Goal: Task Accomplishment & Management: Manage account settings

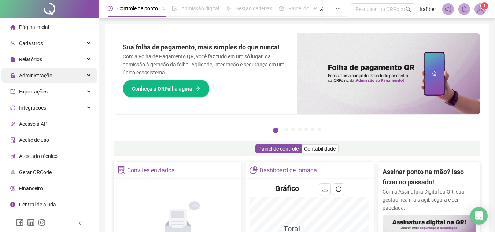
click at [64, 77] on div "Administração" at bounding box center [49, 75] width 96 height 15
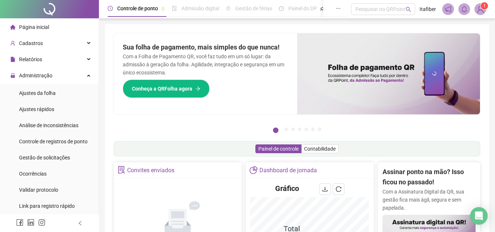
click at [68, 101] on ul "Ajustes da folha Ajustes rápidos Análise de inconsistências Controle de registr…" at bounding box center [49, 149] width 99 height 130
click at [68, 96] on li "Ajustes da folha" at bounding box center [49, 93] width 96 height 15
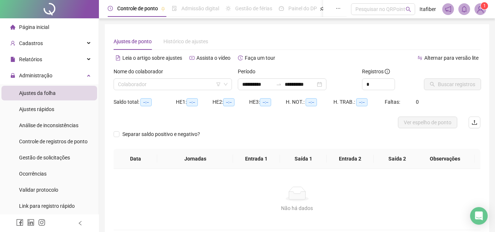
type input "**********"
click at [217, 85] on icon "filter" at bounding box center [218, 84] width 4 height 4
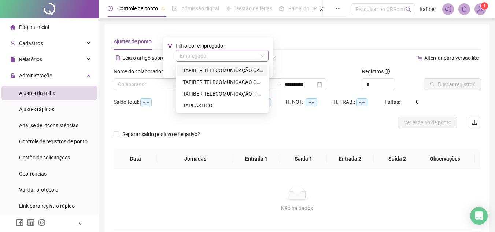
click at [222, 56] on input "search" at bounding box center [219, 55] width 78 height 11
click at [224, 103] on div "ITAPLASTICO" at bounding box center [222, 105] width 82 height 8
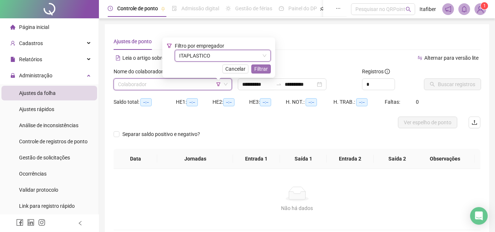
click at [257, 67] on span "Filtrar" at bounding box center [261, 69] width 14 height 8
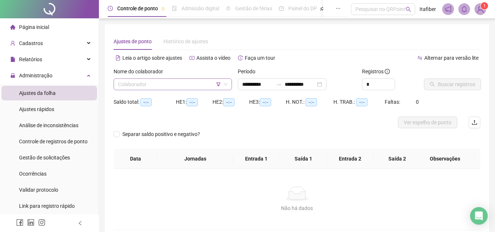
click at [189, 82] on input "search" at bounding box center [169, 84] width 103 height 11
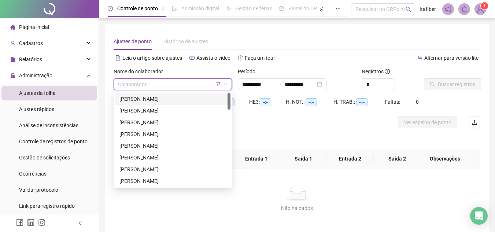
click at [189, 103] on div "[PERSON_NAME]" at bounding box center [172, 99] width 115 height 12
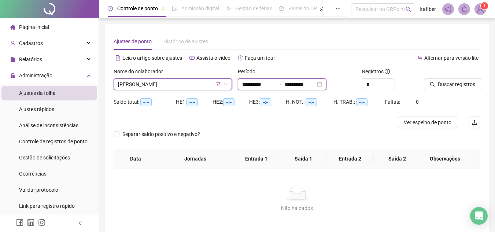
click at [253, 85] on input "**********" at bounding box center [257, 84] width 31 height 8
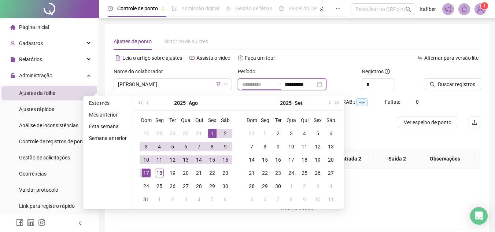
type input "**********"
click at [209, 131] on div "1" at bounding box center [212, 133] width 9 height 9
type input "**********"
click at [160, 173] on div "18" at bounding box center [159, 172] width 9 height 9
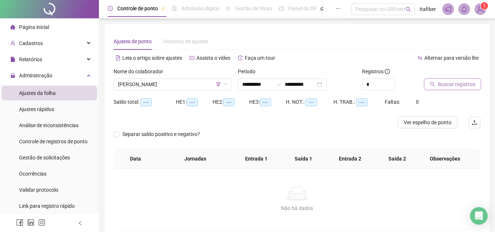
click at [440, 80] on span "Buscar registros" at bounding box center [456, 84] width 37 height 8
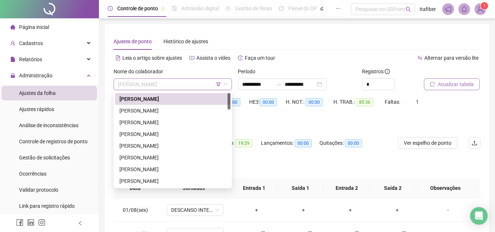
click at [194, 84] on span "[PERSON_NAME]" at bounding box center [172, 84] width 109 height 11
drag, startPoint x: 194, startPoint y: 109, endPoint x: 237, endPoint y: 108, distance: 43.2
click at [194, 109] on div "[PERSON_NAME]" at bounding box center [172, 111] width 107 height 8
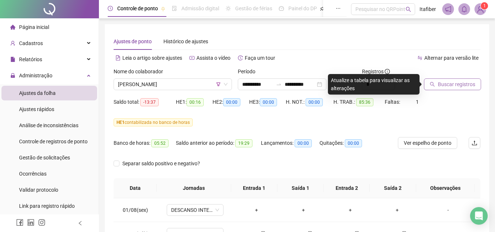
click at [451, 82] on span "Buscar registros" at bounding box center [456, 84] width 37 height 8
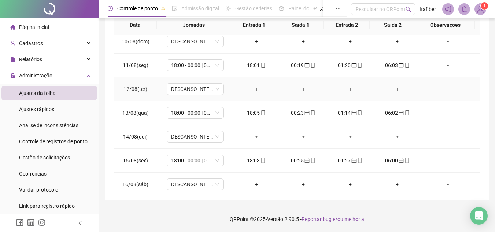
scroll to position [272, 0]
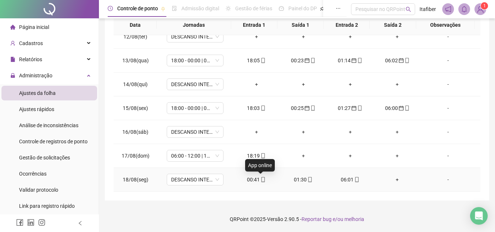
click at [260, 180] on icon "mobile" at bounding box center [262, 179] width 5 height 5
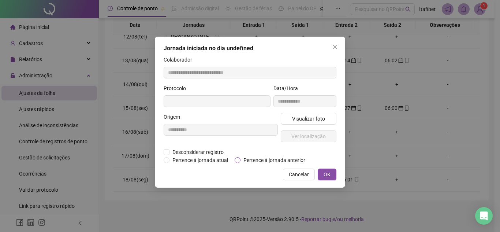
type input "**********"
click at [259, 163] on span "Pertence à jornada anterior" at bounding box center [275, 160] width 68 height 8
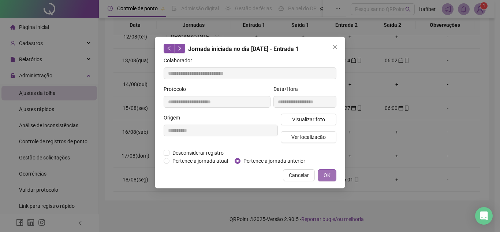
click at [326, 174] on span "OK" at bounding box center [327, 175] width 7 height 8
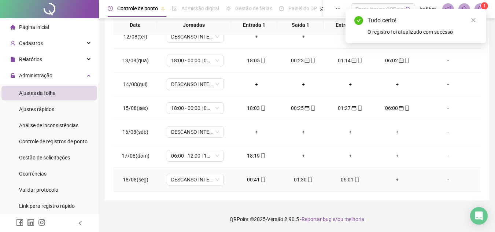
click at [294, 177] on div "01:30" at bounding box center [303, 179] width 35 height 8
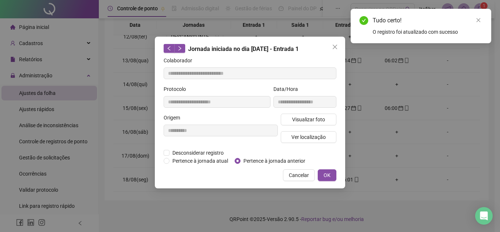
type input "**********"
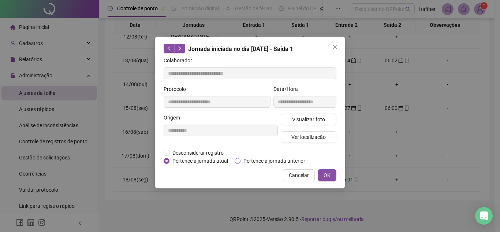
click at [274, 160] on span "Pertence à jornada anterior" at bounding box center [275, 161] width 68 height 8
click at [328, 177] on span "OK" at bounding box center [327, 175] width 7 height 8
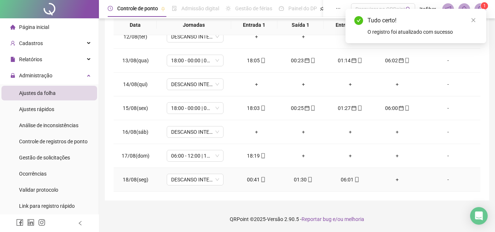
click at [300, 179] on div "01:30" at bounding box center [303, 179] width 35 height 8
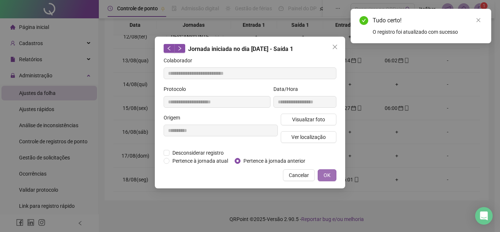
click at [332, 174] on button "OK" at bounding box center [327, 175] width 19 height 12
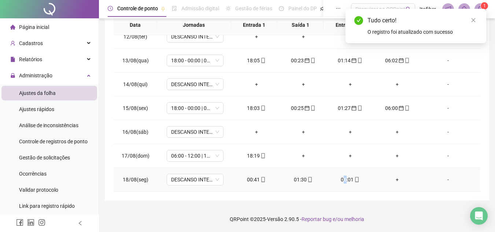
click at [342, 179] on div "06:01" at bounding box center [349, 179] width 35 height 8
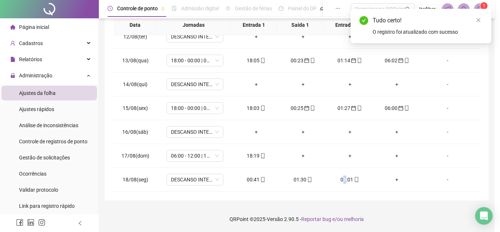
type input "**********"
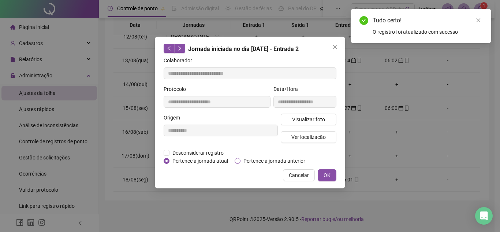
click at [274, 161] on span "Pertence à jornada anterior" at bounding box center [275, 161] width 68 height 8
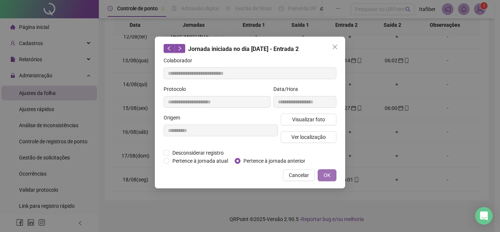
click at [332, 171] on button "OK" at bounding box center [327, 175] width 19 height 12
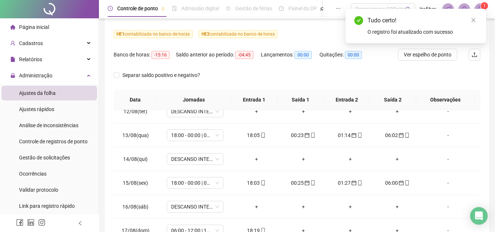
scroll to position [15, 0]
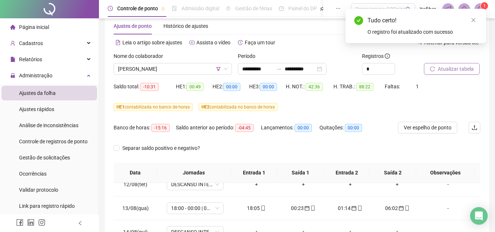
click at [437, 72] on button "Atualizar tabela" at bounding box center [452, 69] width 56 height 12
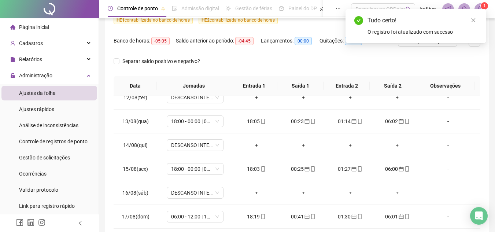
scroll to position [163, 0]
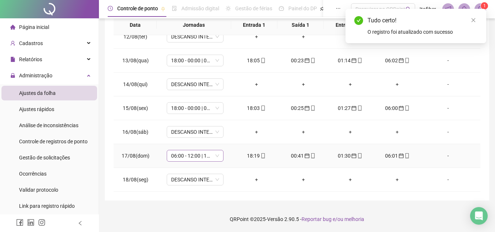
click at [208, 158] on span "06:00 - 12:00 | 13:00 - 18:00" at bounding box center [195, 155] width 48 height 11
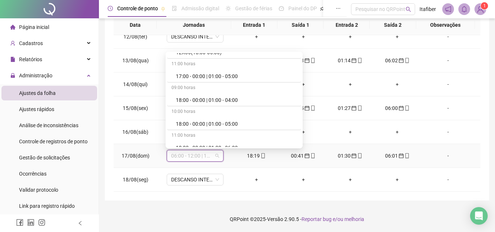
scroll to position [293, 0]
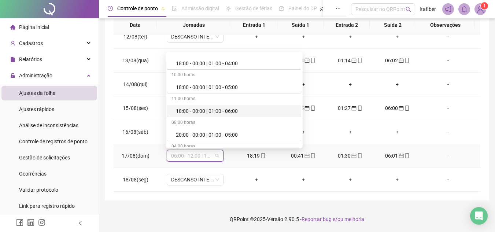
click at [222, 108] on div "18:00 - 00:00 | 01:00 - 06:00" at bounding box center [236, 111] width 121 height 8
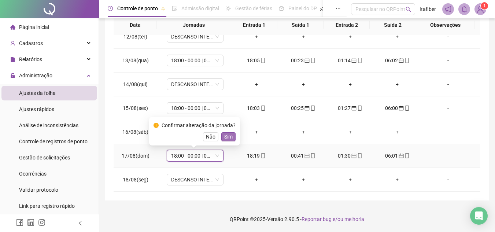
click at [230, 138] on span "Sim" at bounding box center [228, 137] width 8 height 8
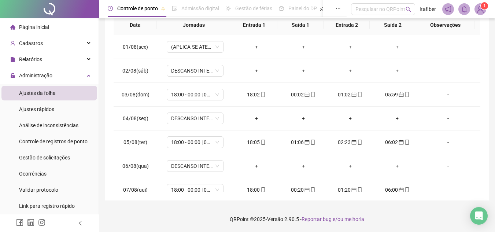
scroll to position [0, 0]
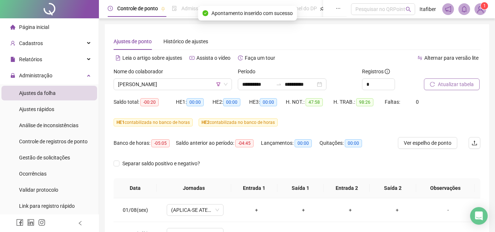
click at [436, 88] on button "Atualizar tabela" at bounding box center [452, 84] width 56 height 12
click at [174, 89] on span "[PERSON_NAME]" at bounding box center [172, 84] width 109 height 11
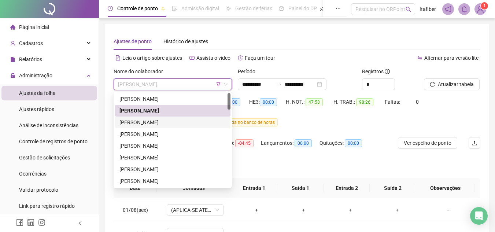
click at [182, 122] on div "[PERSON_NAME]" at bounding box center [172, 122] width 107 height 8
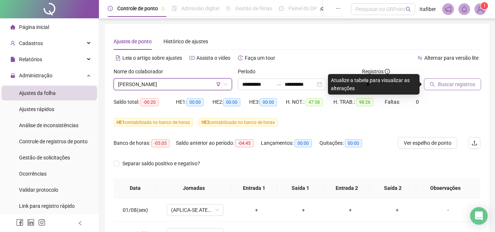
click at [426, 86] on button "Buscar registros" at bounding box center [452, 84] width 57 height 12
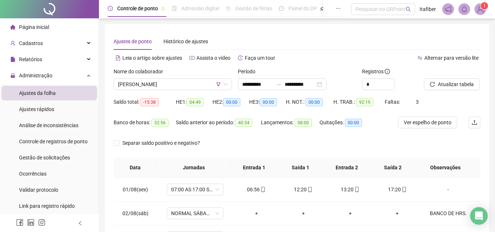
click at [453, 77] on div at bounding box center [443, 72] width 38 height 11
click at [453, 82] on span "Atualizar tabela" at bounding box center [456, 84] width 36 height 8
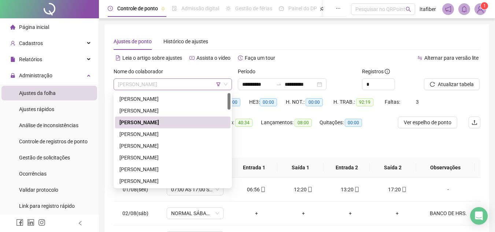
click at [193, 85] on span "[PERSON_NAME]" at bounding box center [172, 84] width 109 height 11
click at [201, 132] on div "[PERSON_NAME]" at bounding box center [172, 134] width 107 height 8
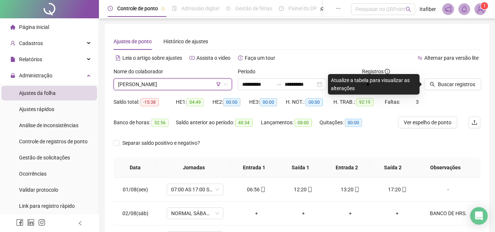
click at [473, 77] on div "Buscar registros" at bounding box center [452, 78] width 56 height 23
click at [465, 86] on span "Buscar registros" at bounding box center [456, 84] width 37 height 8
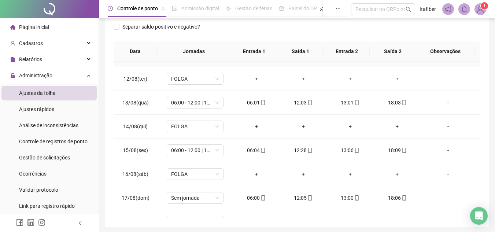
scroll to position [272, 0]
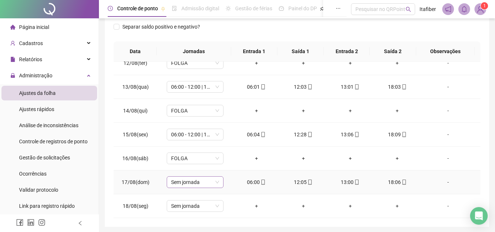
click at [195, 183] on span "Sem jornada" at bounding box center [195, 182] width 48 height 11
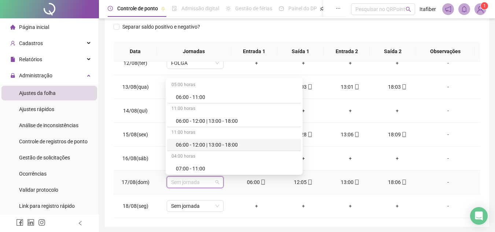
click at [214, 145] on div "06:00 - 12:00 | 13:00 - 18:00" at bounding box center [236, 145] width 121 height 8
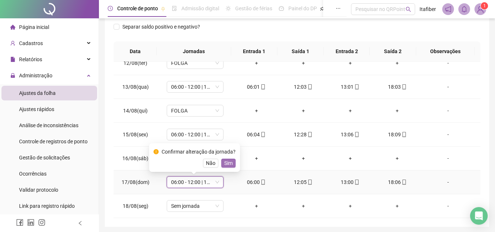
click at [225, 162] on span "Sim" at bounding box center [228, 163] width 8 height 8
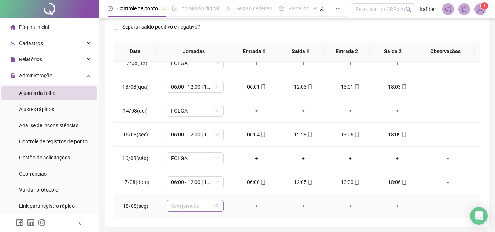
click at [208, 206] on span "Sem jornada" at bounding box center [195, 205] width 48 height 11
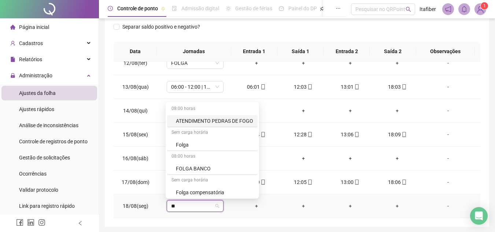
type input "***"
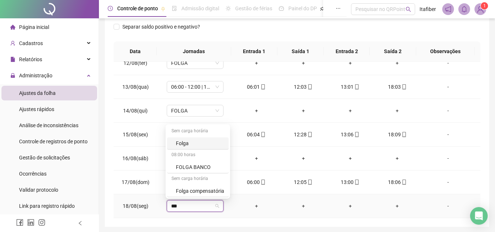
click at [204, 144] on div "Folga" at bounding box center [200, 143] width 48 height 8
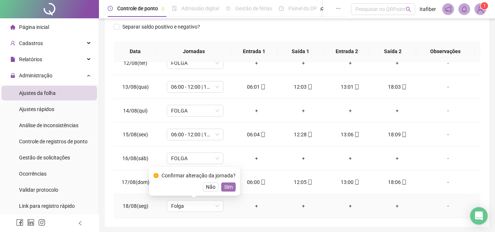
click at [227, 188] on span "Sim" at bounding box center [228, 187] width 8 height 8
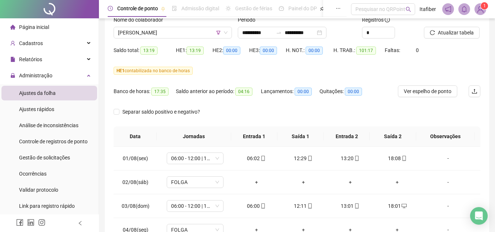
scroll to position [0, 0]
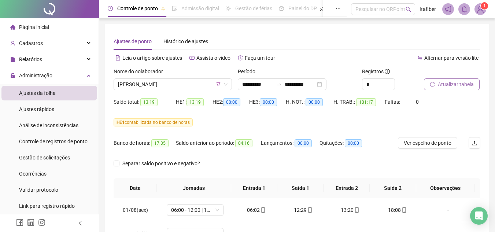
click at [460, 82] on span "Atualizar tabela" at bounding box center [456, 84] width 36 height 8
click at [469, 84] on span "Atualizar tabela" at bounding box center [456, 84] width 36 height 8
click at [467, 85] on span "Atualizar tabela" at bounding box center [456, 84] width 36 height 8
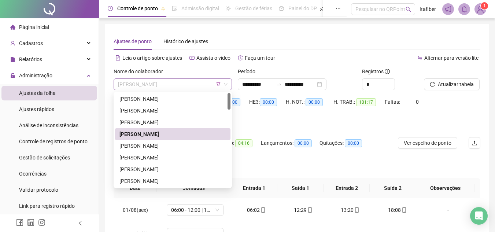
click at [179, 79] on span "[PERSON_NAME]" at bounding box center [172, 84] width 109 height 11
click at [184, 142] on div "[PERSON_NAME]" at bounding box center [172, 146] width 107 height 8
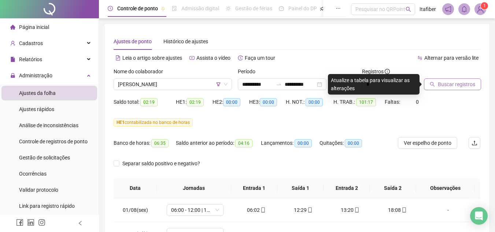
click at [436, 89] on button "Buscar registros" at bounding box center [452, 84] width 57 height 12
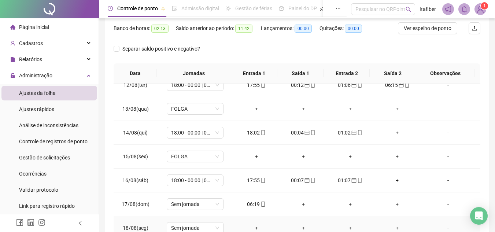
scroll to position [163, 0]
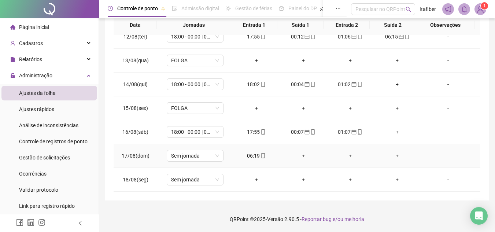
click at [260, 155] on icon "mobile" at bounding box center [262, 155] width 5 height 5
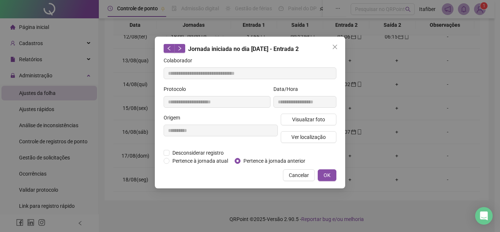
type input "**********"
click at [283, 162] on span "Pertence à jornada anterior" at bounding box center [275, 161] width 68 height 8
click at [324, 175] on span "OK" at bounding box center [327, 175] width 7 height 8
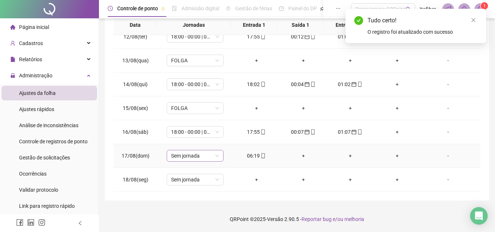
click at [204, 156] on span "Sem jornada" at bounding box center [195, 155] width 48 height 11
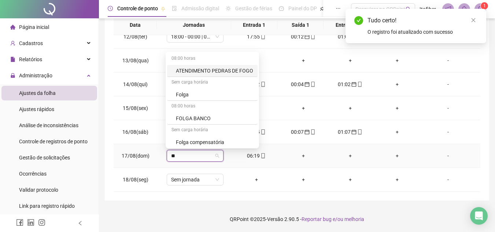
type input "***"
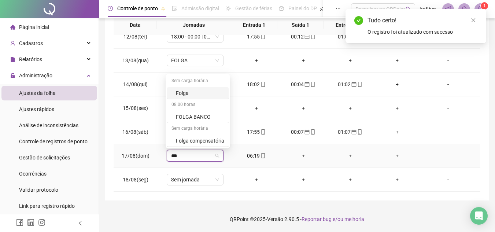
click at [194, 95] on div "Folga" at bounding box center [200, 93] width 48 height 8
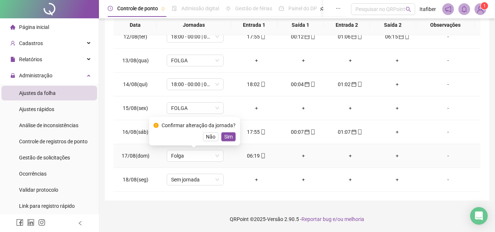
click at [225, 138] on span "Sim" at bounding box center [228, 137] width 8 height 8
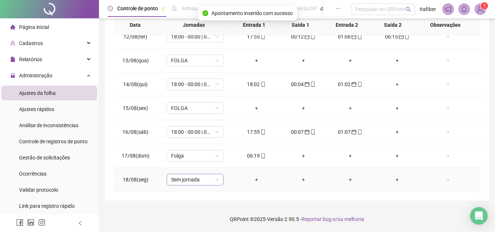
click at [205, 180] on span "Sem jornada" at bounding box center [195, 179] width 48 height 11
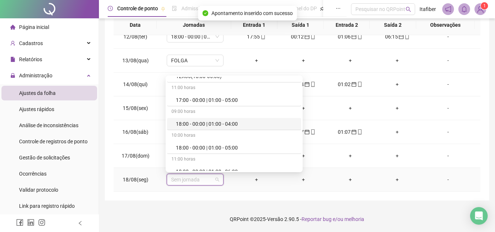
scroll to position [330, 0]
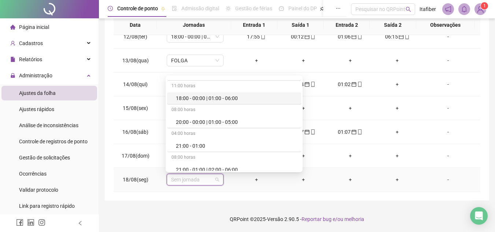
click at [256, 99] on div "18:00 - 00:00 | 01:00 - 06:00" at bounding box center [236, 98] width 121 height 8
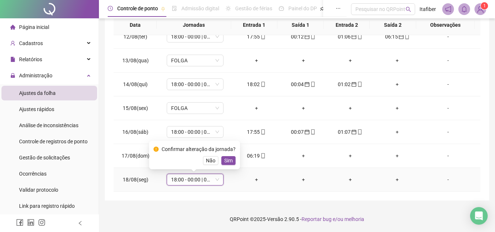
click at [224, 159] on span "Sim" at bounding box center [228, 160] width 8 height 8
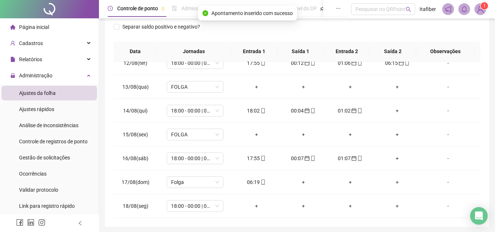
scroll to position [0, 0]
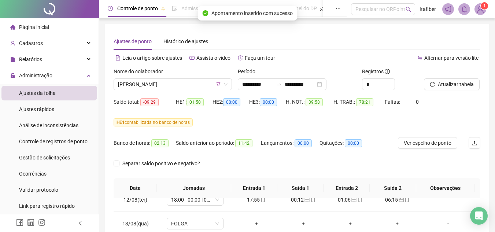
click at [453, 91] on div "Atualizar tabela" at bounding box center [452, 81] width 62 height 29
click at [454, 85] on span "Atualizar tabela" at bounding box center [456, 84] width 36 height 8
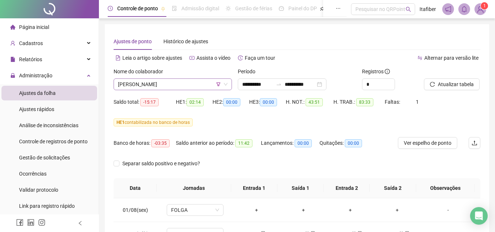
click at [193, 81] on span "[PERSON_NAME]" at bounding box center [172, 84] width 109 height 11
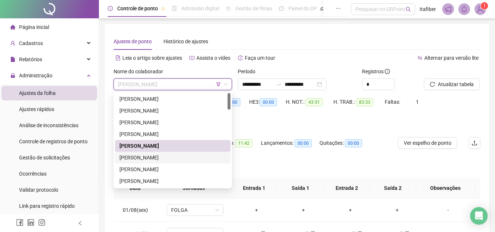
click at [182, 155] on div "[PERSON_NAME]" at bounding box center [172, 157] width 107 height 8
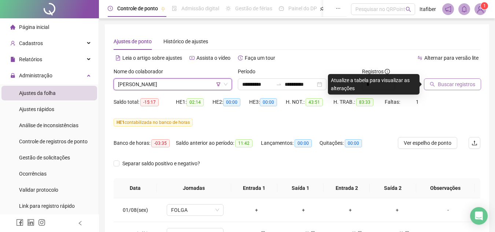
click at [435, 82] on button "Buscar registros" at bounding box center [452, 84] width 57 height 12
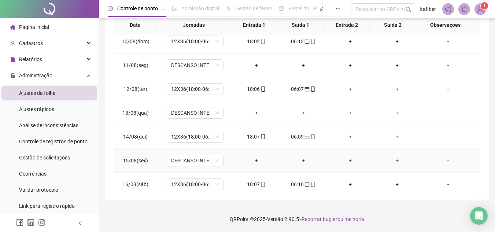
scroll to position [272, 0]
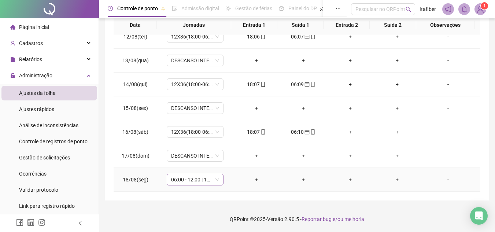
click at [193, 176] on span "06:00 - 12:00 | 13:00 - 18:00" at bounding box center [195, 179] width 48 height 11
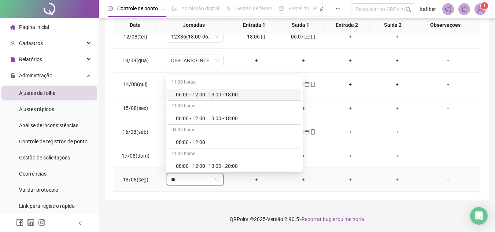
type input "***"
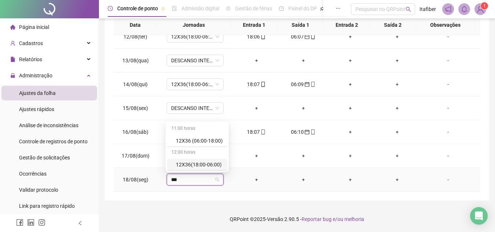
click at [206, 163] on div "12X36(18:00-06:00)" at bounding box center [199, 164] width 47 height 8
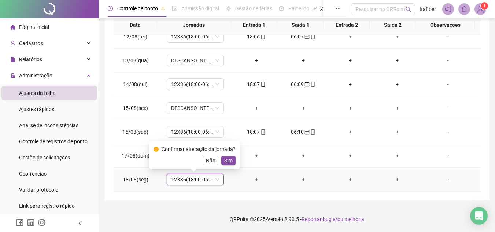
drag, startPoint x: 226, startPoint y: 163, endPoint x: 231, endPoint y: 168, distance: 7.3
click at [226, 163] on span "Sim" at bounding box center [228, 160] width 8 height 8
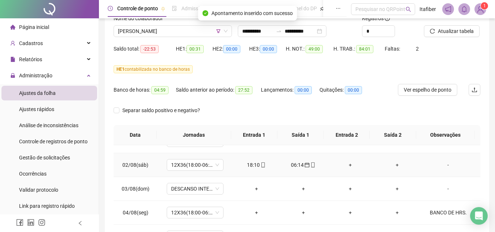
scroll to position [0, 0]
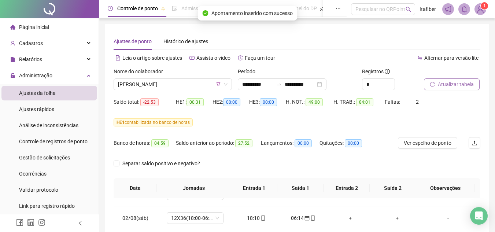
click at [445, 86] on span "Atualizar tabela" at bounding box center [456, 84] width 36 height 8
click at [200, 81] on span "[PERSON_NAME]" at bounding box center [172, 84] width 109 height 11
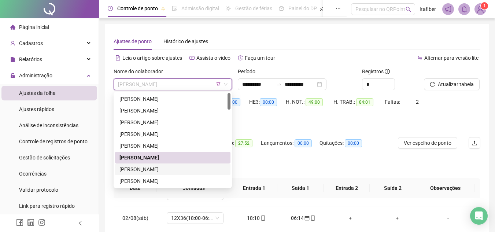
click at [197, 166] on div "[PERSON_NAME]" at bounding box center [172, 169] width 107 height 8
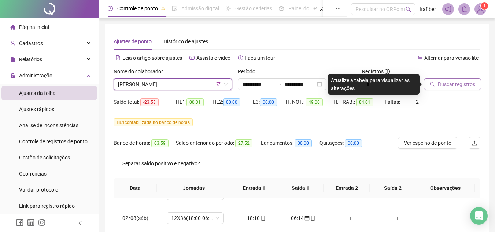
click at [434, 81] on button "Buscar registros" at bounding box center [452, 84] width 57 height 12
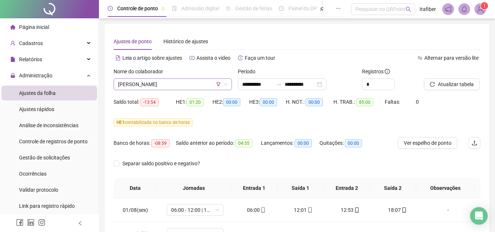
click at [181, 86] on span "[PERSON_NAME]" at bounding box center [172, 84] width 109 height 11
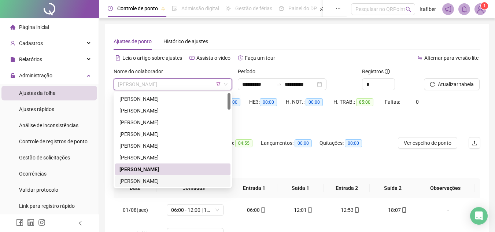
click at [178, 177] on div "[PERSON_NAME]" at bounding box center [172, 181] width 107 height 8
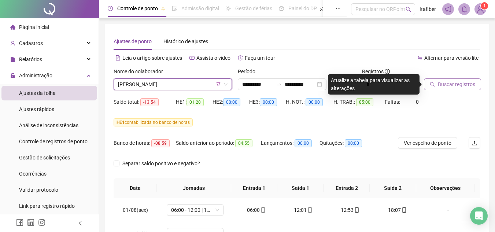
click at [432, 82] on icon "search" at bounding box center [432, 84] width 5 height 5
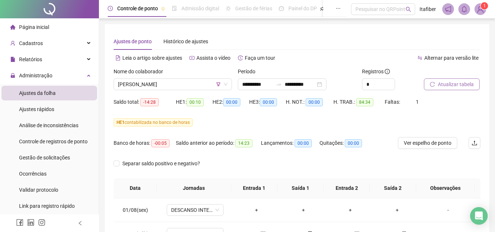
click at [439, 82] on span "Atualizar tabela" at bounding box center [456, 84] width 36 height 8
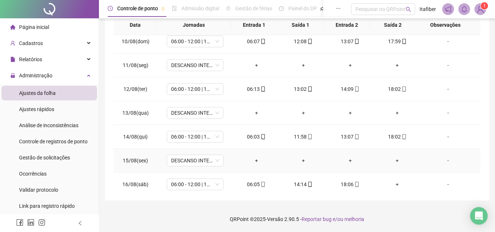
scroll to position [272, 0]
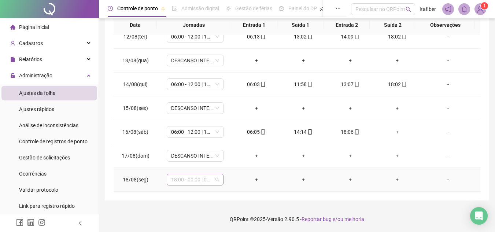
click at [190, 181] on span "18:00 - 00:00 | 01:00 - 06:00" at bounding box center [195, 179] width 48 height 11
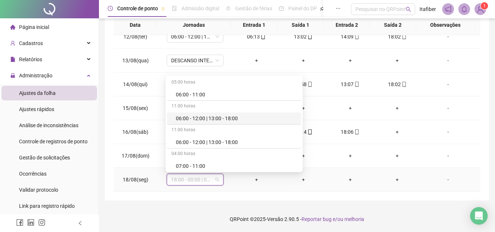
click at [198, 118] on div "06:00 - 12:00 | 13:00 - 18:00" at bounding box center [236, 118] width 121 height 8
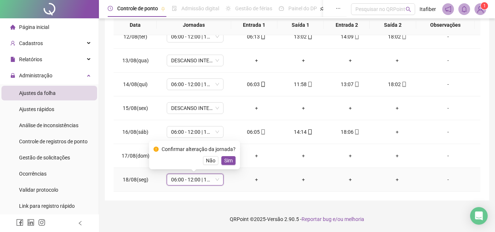
click at [232, 166] on div "Confirmar alteração da jornada? Não Sim" at bounding box center [194, 155] width 91 height 29
click at [228, 157] on span "Sim" at bounding box center [228, 160] width 8 height 8
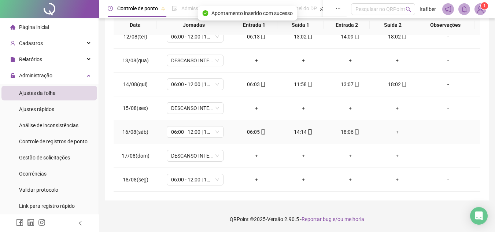
click at [390, 130] on div "+" at bounding box center [396, 132] width 35 height 8
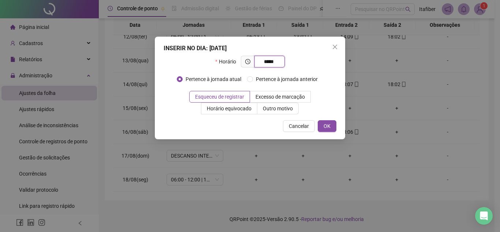
type input "*****"
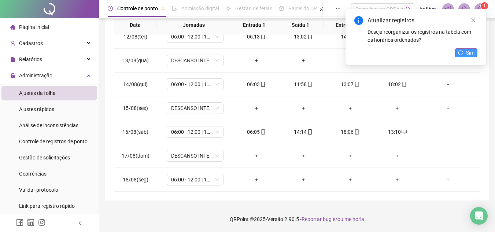
click at [466, 52] on span "Sim" at bounding box center [470, 53] width 8 height 8
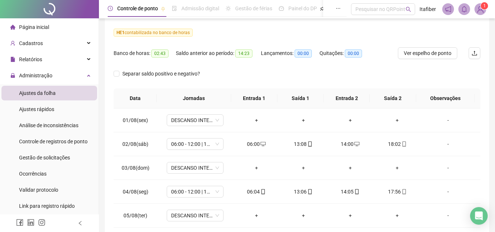
scroll to position [16, 0]
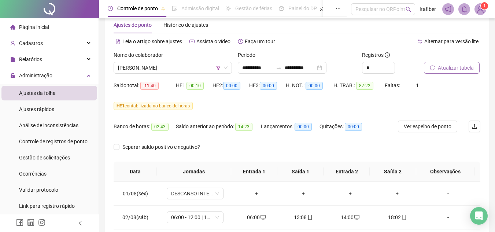
click at [439, 66] on span "Atualizar tabela" at bounding box center [456, 68] width 36 height 8
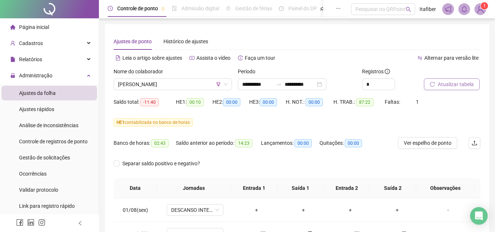
click at [456, 82] on span "Atualizar tabela" at bounding box center [456, 84] width 36 height 8
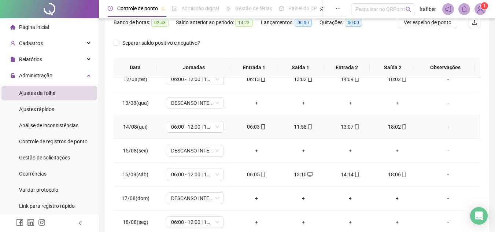
scroll to position [163, 0]
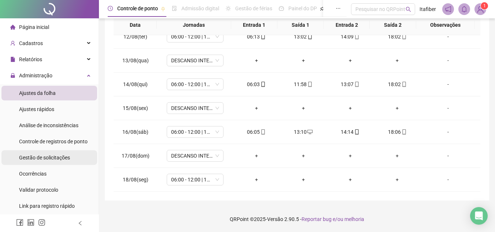
click at [56, 155] on span "Gestão de solicitações" at bounding box center [44, 158] width 51 height 6
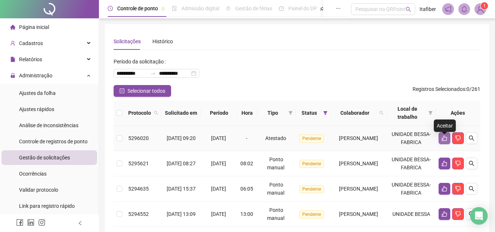
click at [442, 141] on icon "like" at bounding box center [444, 137] width 5 height 5
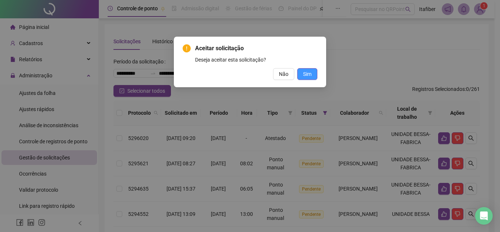
click at [303, 76] on span "Sim" at bounding box center [307, 74] width 8 height 8
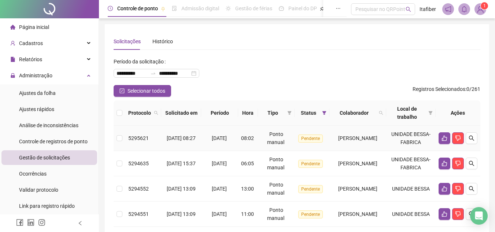
click at [434, 138] on td "UNIDADE BESSA- FABRICA" at bounding box center [410, 138] width 49 height 25
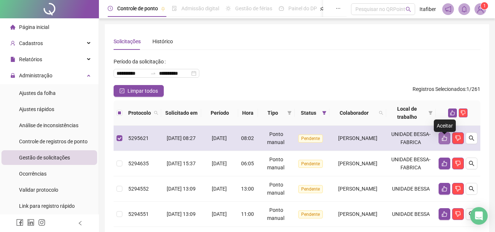
click at [441, 141] on button "button" at bounding box center [444, 138] width 12 height 12
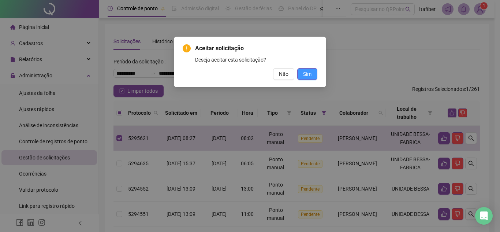
click at [309, 72] on span "Sim" at bounding box center [307, 74] width 8 height 8
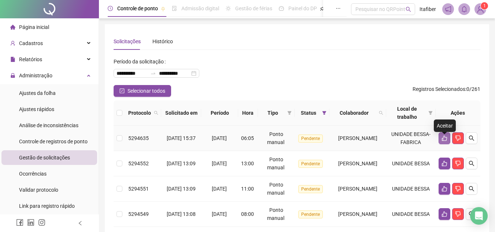
click at [445, 140] on icon "like" at bounding box center [444, 138] width 6 height 6
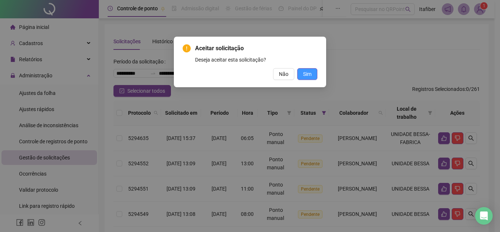
click at [316, 76] on button "Sim" at bounding box center [307, 74] width 20 height 12
click at [309, 76] on span "Sim" at bounding box center [307, 74] width 8 height 8
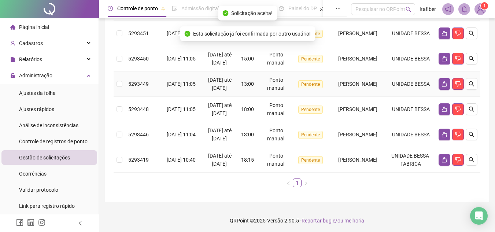
scroll to position [314, 0]
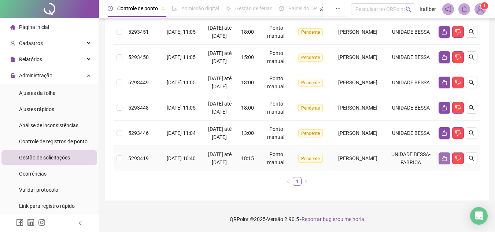
click at [442, 155] on icon "like" at bounding box center [444, 158] width 6 height 6
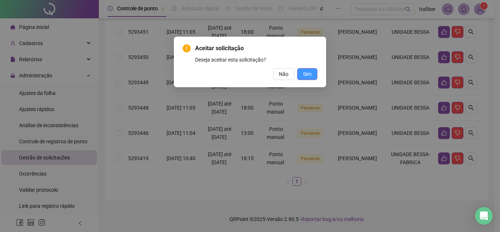
click at [303, 73] on span "Sim" at bounding box center [307, 74] width 8 height 8
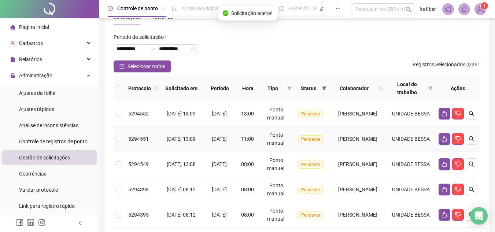
scroll to position [0, 0]
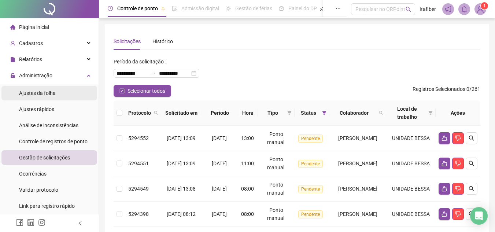
click at [78, 94] on li "Ajustes da folha" at bounding box center [49, 93] width 96 height 15
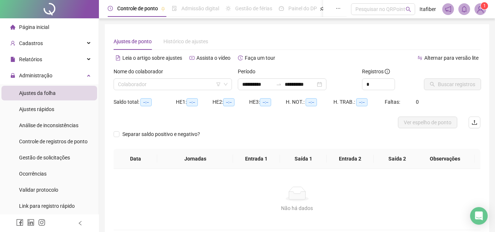
type input "**********"
click at [217, 84] on icon "filter" at bounding box center [218, 84] width 4 height 4
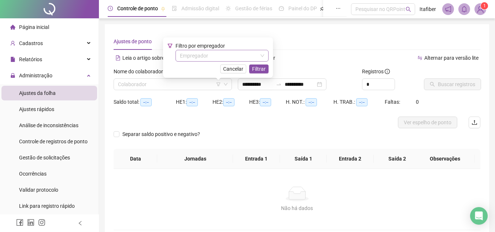
click at [224, 61] on div "Empregador" at bounding box center [221, 56] width 93 height 12
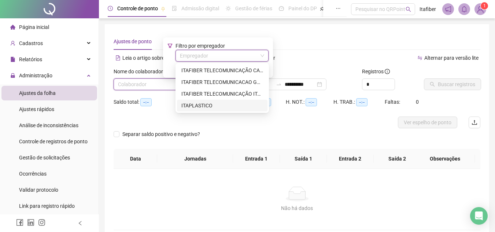
click at [220, 106] on div "ITAPLASTICO" at bounding box center [222, 105] width 82 height 8
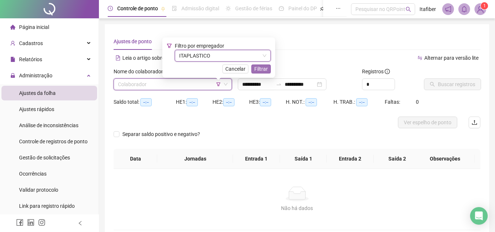
click at [258, 72] on span "Filtrar" at bounding box center [261, 69] width 14 height 8
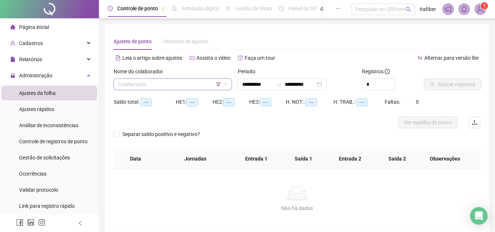
click at [185, 86] on input "search" at bounding box center [169, 84] width 103 height 11
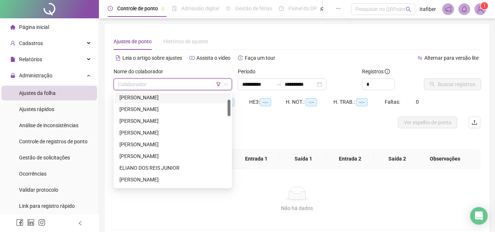
scroll to position [73, 0]
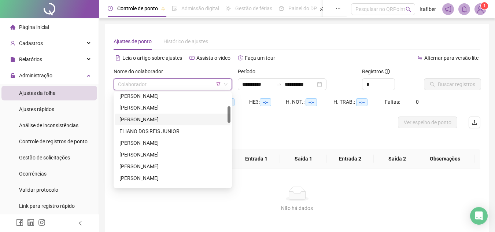
drag, startPoint x: 189, startPoint y: 116, endPoint x: 233, endPoint y: 122, distance: 44.3
click at [189, 116] on div "[PERSON_NAME]" at bounding box center [172, 119] width 107 height 8
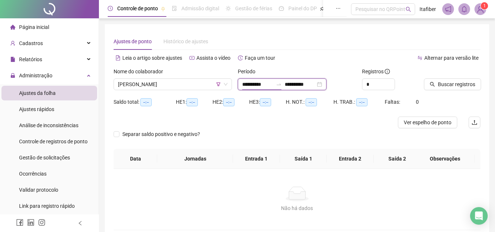
click at [264, 85] on input "**********" at bounding box center [257, 84] width 31 height 8
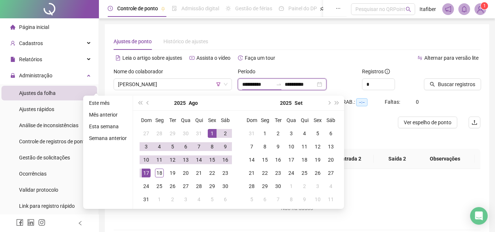
type input "**********"
click at [212, 133] on div "1" at bounding box center [212, 133] width 9 height 9
type input "**********"
click at [159, 171] on div "18" at bounding box center [159, 172] width 9 height 9
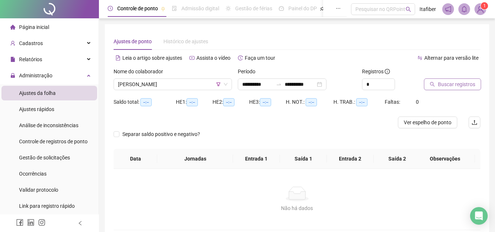
click at [441, 83] on span "Buscar registros" at bounding box center [456, 84] width 37 height 8
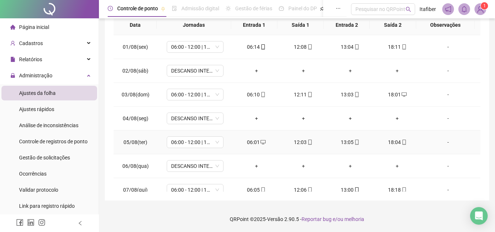
scroll to position [0, 0]
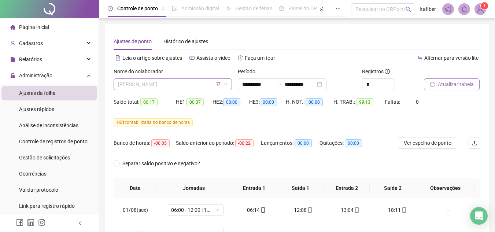
click at [198, 88] on span "[PERSON_NAME]" at bounding box center [172, 84] width 109 height 11
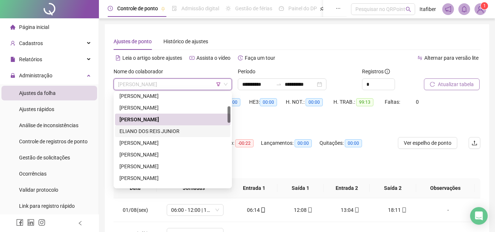
click at [188, 129] on div "ELIANO DOS REIS JUNIOR" at bounding box center [172, 131] width 107 height 8
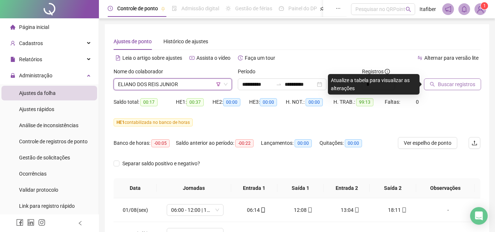
click at [465, 79] on button "Buscar registros" at bounding box center [452, 84] width 57 height 12
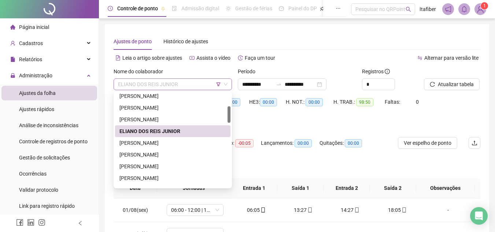
click at [190, 86] on span "ELIANO DOS REIS JUNIOR" at bounding box center [172, 84] width 109 height 11
click at [178, 144] on div "[PERSON_NAME]" at bounding box center [172, 143] width 107 height 8
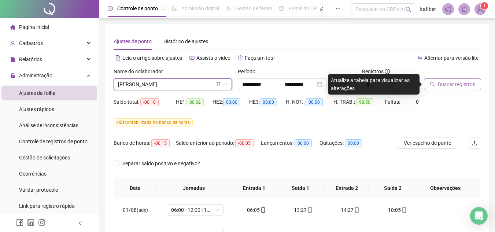
click at [438, 83] on button "Buscar registros" at bounding box center [452, 84] width 57 height 12
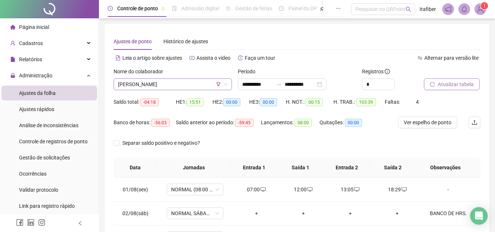
click at [189, 85] on span "[PERSON_NAME]" at bounding box center [172, 84] width 109 height 11
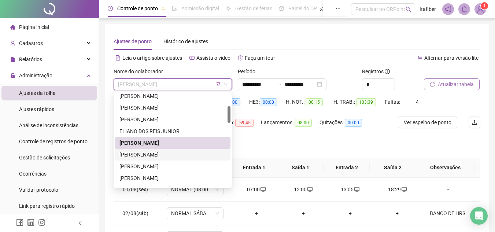
click at [192, 152] on div "[PERSON_NAME]" at bounding box center [172, 155] width 107 height 8
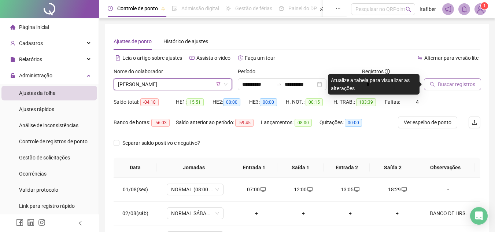
click at [449, 79] on button "Buscar registros" at bounding box center [452, 84] width 57 height 12
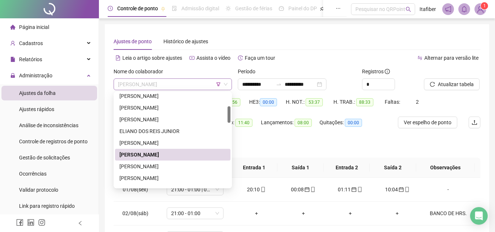
click at [188, 85] on span "[PERSON_NAME]" at bounding box center [172, 84] width 109 height 11
click at [192, 166] on div "[PERSON_NAME]" at bounding box center [172, 166] width 107 height 8
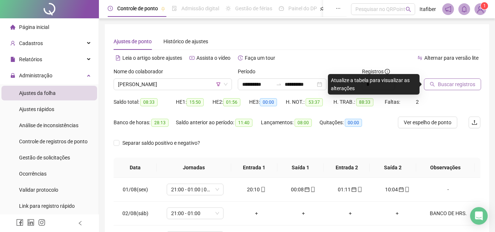
click at [443, 83] on span "Buscar registros" at bounding box center [456, 84] width 37 height 8
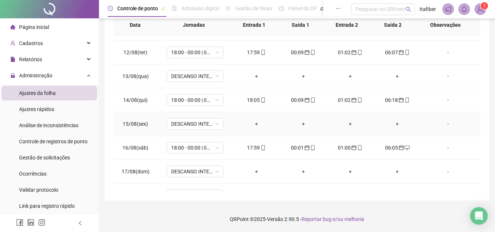
scroll to position [272, 0]
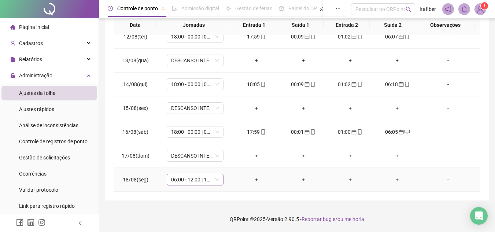
click at [215, 182] on span "06:00 - 12:00 | 13:00 - 18:00" at bounding box center [195, 179] width 48 height 11
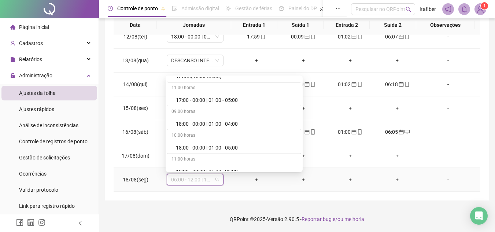
scroll to position [293, 0]
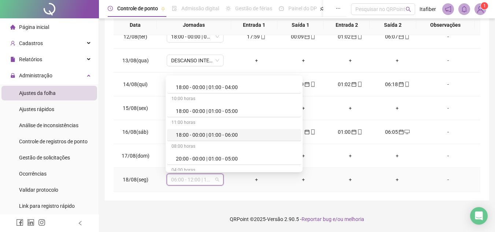
click at [219, 135] on div "18:00 - 00:00 | 01:00 - 06:00" at bounding box center [236, 135] width 121 height 8
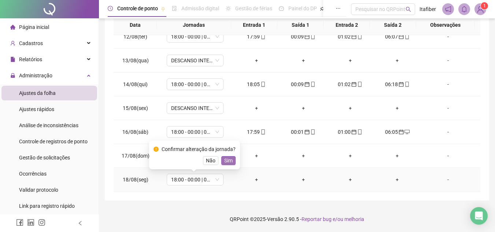
click at [224, 160] on span "Sim" at bounding box center [228, 160] width 8 height 8
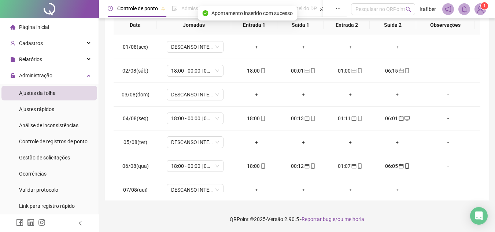
scroll to position [0, 0]
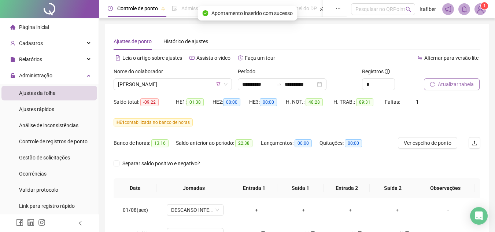
click at [434, 85] on icon "reload" at bounding box center [432, 84] width 5 height 5
click at [200, 88] on span "[PERSON_NAME]" at bounding box center [172, 84] width 109 height 11
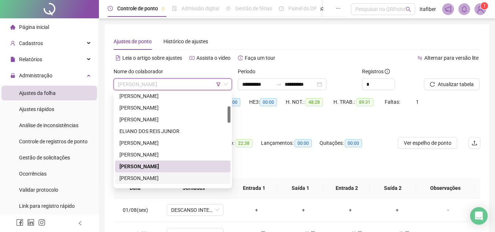
click at [192, 180] on div "[PERSON_NAME]" at bounding box center [172, 178] width 107 height 8
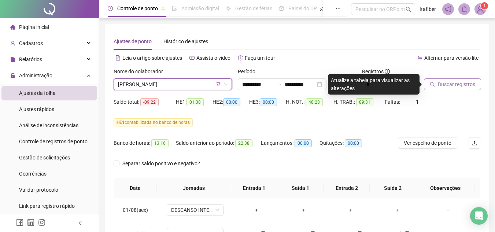
click at [451, 81] on span "Buscar registros" at bounding box center [456, 84] width 37 height 8
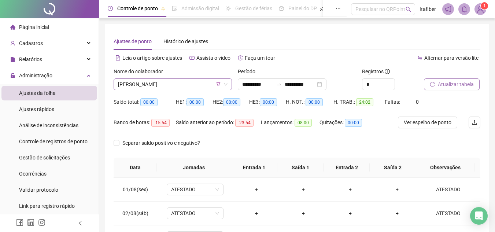
click at [198, 83] on span "[PERSON_NAME]" at bounding box center [172, 84] width 109 height 11
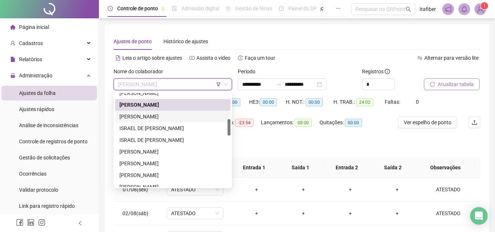
click at [201, 120] on div "[PERSON_NAME]" at bounding box center [172, 117] width 115 height 12
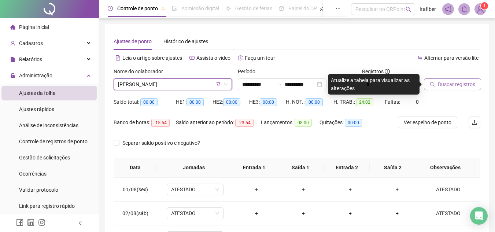
click at [447, 91] on div "Buscar registros" at bounding box center [452, 81] width 62 height 29
click at [447, 88] on button "Buscar registros" at bounding box center [452, 84] width 57 height 12
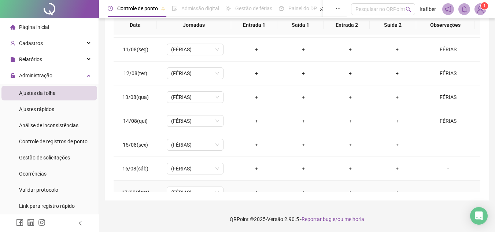
scroll to position [272, 0]
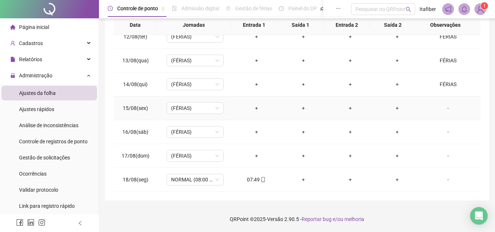
click at [442, 105] on div "-" at bounding box center [447, 108] width 43 height 8
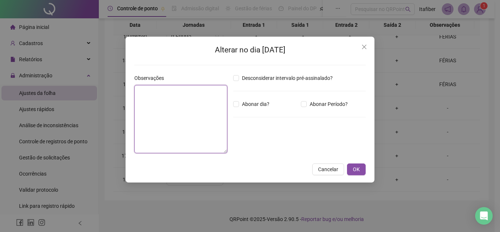
click at [197, 133] on textarea at bounding box center [180, 119] width 93 height 68
type textarea "*"
type textarea "******"
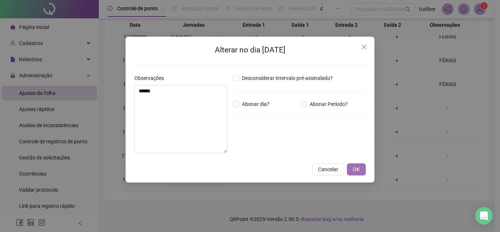
click at [353, 170] on button "OK" at bounding box center [356, 169] width 19 height 12
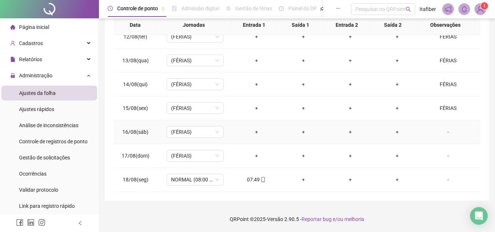
click at [445, 130] on div "-" at bounding box center [447, 132] width 43 height 8
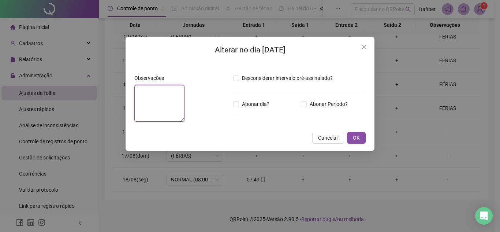
click at [185, 118] on textarea at bounding box center [159, 103] width 50 height 37
type textarea "*"
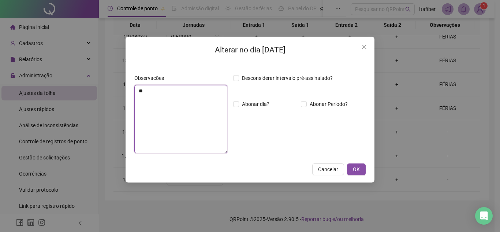
type textarea "*"
type textarea "******"
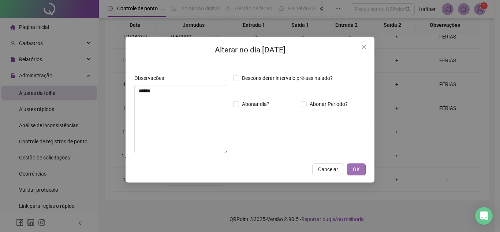
click at [354, 170] on span "OK" at bounding box center [356, 169] width 7 height 8
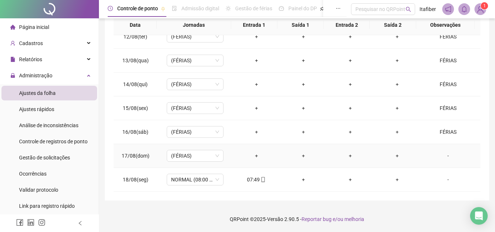
click at [442, 155] on div "-" at bounding box center [447, 156] width 43 height 8
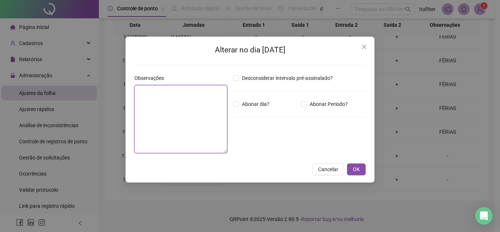
click at [194, 117] on textarea at bounding box center [180, 119] width 93 height 68
type textarea "******"
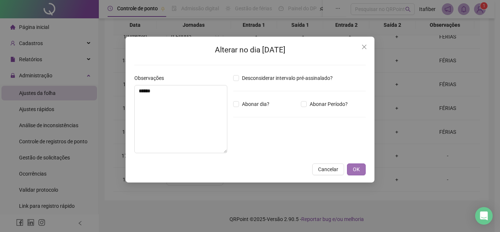
click at [361, 166] on button "OK" at bounding box center [356, 169] width 19 height 12
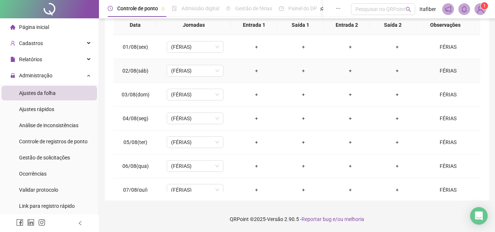
scroll to position [0, 0]
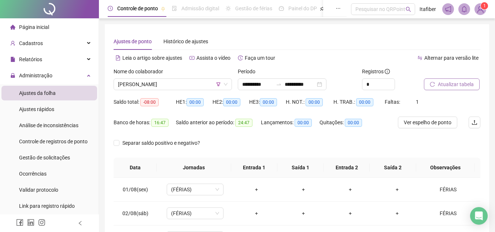
click at [442, 84] on span "Atualizar tabela" at bounding box center [456, 84] width 36 height 8
click at [180, 88] on span "[PERSON_NAME]" at bounding box center [172, 84] width 109 height 11
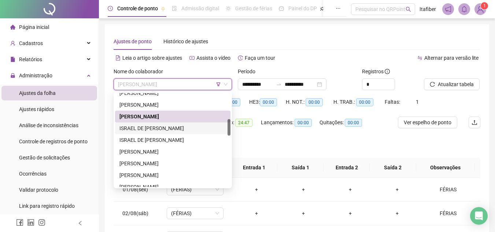
click at [184, 126] on div "ISRAEL DE [PERSON_NAME]" at bounding box center [172, 128] width 107 height 8
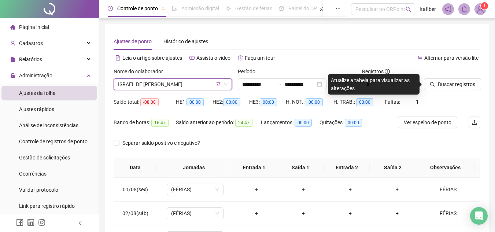
drag, startPoint x: 467, startPoint y: 63, endPoint x: 460, endPoint y: 77, distance: 16.0
click at [465, 69] on div "**********" at bounding box center [297, 195] width 367 height 278
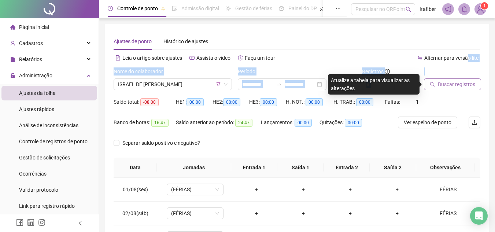
click at [458, 81] on span "Buscar registros" at bounding box center [456, 84] width 37 height 8
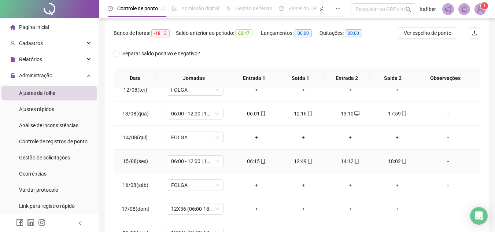
scroll to position [163, 0]
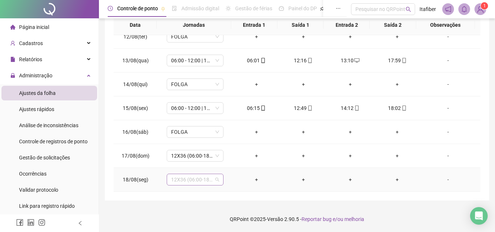
click at [199, 179] on span "12X36 (06:00-18:00)" at bounding box center [195, 179] width 48 height 11
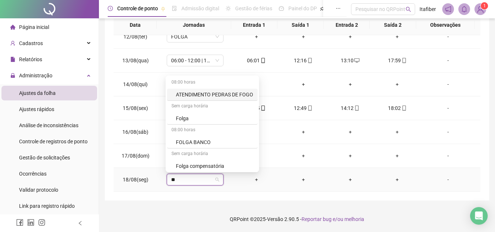
type input "***"
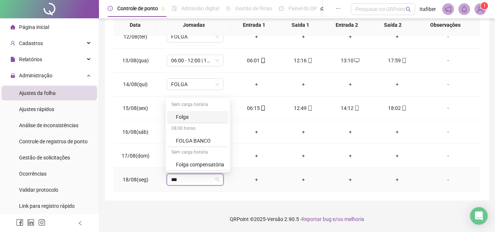
click at [207, 119] on div "Folga" at bounding box center [200, 117] width 48 height 8
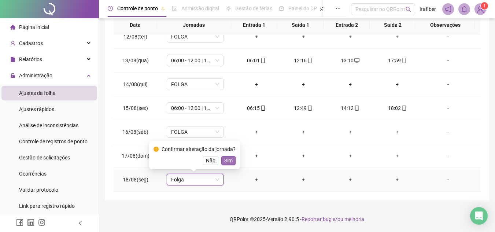
click at [228, 159] on span "Sim" at bounding box center [228, 160] width 8 height 8
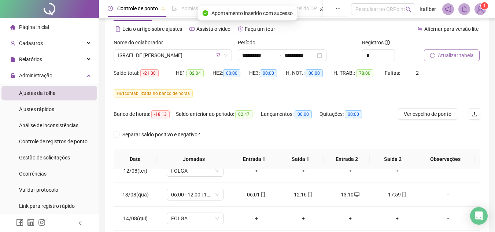
scroll to position [18, 0]
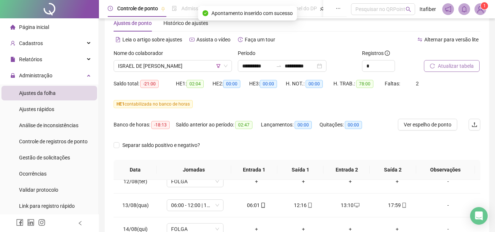
click at [460, 59] on div at bounding box center [443, 54] width 38 height 11
click at [463, 67] on span "Atualizar tabela" at bounding box center [456, 66] width 36 height 8
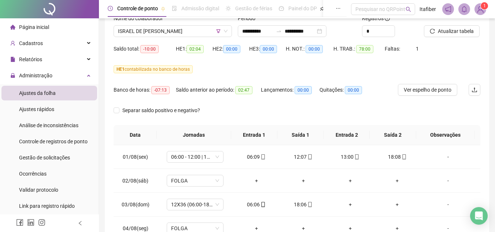
scroll to position [0, 0]
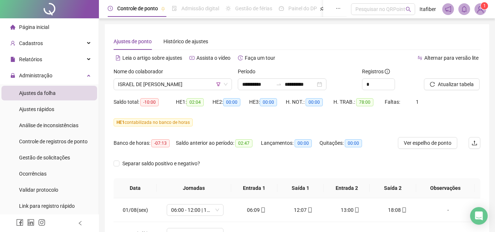
click at [183, 90] on div "Nome do colaborador ISRAEL DE PAULA ARAUJO" at bounding box center [173, 81] width 124 height 29
click at [183, 84] on span "ISRAEL DE [PERSON_NAME]" at bounding box center [172, 84] width 109 height 11
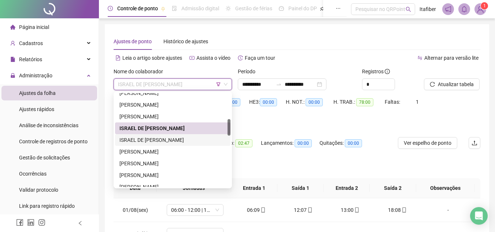
click at [184, 138] on div "ISRAEL DE [PERSON_NAME]" at bounding box center [172, 140] width 107 height 8
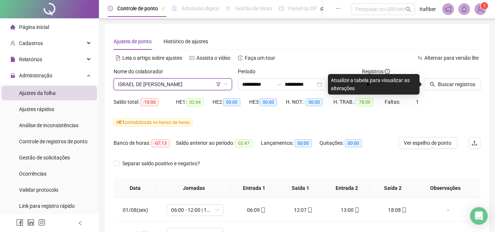
click at [456, 90] on div "Buscar registros" at bounding box center [452, 81] width 62 height 29
click at [454, 88] on span "Buscar registros" at bounding box center [456, 84] width 37 height 8
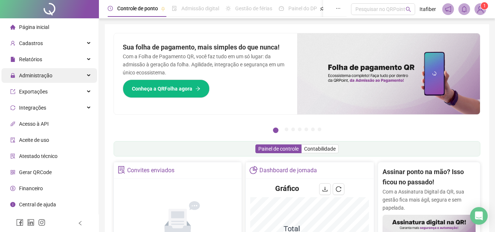
click at [58, 77] on div "Administração" at bounding box center [49, 75] width 96 height 15
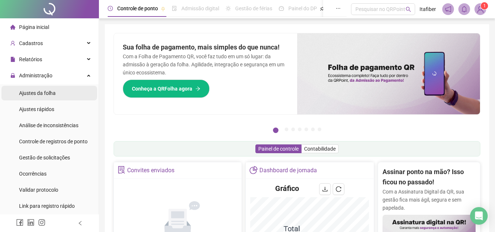
click at [63, 94] on li "Ajustes da folha" at bounding box center [49, 93] width 96 height 15
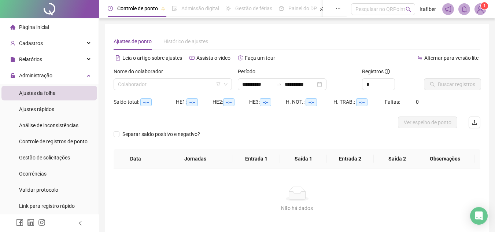
type input "**********"
click at [219, 84] on icon "filter" at bounding box center [218, 84] width 4 height 4
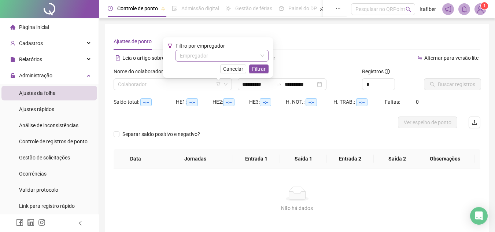
click at [215, 59] on input "search" at bounding box center [219, 55] width 78 height 11
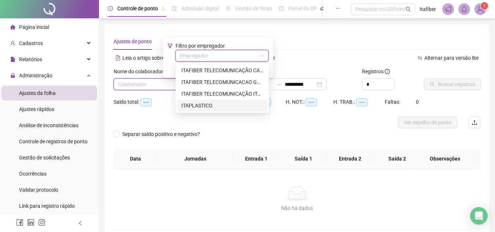
click at [214, 103] on div "ITAPLASTICO" at bounding box center [222, 105] width 82 height 8
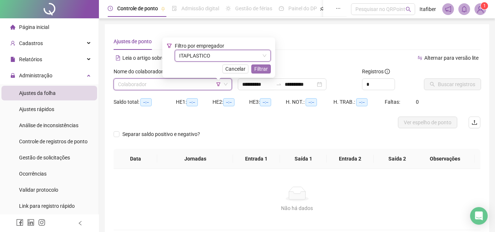
click at [262, 68] on span "Filtrar" at bounding box center [261, 69] width 14 height 8
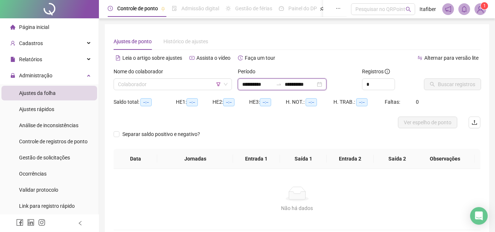
click at [259, 83] on input "**********" at bounding box center [257, 84] width 31 height 8
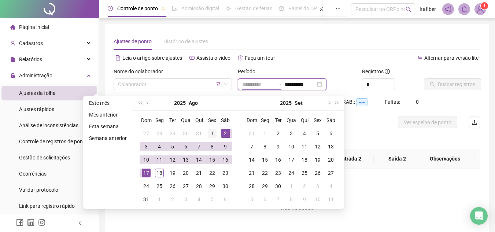
type input "**********"
click at [210, 131] on div "1" at bounding box center [212, 133] width 9 height 9
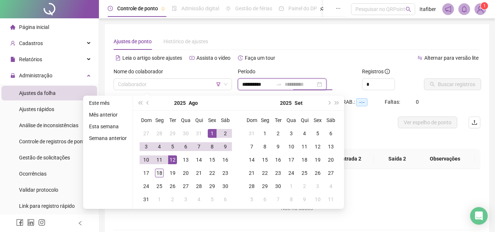
type input "**********"
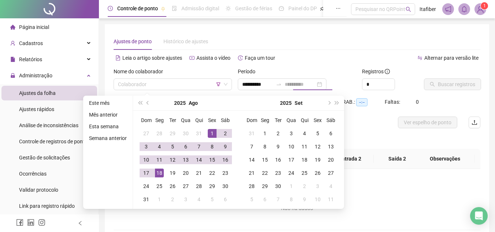
click at [161, 170] on div "18" at bounding box center [159, 172] width 9 height 9
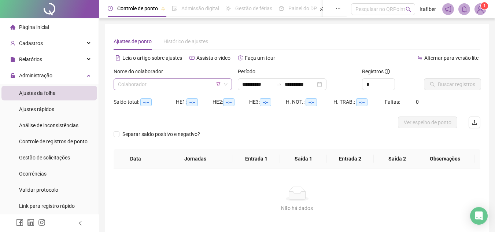
click at [187, 88] on input "search" at bounding box center [169, 84] width 103 height 11
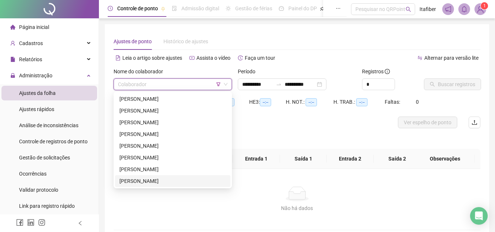
click at [188, 179] on div "[PERSON_NAME]" at bounding box center [172, 181] width 107 height 8
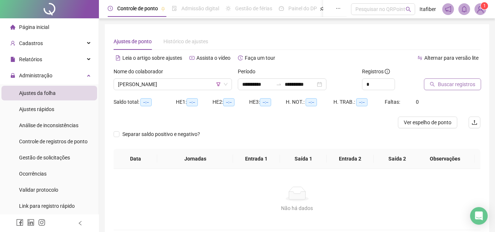
click at [443, 80] on span "Buscar registros" at bounding box center [456, 84] width 37 height 8
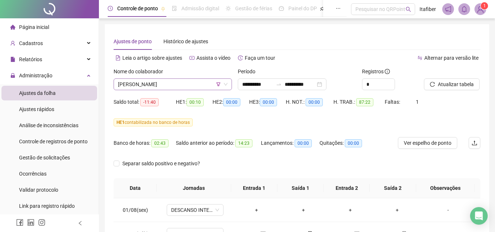
click at [178, 85] on span "[PERSON_NAME]" at bounding box center [172, 84] width 109 height 11
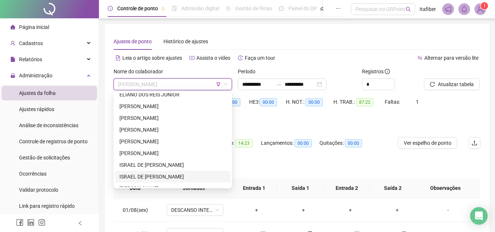
scroll to position [146, 0]
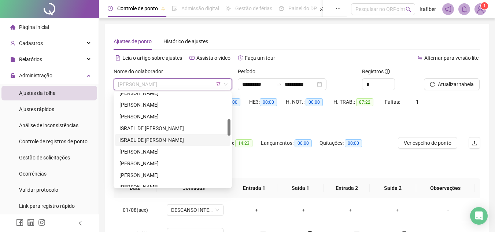
click at [192, 144] on div "ISRAEL DE [PERSON_NAME]" at bounding box center [172, 140] width 107 height 8
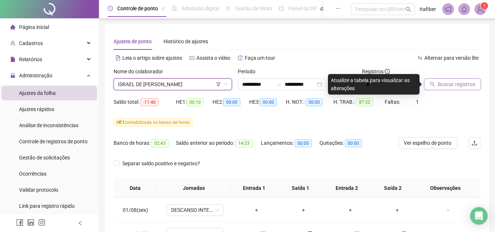
click at [446, 81] on span "Buscar registros" at bounding box center [456, 84] width 37 height 8
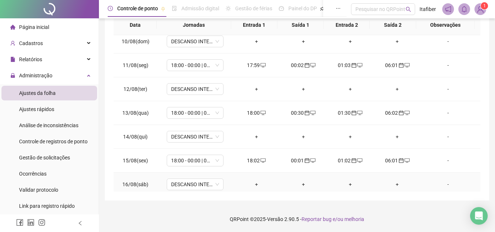
scroll to position [272, 0]
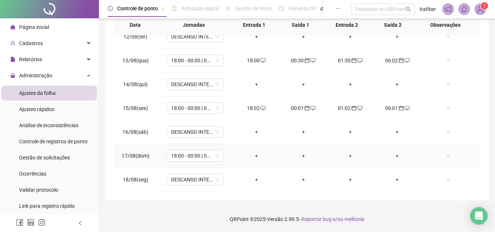
click at [252, 154] on div "+" at bounding box center [256, 156] width 35 height 8
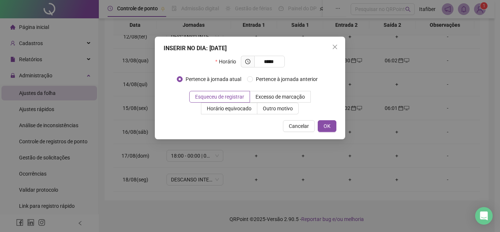
type input "*****"
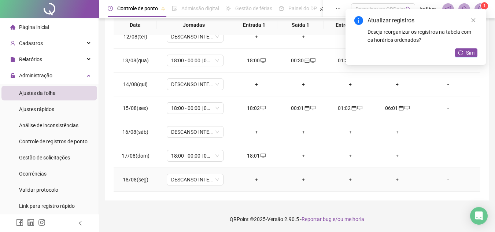
click at [257, 179] on div "+" at bounding box center [256, 179] width 35 height 8
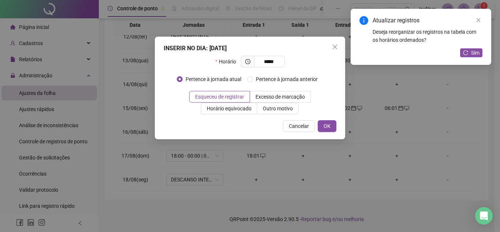
type input "*****"
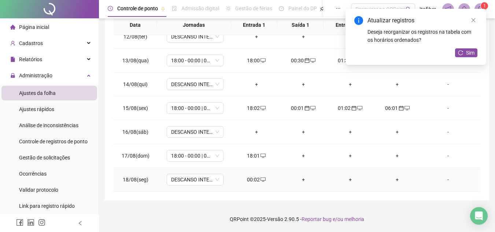
click at [257, 179] on div "00:02" at bounding box center [256, 179] width 35 height 8
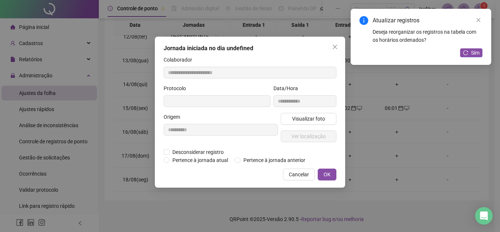
type input "**********"
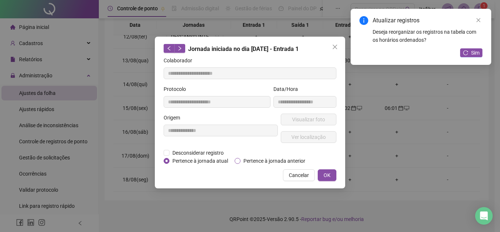
click at [268, 159] on span "Pertence à jornada anterior" at bounding box center [275, 161] width 68 height 8
click at [331, 170] on button "OK" at bounding box center [327, 175] width 19 height 12
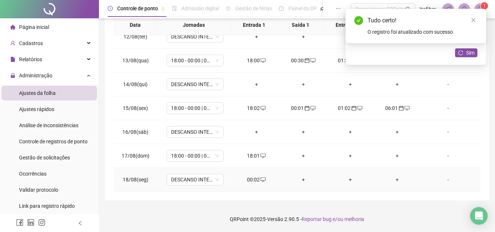
click at [302, 178] on div "+" at bounding box center [303, 179] width 35 height 8
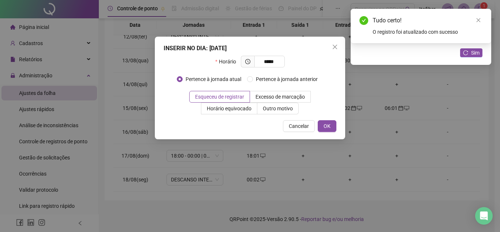
type input "*****"
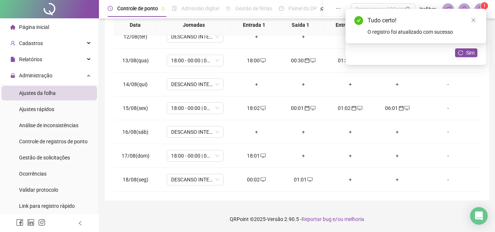
click at [302, 178] on div "01:01" at bounding box center [303, 179] width 35 height 8
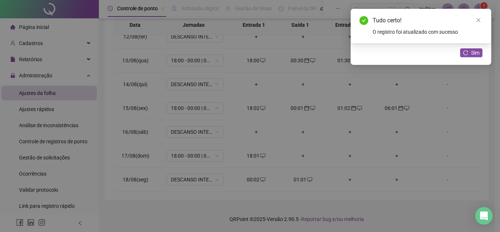
type input "**********"
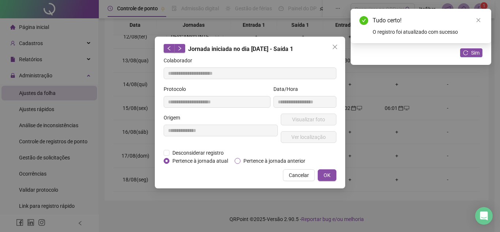
click at [291, 160] on span "Pertence à jornada anterior" at bounding box center [275, 161] width 68 height 8
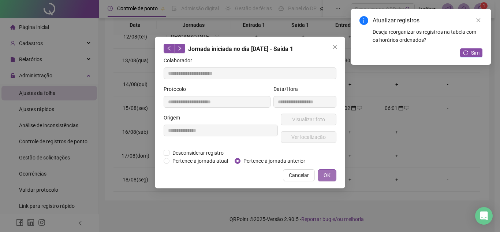
click at [336, 174] on button "OK" at bounding box center [327, 175] width 19 height 12
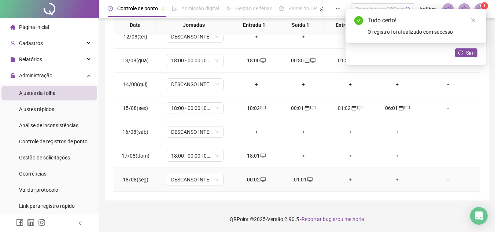
click at [345, 178] on div "+" at bounding box center [349, 179] width 35 height 8
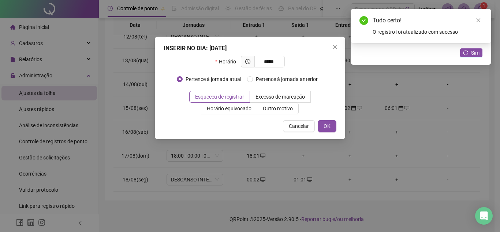
type input "*****"
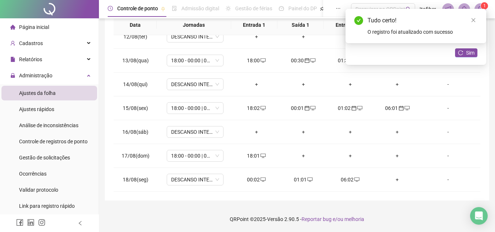
click at [340, 181] on div "06:02" at bounding box center [349, 179] width 35 height 8
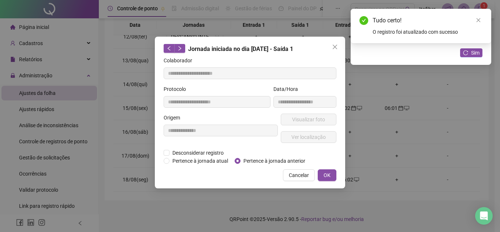
type input "**********"
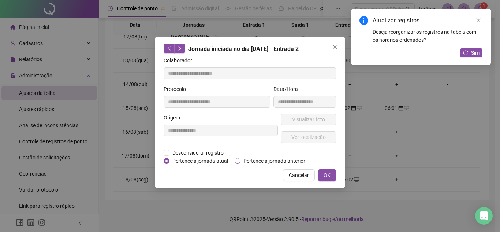
click at [275, 160] on span "Pertence à jornada anterior" at bounding box center [275, 161] width 68 height 8
click at [326, 177] on span "OK" at bounding box center [327, 175] width 7 height 8
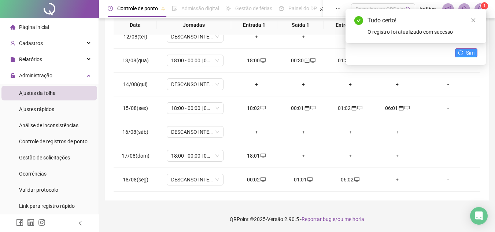
click at [460, 53] on icon "reload" at bounding box center [460, 52] width 5 height 5
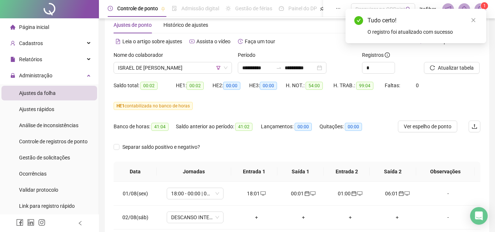
scroll to position [0, 0]
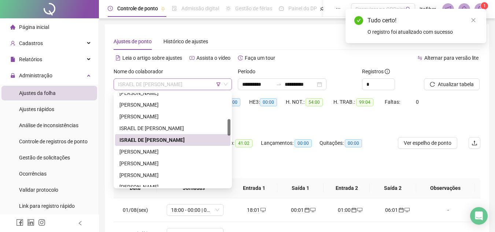
click at [194, 82] on span "ISRAEL DE [PERSON_NAME]" at bounding box center [172, 84] width 109 height 11
click at [190, 149] on div "[PERSON_NAME]" at bounding box center [172, 152] width 107 height 8
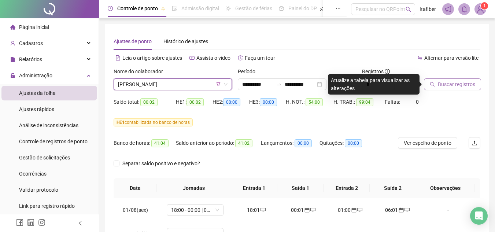
click at [468, 85] on span "Buscar registros" at bounding box center [456, 84] width 37 height 8
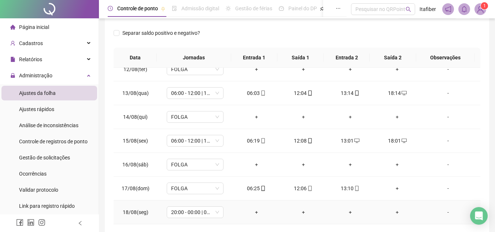
scroll to position [142, 0]
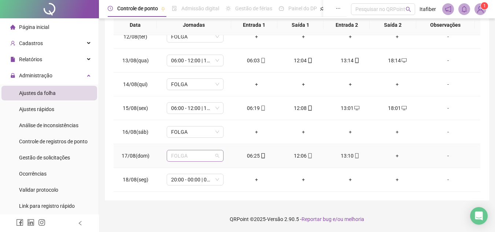
click at [205, 161] on span "FOLGA" at bounding box center [195, 155] width 48 height 11
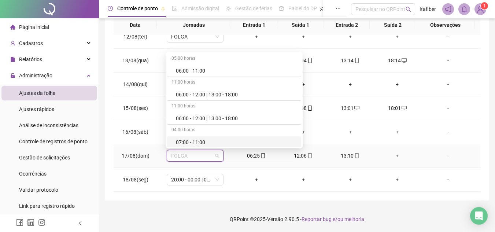
click at [214, 122] on div "06:00 - 12:00 | 13:00 - 18:00" at bounding box center [236, 118] width 121 height 8
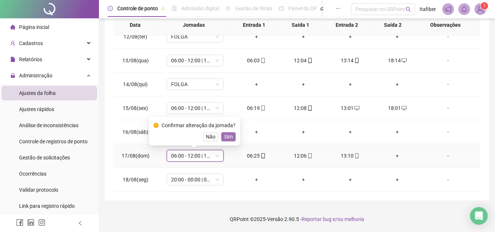
click at [224, 138] on span "Sim" at bounding box center [228, 137] width 8 height 8
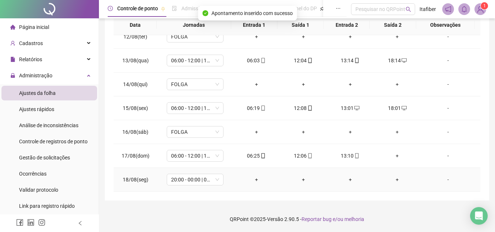
click at [205, 173] on td "20:00 - 00:00 | 01:00 - 05:00" at bounding box center [194, 180] width 75 height 24
click at [204, 178] on span "20:00 - 00:00 | 01:00 - 05:00" at bounding box center [195, 179] width 48 height 11
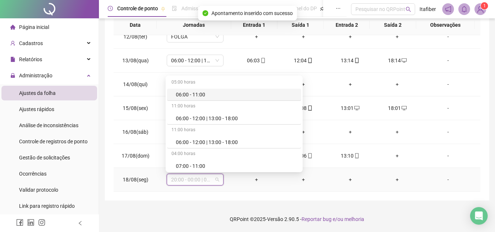
type input "*"
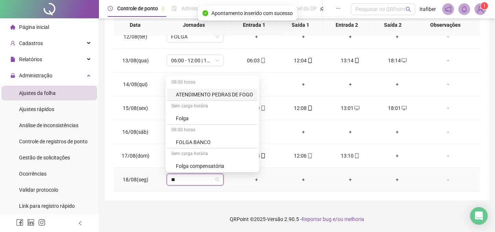
type input "***"
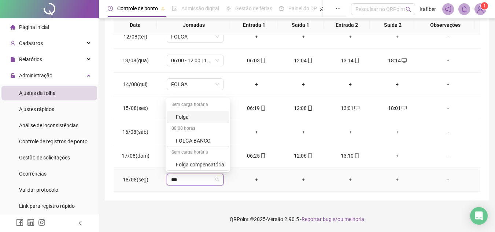
click at [205, 114] on div "Folga" at bounding box center [200, 117] width 48 height 8
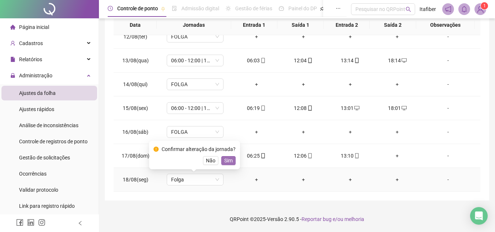
click at [225, 161] on span "Sim" at bounding box center [228, 160] width 8 height 8
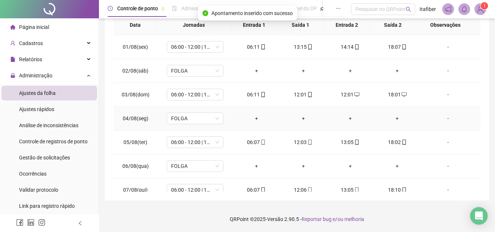
scroll to position [0, 0]
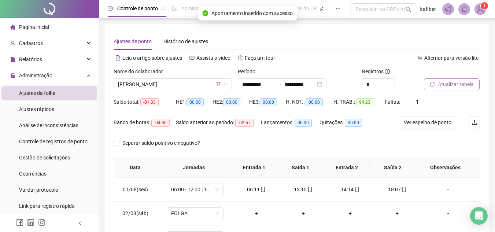
click at [459, 88] on span "Atualizar tabela" at bounding box center [456, 84] width 36 height 8
click at [199, 81] on span "[PERSON_NAME]" at bounding box center [172, 84] width 109 height 11
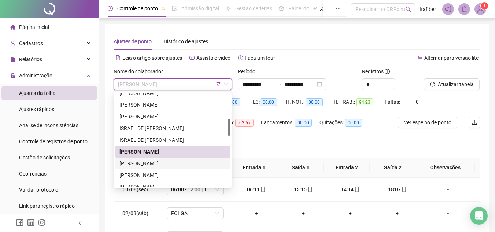
click at [188, 161] on div "[PERSON_NAME]" at bounding box center [172, 163] width 107 height 8
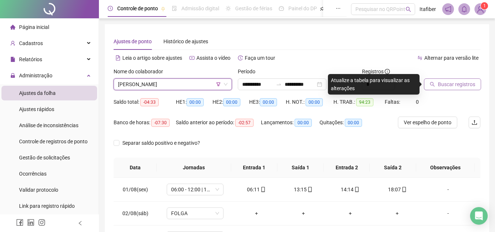
click at [432, 85] on icon "search" at bounding box center [432, 84] width 5 height 5
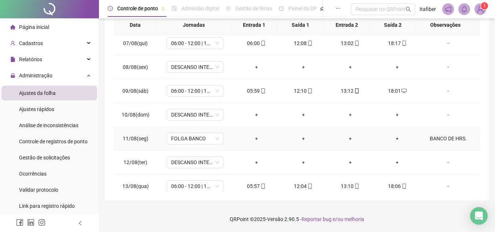
scroll to position [272, 0]
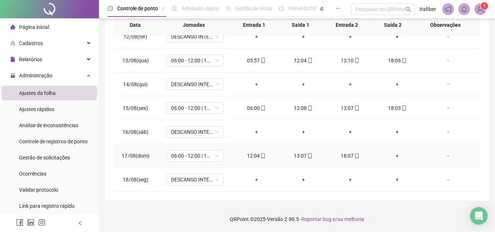
click at [394, 155] on div "+" at bounding box center [396, 156] width 35 height 8
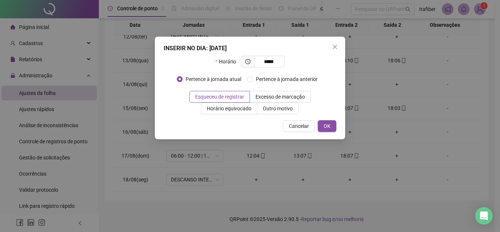
type input "*****"
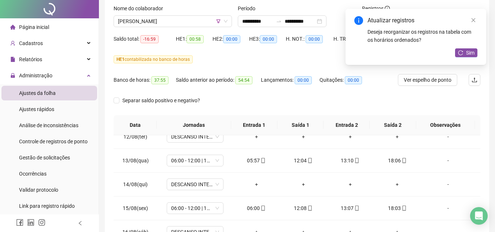
scroll to position [0, 0]
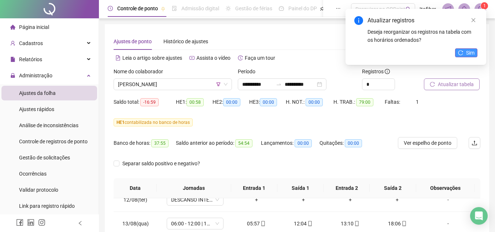
click at [466, 52] on span "Sim" at bounding box center [470, 53] width 8 height 8
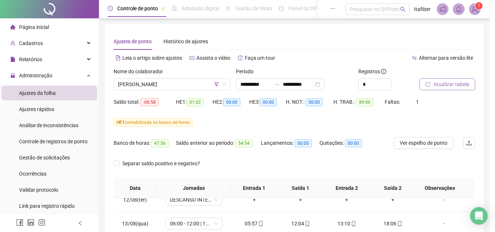
click at [191, 83] on span "[PERSON_NAME]" at bounding box center [172, 84] width 108 height 11
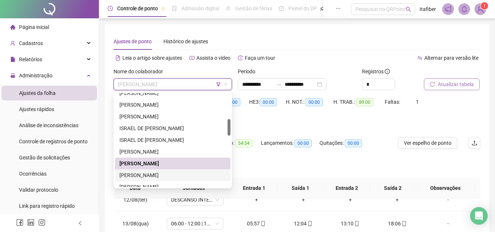
click at [190, 176] on div "[PERSON_NAME]" at bounding box center [172, 175] width 107 height 8
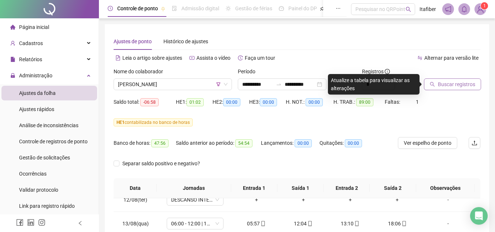
click at [453, 85] on span "Buscar registros" at bounding box center [456, 84] width 37 height 8
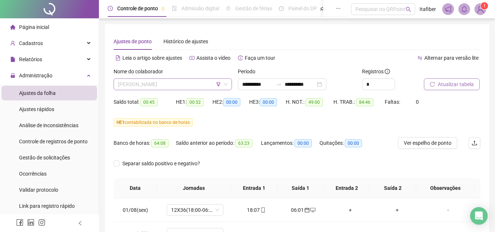
click at [192, 86] on span "[PERSON_NAME]" at bounding box center [172, 84] width 109 height 11
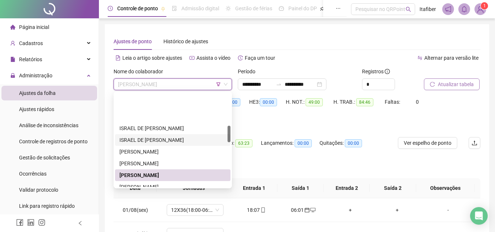
scroll to position [183, 0]
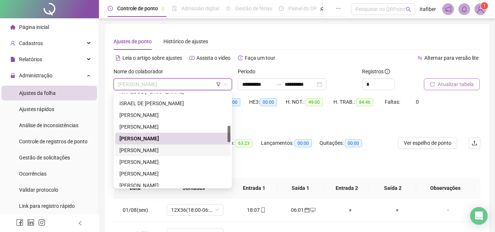
click at [200, 146] on div "[PERSON_NAME]" at bounding box center [172, 150] width 107 height 8
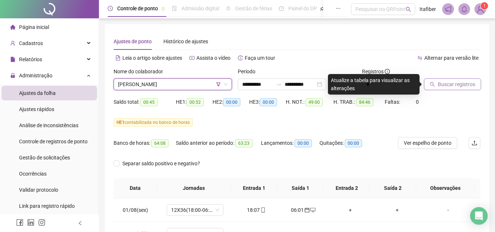
click at [453, 81] on span "Buscar registros" at bounding box center [456, 84] width 37 height 8
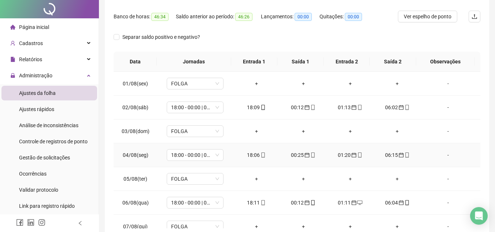
scroll to position [0, 0]
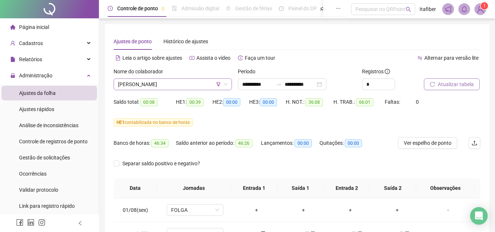
click at [185, 85] on span "[PERSON_NAME]" at bounding box center [172, 84] width 109 height 11
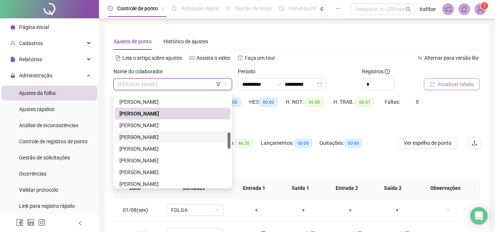
click at [188, 127] on div "[PERSON_NAME]" at bounding box center [172, 125] width 107 height 8
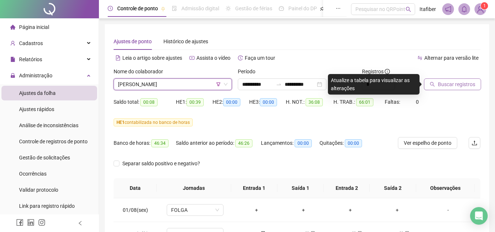
click at [449, 85] on span "Buscar registros" at bounding box center [456, 84] width 37 height 8
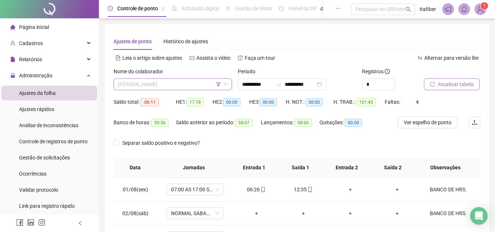
click at [204, 84] on span "[PERSON_NAME]" at bounding box center [172, 84] width 109 height 11
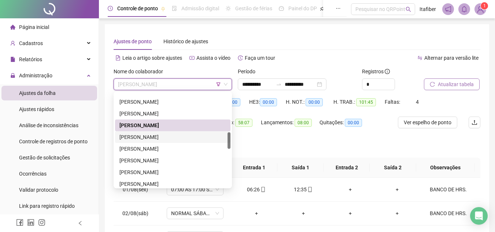
click at [196, 139] on div "[PERSON_NAME]" at bounding box center [172, 137] width 107 height 8
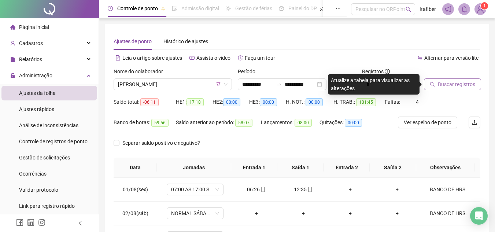
click at [431, 90] on div "Buscar registros" at bounding box center [452, 81] width 62 height 29
click at [435, 85] on icon "search" at bounding box center [432, 84] width 5 height 5
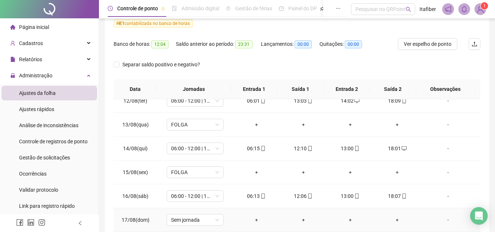
scroll to position [163, 0]
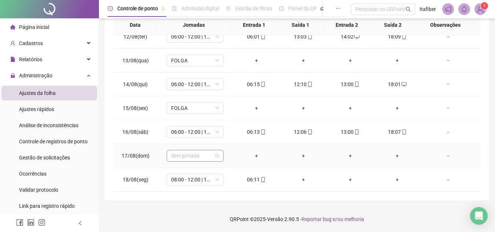
click at [198, 155] on span "Sem jornada" at bounding box center [195, 155] width 48 height 11
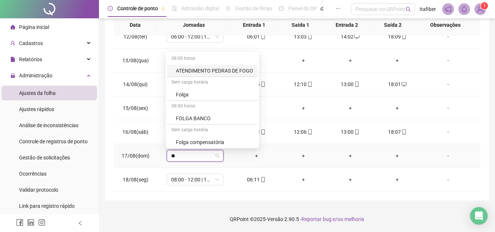
type input "***"
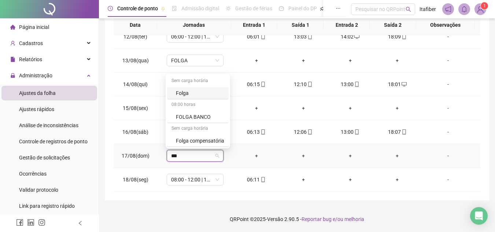
click at [222, 94] on div "Folga" at bounding box center [200, 93] width 48 height 8
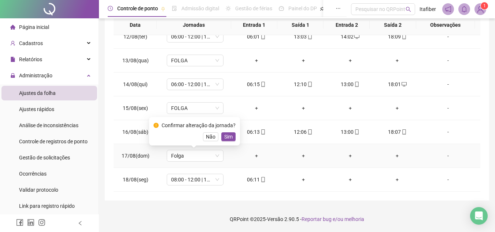
click at [228, 132] on div "Confirmar alteração da jornada? Não Sim" at bounding box center [194, 131] width 82 height 20
click at [230, 134] on span "Sim" at bounding box center [228, 137] width 8 height 8
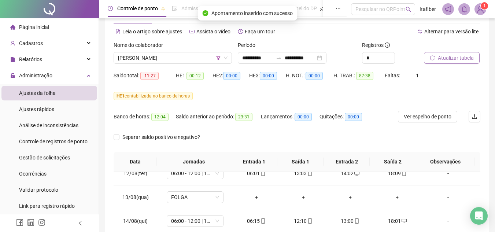
scroll to position [0, 0]
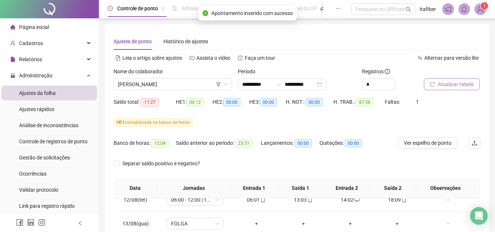
click at [452, 88] on button "Atualizar tabela" at bounding box center [452, 84] width 56 height 12
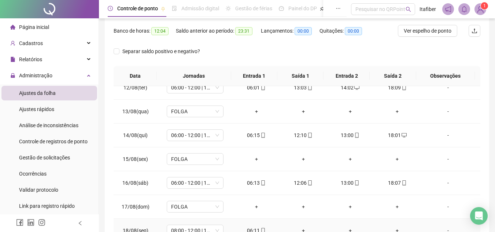
scroll to position [163, 0]
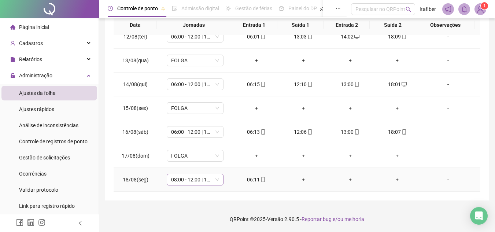
click at [200, 178] on span "08:00 - 12:00 | 13:00 - 20:00" at bounding box center [195, 179] width 48 height 11
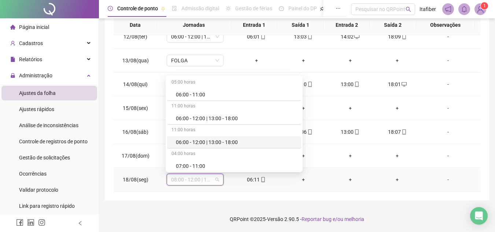
click at [218, 122] on div "06:00 - 12:00 | 13:00 - 18:00" at bounding box center [234, 118] width 134 height 12
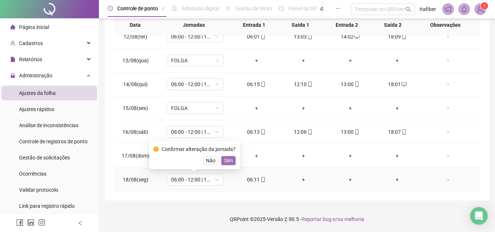
click at [227, 158] on span "Sim" at bounding box center [228, 160] width 8 height 8
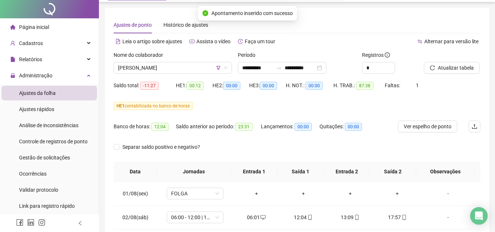
scroll to position [0, 0]
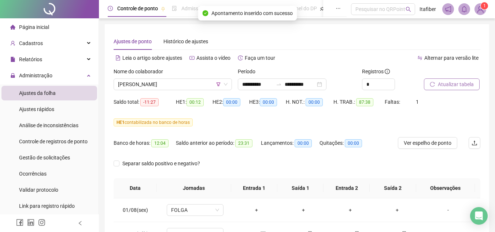
click at [451, 83] on span "Atualizar tabela" at bounding box center [456, 84] width 36 height 8
click at [199, 82] on span "[PERSON_NAME]" at bounding box center [172, 84] width 109 height 11
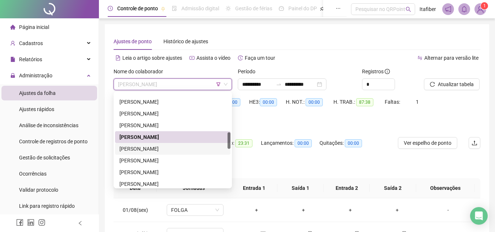
click at [193, 145] on div "[PERSON_NAME]" at bounding box center [172, 149] width 107 height 8
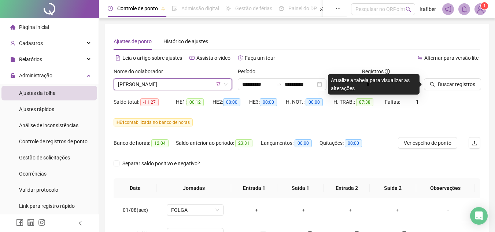
click at [445, 91] on div "Buscar registros" at bounding box center [452, 81] width 62 height 29
click at [447, 89] on button "Buscar registros" at bounding box center [452, 84] width 57 height 12
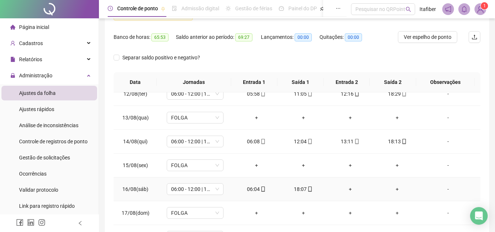
scroll to position [163, 0]
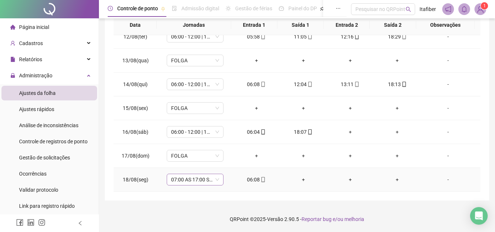
click at [210, 183] on span "07:00 AS 17:00 SEG. A SEXT" at bounding box center [195, 179] width 48 height 11
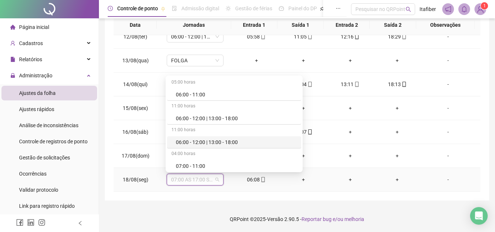
click at [218, 137] on div "06:00 - 12:00 | 13:00 - 18:00" at bounding box center [234, 142] width 134 height 12
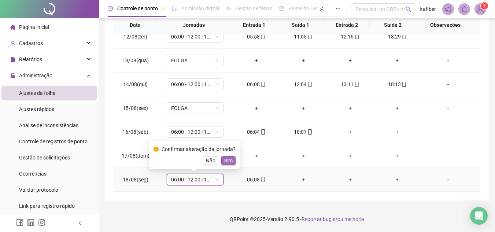
click at [227, 161] on span "Sim" at bounding box center [228, 160] width 8 height 8
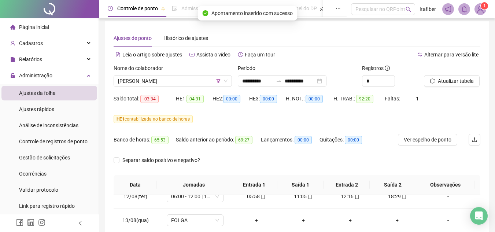
scroll to position [0, 0]
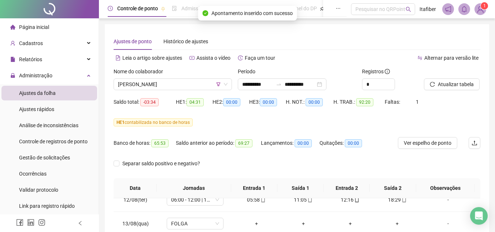
click at [453, 90] on div "Atualizar tabela" at bounding box center [452, 81] width 62 height 29
click at [455, 86] on span "Atualizar tabela" at bounding box center [456, 84] width 36 height 8
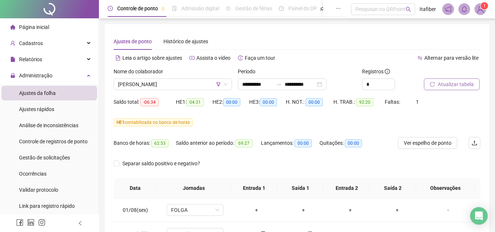
click at [441, 86] on span "Atualizar tabela" at bounding box center [456, 84] width 36 height 8
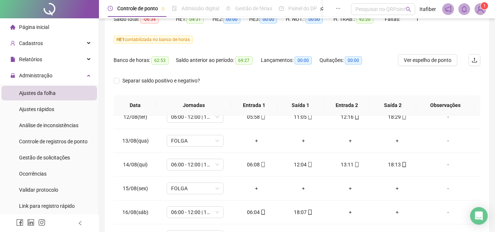
scroll to position [163, 0]
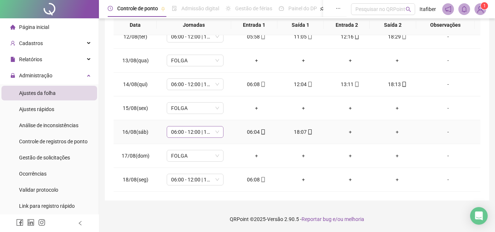
click at [194, 131] on span "06:00 - 12:00 | 13:00 - 18:00" at bounding box center [195, 131] width 48 height 11
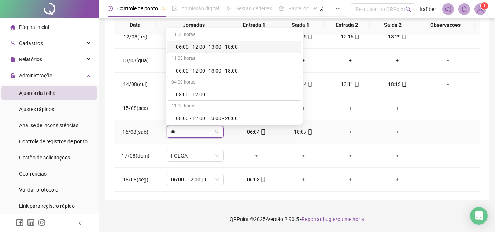
type input "***"
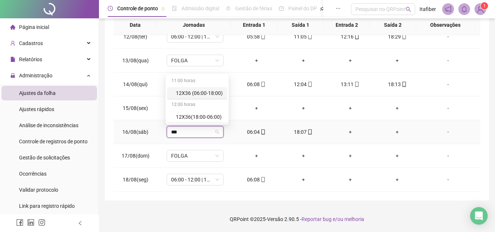
click at [196, 94] on div "12X36 (06:00-18:00)" at bounding box center [199, 93] width 47 height 8
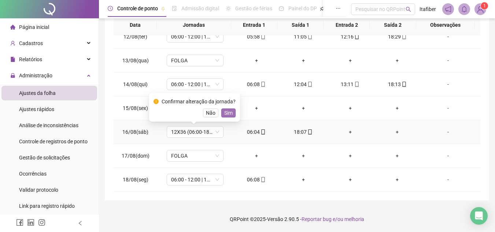
click at [227, 113] on span "Sim" at bounding box center [228, 113] width 8 height 8
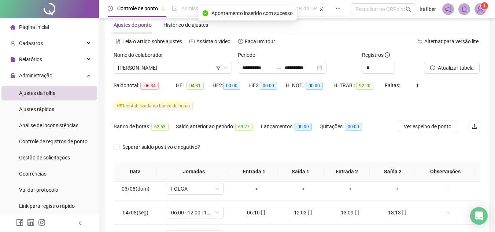
scroll to position [0, 0]
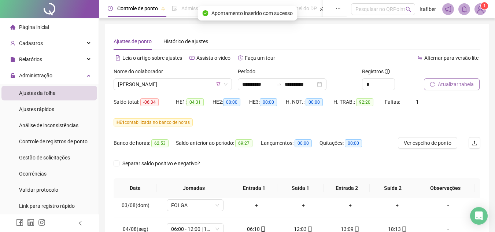
click at [464, 81] on span "Atualizar tabela" at bounding box center [456, 84] width 36 height 8
click at [195, 86] on span "[PERSON_NAME]" at bounding box center [172, 84] width 109 height 11
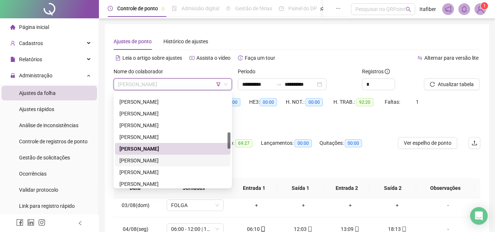
click at [193, 160] on div "[PERSON_NAME]" at bounding box center [172, 160] width 107 height 8
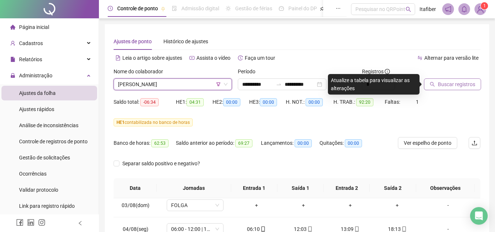
click at [476, 83] on button "Buscar registros" at bounding box center [452, 84] width 57 height 12
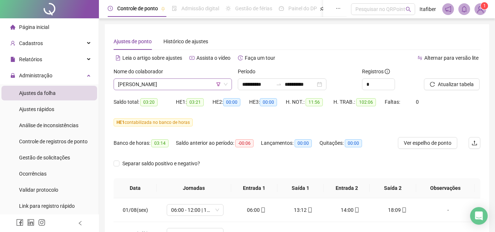
click at [183, 84] on span "[PERSON_NAME]" at bounding box center [172, 84] width 109 height 11
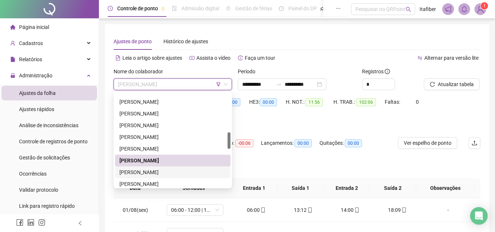
click at [184, 171] on div "[PERSON_NAME]" at bounding box center [172, 172] width 107 height 8
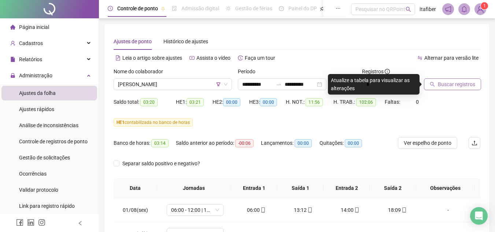
click at [461, 87] on span "Buscar registros" at bounding box center [456, 84] width 37 height 8
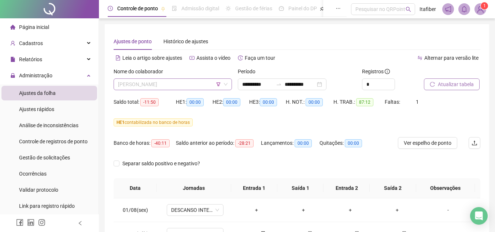
click at [169, 78] on div "[PERSON_NAME]" at bounding box center [173, 84] width 118 height 12
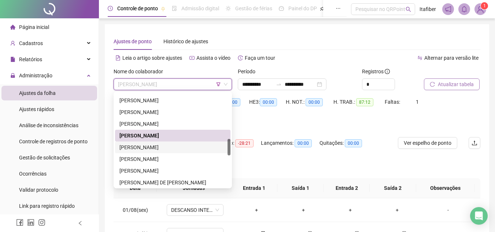
scroll to position [293, 0]
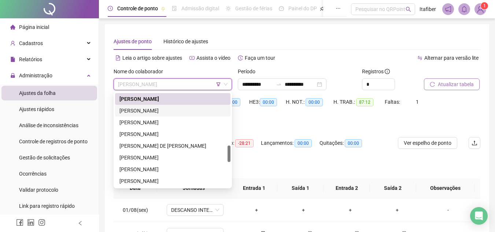
click at [170, 115] on div "[PERSON_NAME]" at bounding box center [172, 111] width 115 height 12
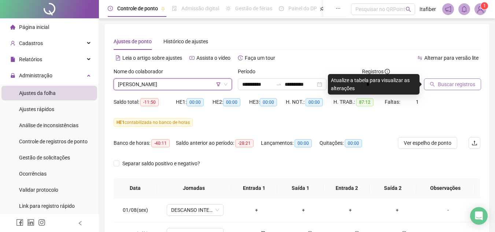
click at [436, 87] on button "Buscar registros" at bounding box center [452, 84] width 57 height 12
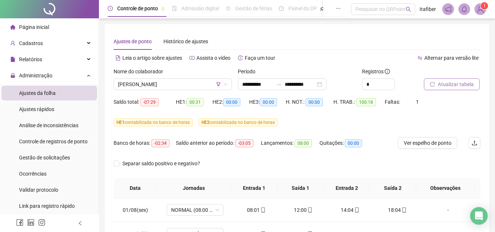
click at [424, 78] on button "Atualizar tabela" at bounding box center [452, 84] width 56 height 12
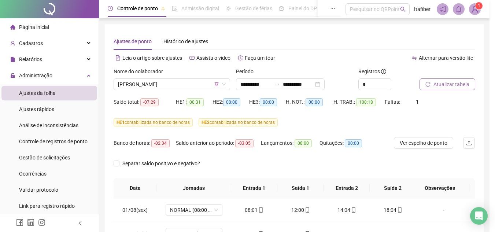
click at [419, 78] on button "Atualizar tabela" at bounding box center [447, 84] width 56 height 12
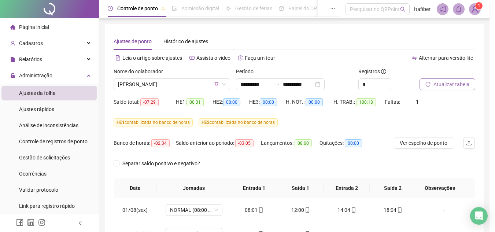
click at [419, 78] on button "Atualizar tabela" at bounding box center [447, 84] width 56 height 12
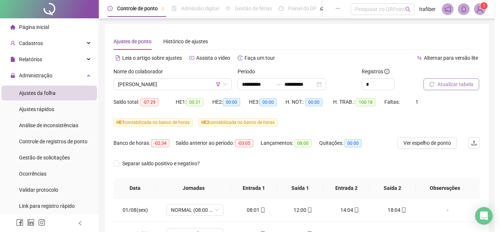
click at [424, 78] on button "Atualizar tabela" at bounding box center [452, 84] width 56 height 12
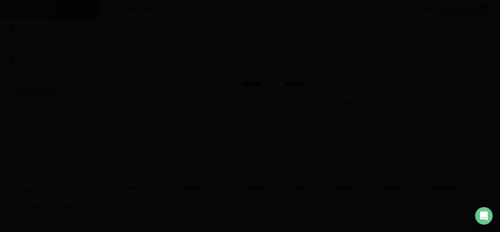
click at [424, 78] on button "Atualizar tabela" at bounding box center [452, 84] width 56 height 12
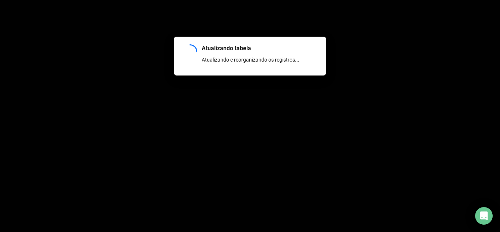
click at [424, 78] on button "Atualizar tabela" at bounding box center [452, 84] width 56 height 12
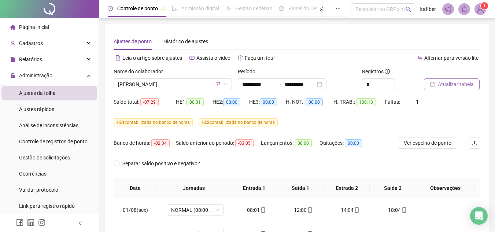
click at [436, 87] on button "Atualizar tabela" at bounding box center [452, 84] width 56 height 12
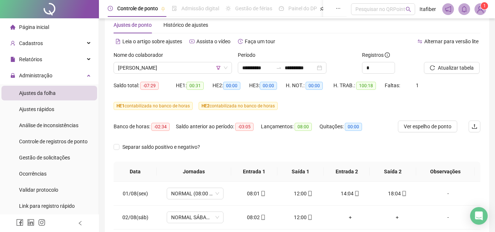
scroll to position [0, 0]
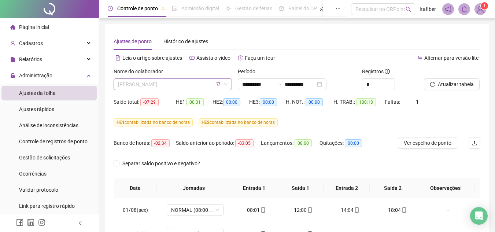
click at [179, 85] on span "[PERSON_NAME]" at bounding box center [172, 84] width 109 height 11
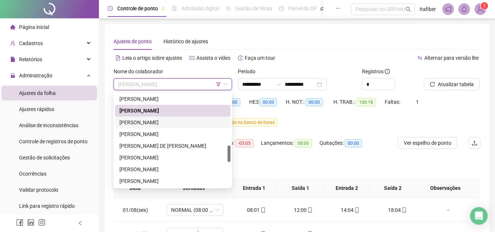
click at [180, 120] on div "[PERSON_NAME]" at bounding box center [172, 122] width 107 height 8
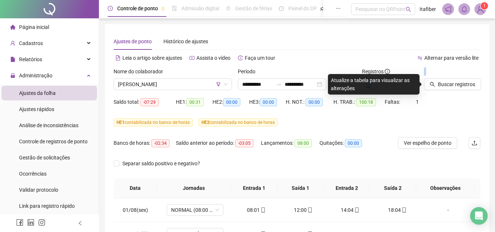
click at [421, 82] on div "**********" at bounding box center [297, 81] width 372 height 29
click at [432, 84] on icon "search" at bounding box center [432, 84] width 5 height 5
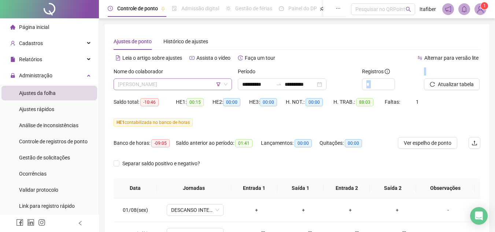
click at [194, 86] on span "[PERSON_NAME]" at bounding box center [172, 84] width 109 height 11
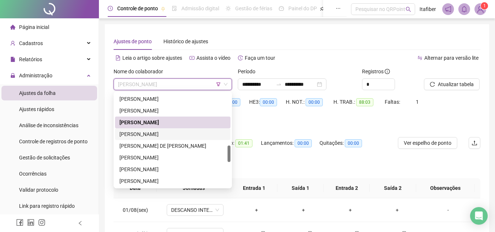
click at [201, 133] on div "[PERSON_NAME]" at bounding box center [172, 134] width 107 height 8
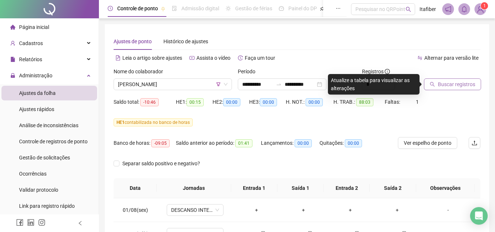
click at [447, 88] on span "Buscar registros" at bounding box center [456, 84] width 37 height 8
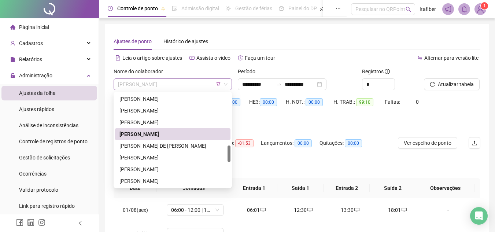
click at [212, 87] on span "[PERSON_NAME]" at bounding box center [172, 84] width 109 height 11
click at [202, 145] on div "[PERSON_NAME] DE [PERSON_NAME]" at bounding box center [172, 146] width 107 height 8
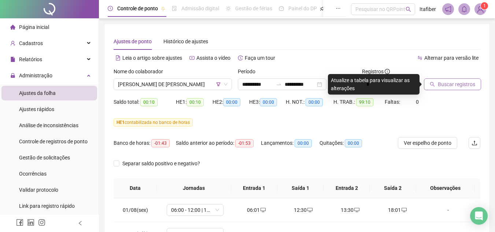
click at [454, 87] on span "Buscar registros" at bounding box center [456, 84] width 37 height 8
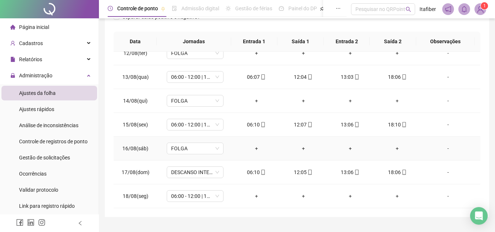
scroll to position [163, 0]
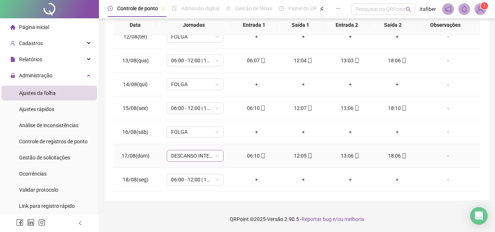
click at [189, 153] on span "DESCANSO INTER-JORNADA" at bounding box center [195, 155] width 48 height 11
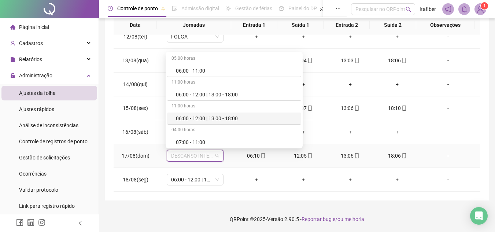
click at [209, 119] on div "06:00 - 12:00 | 13:00 - 18:00" at bounding box center [236, 118] width 121 height 8
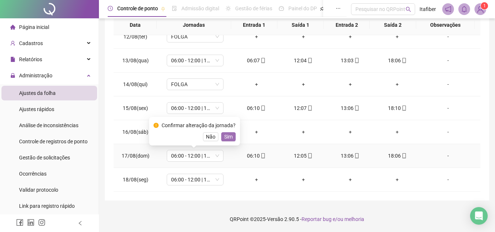
click at [232, 138] on button "Sim" at bounding box center [228, 136] width 14 height 9
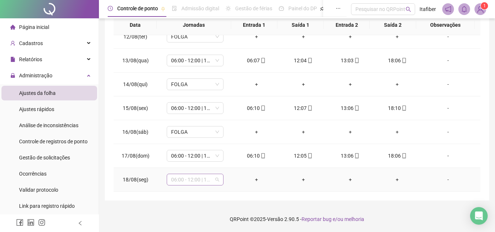
click at [202, 178] on span "06:00 - 12:00 | 13:00 - 18:00" at bounding box center [195, 179] width 48 height 11
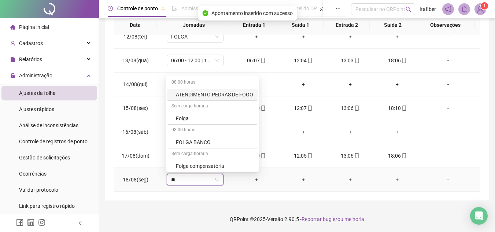
type input "***"
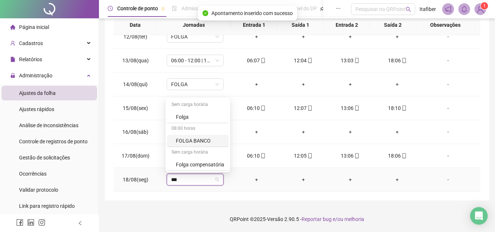
click at [191, 118] on div "Folga" at bounding box center [200, 117] width 48 height 8
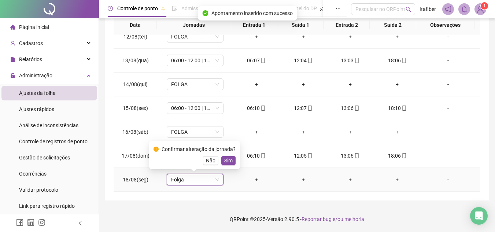
click at [221, 159] on button "Sim" at bounding box center [228, 160] width 14 height 9
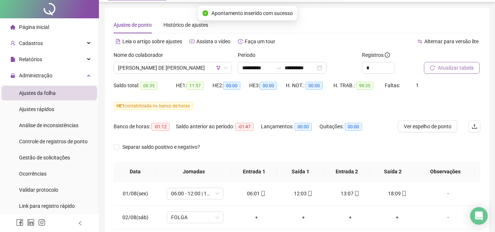
scroll to position [0, 0]
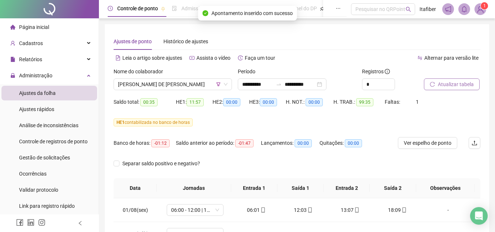
click at [450, 88] on span "Atualizar tabela" at bounding box center [456, 84] width 36 height 8
click at [180, 78] on div "[PERSON_NAME] DE [PERSON_NAME]" at bounding box center [173, 84] width 118 height 12
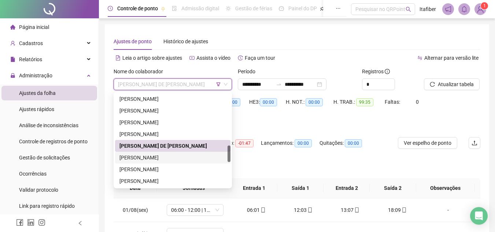
click at [184, 159] on div "[PERSON_NAME]" at bounding box center [172, 157] width 107 height 8
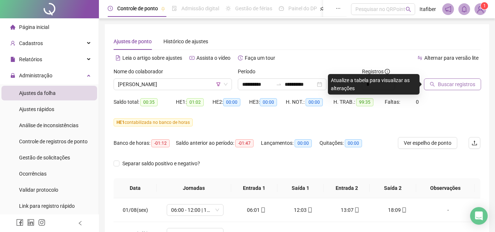
drag, startPoint x: 426, startPoint y: 91, endPoint x: 429, endPoint y: 86, distance: 5.9
click at [427, 89] on div "Buscar registros" at bounding box center [452, 81] width 62 height 29
click at [430, 86] on icon "search" at bounding box center [432, 84] width 5 height 5
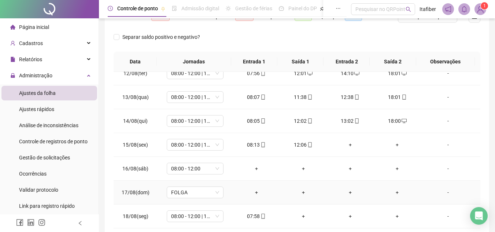
scroll to position [142, 0]
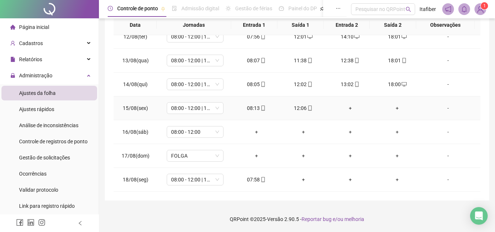
click at [346, 108] on div "+" at bounding box center [349, 108] width 35 height 8
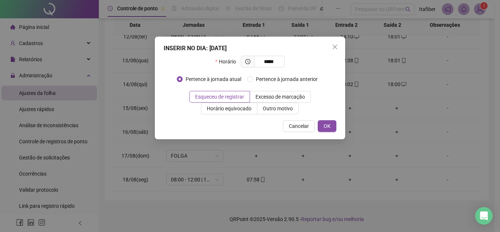
type input "*****"
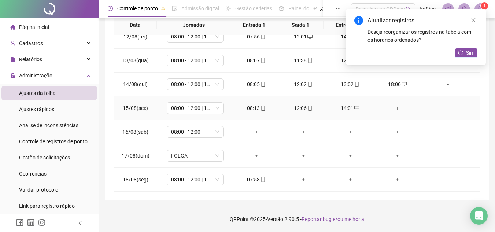
click at [391, 106] on div "+" at bounding box center [396, 108] width 35 height 8
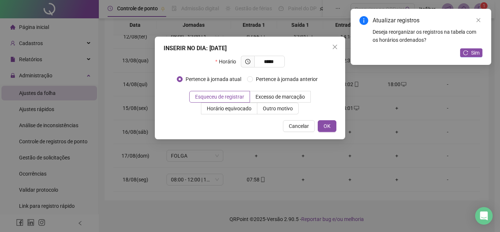
type input "*****"
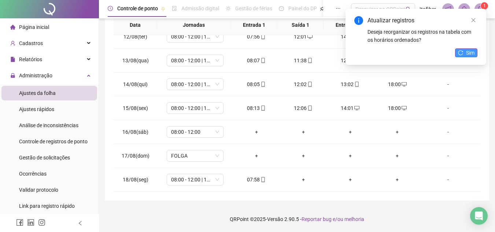
click at [462, 56] on button "Sim" at bounding box center [466, 52] width 22 height 9
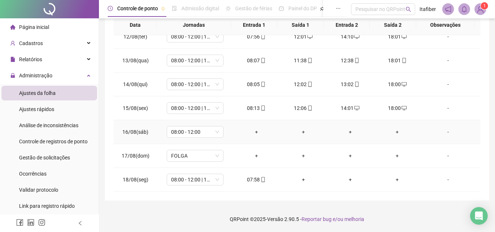
click at [256, 132] on div "+" at bounding box center [256, 132] width 35 height 8
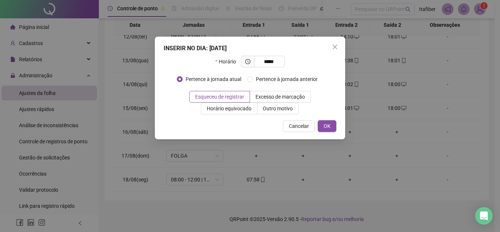
type input "*****"
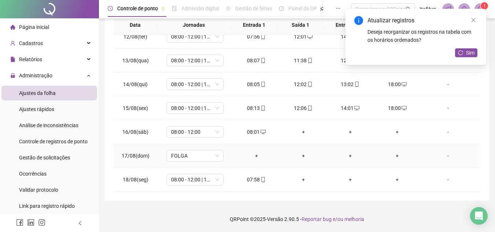
click at [285, 146] on td "+" at bounding box center [303, 156] width 47 height 24
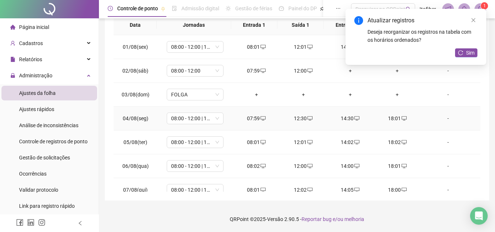
scroll to position [0, 0]
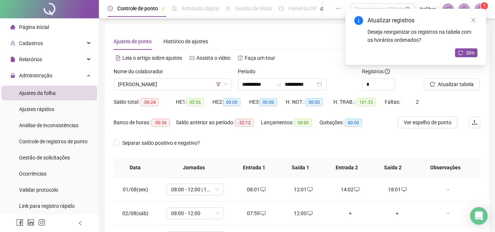
drag, startPoint x: 471, startPoint y: 62, endPoint x: 469, endPoint y: 56, distance: 5.6
click at [470, 62] on div "Atualizar registros Deseja reorganizar os registros na tabela com os horários o…" at bounding box center [415, 37] width 141 height 56
click at [469, 56] on span "Sim" at bounding box center [470, 53] width 8 height 8
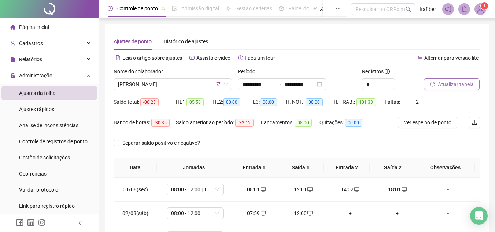
click at [454, 81] on div "Atualizar tabela" at bounding box center [443, 78] width 38 height 23
click at [454, 85] on span "Atualizar tabela" at bounding box center [456, 84] width 36 height 8
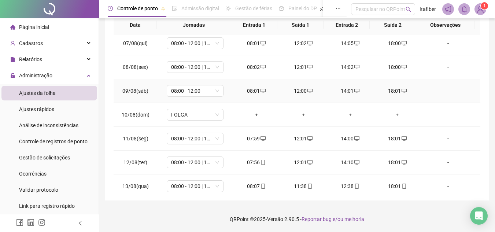
scroll to position [272, 0]
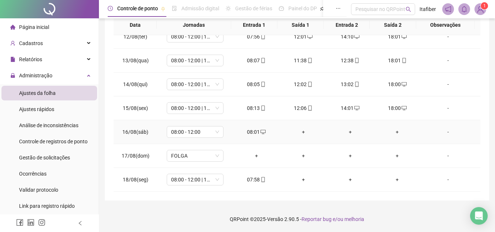
click at [303, 130] on div "+" at bounding box center [303, 132] width 35 height 8
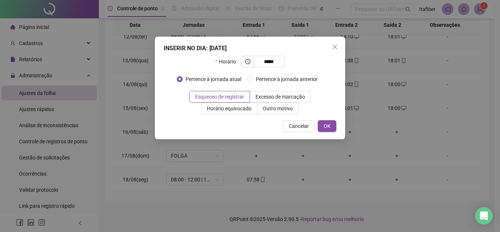
type input "*****"
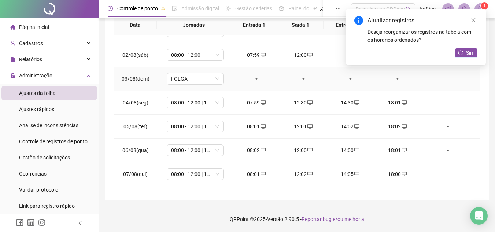
scroll to position [0, 0]
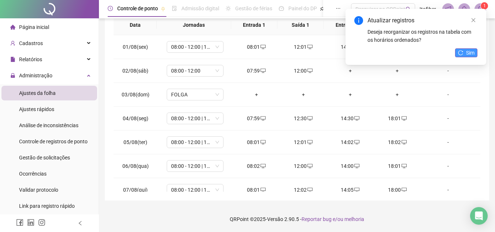
click at [462, 50] on button "Sim" at bounding box center [466, 52] width 22 height 9
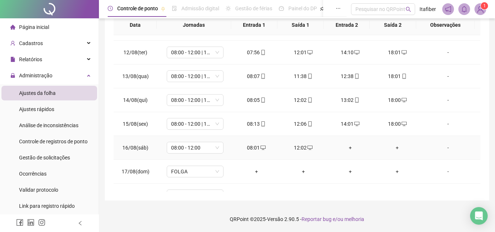
scroll to position [272, 0]
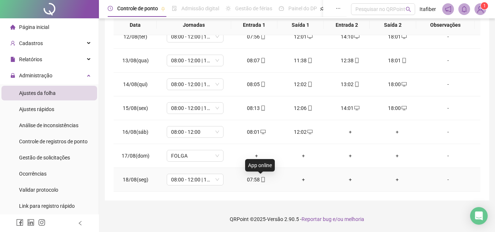
click at [263, 177] on span at bounding box center [263, 180] width 6 height 6
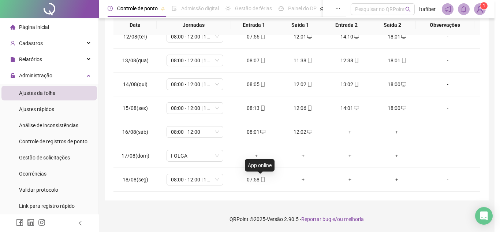
type input "**********"
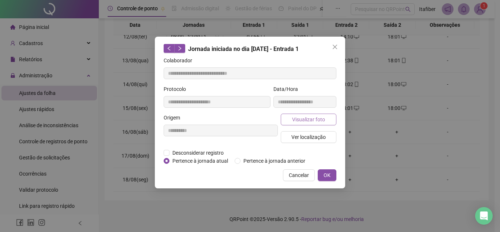
click at [289, 121] on button "Visualizar foto" at bounding box center [309, 120] width 56 height 12
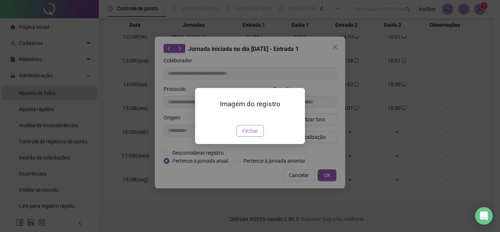
click at [254, 135] on span "Fechar" at bounding box center [250, 131] width 16 height 8
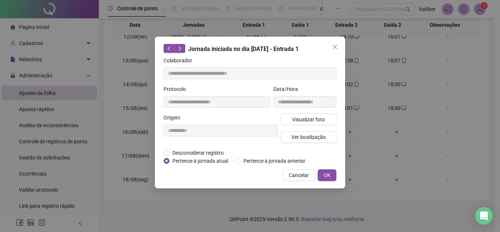
drag, startPoint x: 312, startPoint y: 145, endPoint x: 313, endPoint y: 141, distance: 4.2
click at [312, 144] on div "Visualizar foto Ver localização" at bounding box center [308, 131] width 59 height 35
click at [314, 138] on span "Ver localização" at bounding box center [308, 137] width 34 height 8
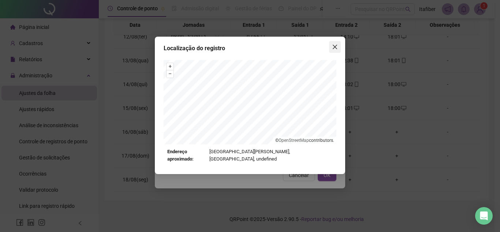
click at [334, 45] on icon "close" at bounding box center [335, 47] width 6 height 6
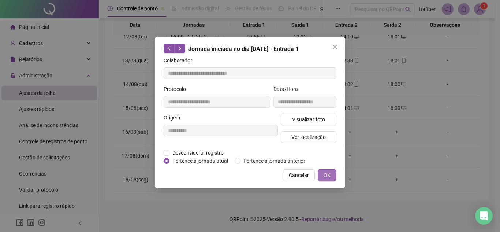
click at [329, 170] on button "OK" at bounding box center [327, 175] width 19 height 12
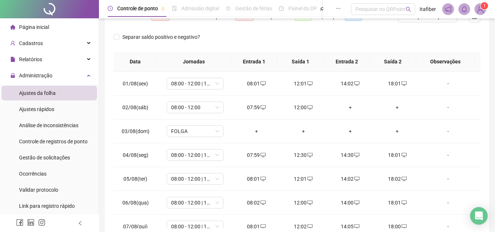
scroll to position [0, 0]
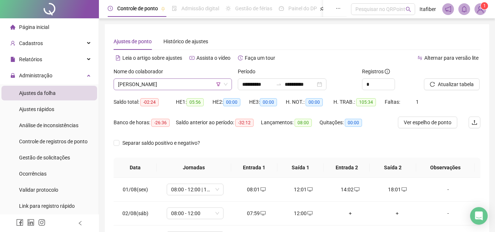
click at [200, 85] on span "[PERSON_NAME]" at bounding box center [172, 84] width 109 height 11
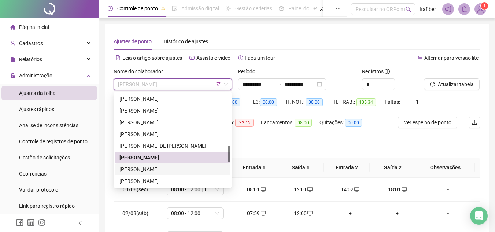
click at [204, 167] on div "[PERSON_NAME]" at bounding box center [172, 169] width 107 height 8
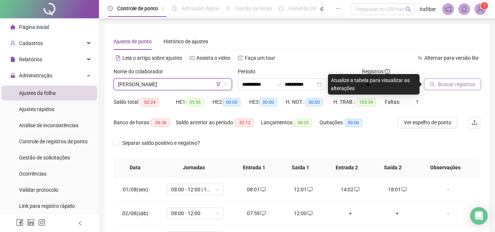
click at [445, 84] on span "Buscar registros" at bounding box center [456, 84] width 37 height 8
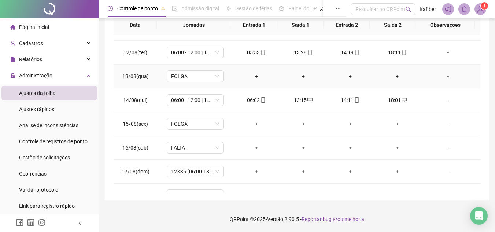
scroll to position [272, 0]
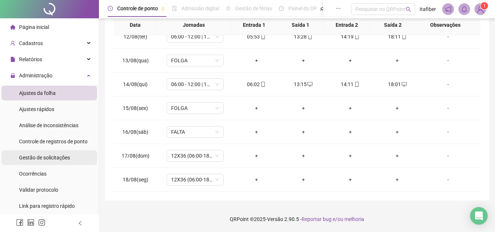
click at [69, 160] on span "Gestão de solicitações" at bounding box center [44, 158] width 51 height 6
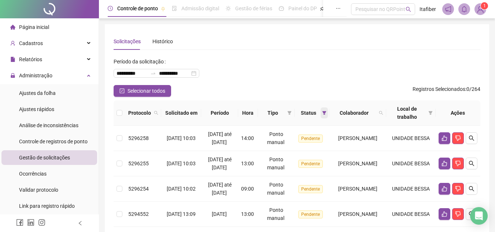
click at [320, 113] on span at bounding box center [323, 112] width 7 height 11
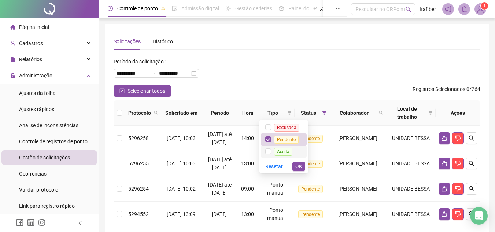
click at [286, 148] on span "Aceita" at bounding box center [283, 152] width 18 height 8
click at [301, 165] on span "OK" at bounding box center [298, 166] width 7 height 8
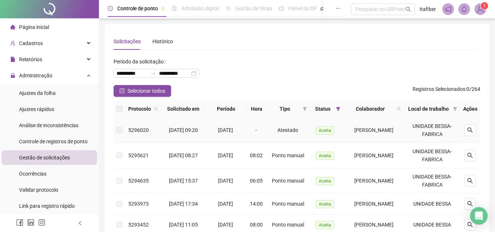
click at [316, 134] on span "Aceita" at bounding box center [325, 130] width 18 height 8
click at [473, 133] on icon "search" at bounding box center [470, 130] width 6 height 6
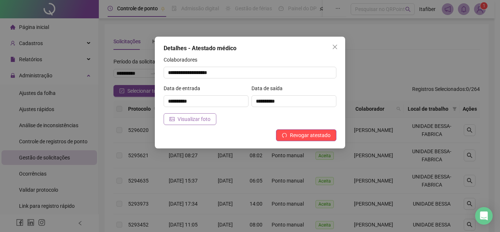
click at [205, 117] on span "Visualizar foto" at bounding box center [194, 119] width 33 height 8
click at [334, 50] on button "Close" at bounding box center [335, 47] width 12 height 12
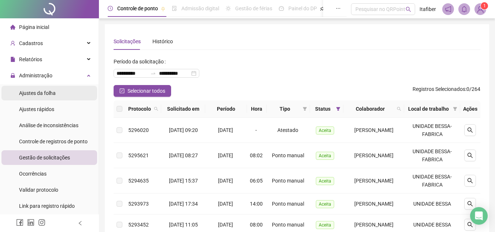
click at [53, 92] on span "Ajustes da folha" at bounding box center [37, 93] width 37 height 6
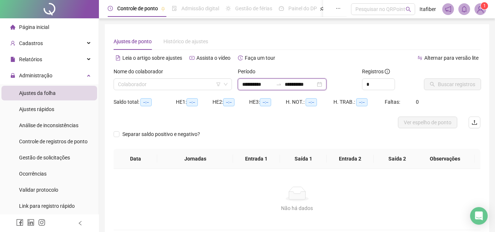
click at [253, 82] on input "**********" at bounding box center [257, 84] width 31 height 8
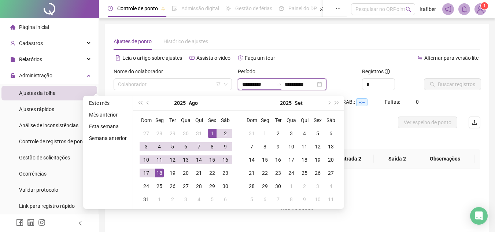
type input "**********"
click at [211, 134] on div "1" at bounding box center [212, 133] width 9 height 9
type input "**********"
click at [161, 173] on div "18" at bounding box center [159, 172] width 9 height 9
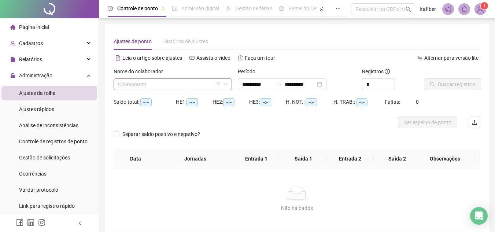
click at [219, 85] on icon "filter" at bounding box center [218, 84] width 4 height 4
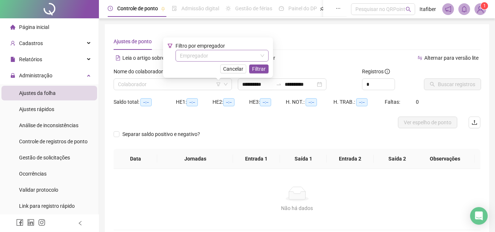
click at [216, 60] on input "search" at bounding box center [219, 55] width 78 height 11
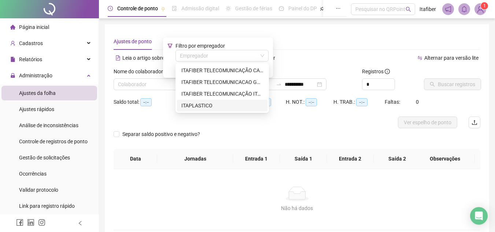
click at [216, 108] on div "ITAPLASTICO" at bounding box center [222, 105] width 82 height 8
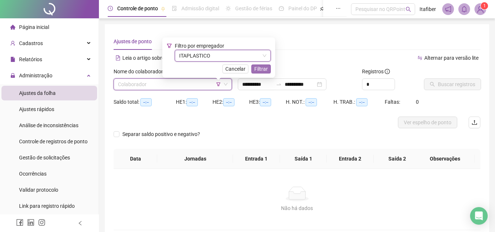
click at [262, 67] on span "Filtrar" at bounding box center [261, 69] width 14 height 8
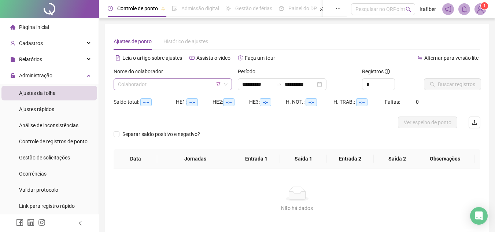
click at [194, 89] on input "search" at bounding box center [169, 84] width 103 height 11
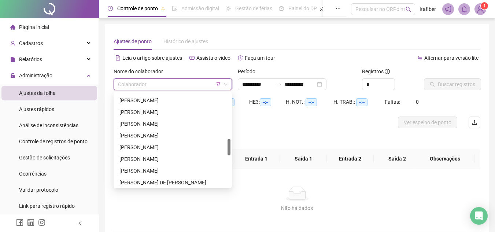
scroll to position [293, 0]
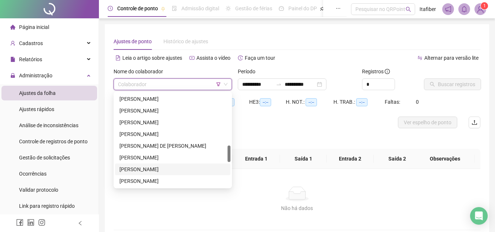
click at [177, 174] on div "[PERSON_NAME]" at bounding box center [172, 169] width 115 height 12
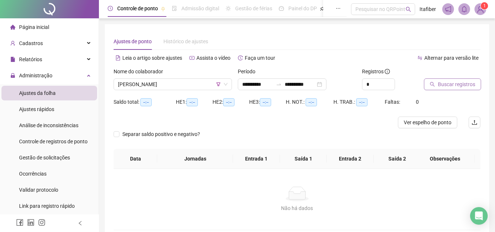
click at [452, 81] on span "Buscar registros" at bounding box center [456, 84] width 37 height 8
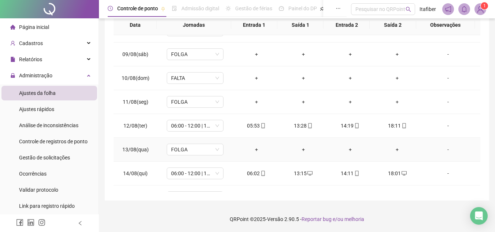
scroll to position [272, 0]
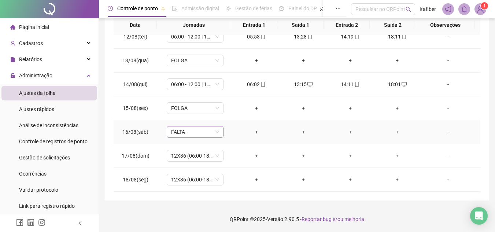
click at [192, 137] on div "FALTA" at bounding box center [195, 132] width 57 height 12
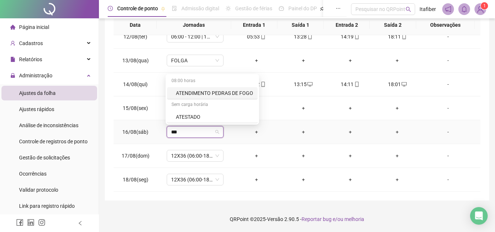
type input "****"
click at [198, 109] on div "Sem carga horária" at bounding box center [194, 105] width 54 height 12
click at [200, 112] on div "ATESTADO" at bounding box center [194, 117] width 54 height 12
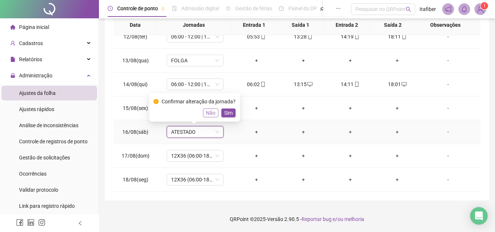
click at [200, 114] on div "Não Sim" at bounding box center [194, 112] width 82 height 9
click at [227, 112] on span "Sim" at bounding box center [228, 113] width 8 height 8
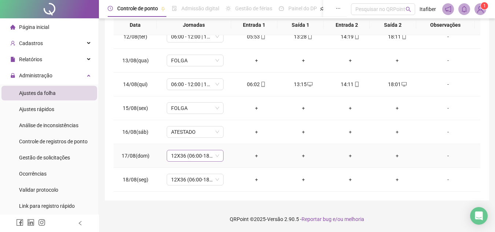
click at [204, 157] on span "12X36 (06:00-18:00)" at bounding box center [195, 155] width 48 height 11
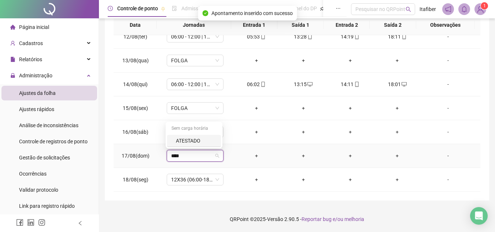
type input "*****"
click at [206, 144] on div "ATESTADO" at bounding box center [196, 141] width 41 height 8
click at [225, 136] on span "Sim" at bounding box center [228, 137] width 8 height 8
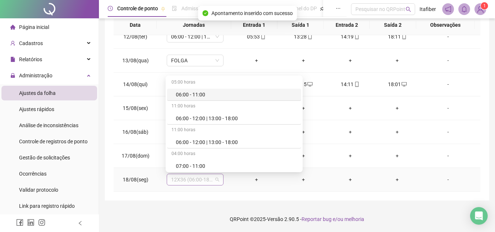
click at [212, 178] on span "12X36 (06:00-18:00)" at bounding box center [195, 179] width 48 height 11
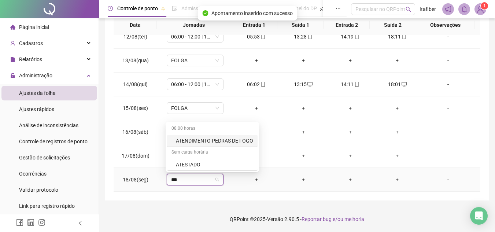
type input "****"
click at [204, 162] on div "ATESTADO" at bounding box center [196, 164] width 41 height 8
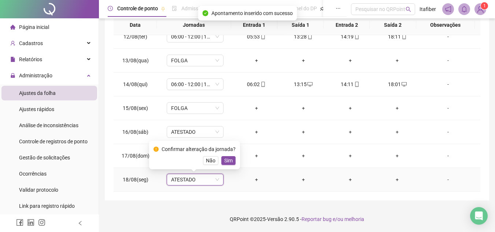
click at [229, 155] on div "Confirmar alteração da jornada? Não Sim" at bounding box center [194, 155] width 82 height 20
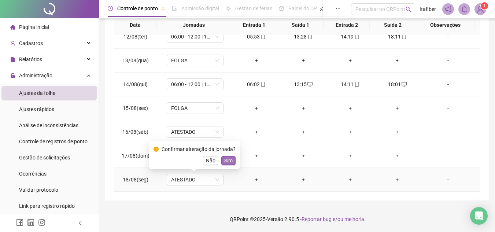
click at [231, 157] on button "Sim" at bounding box center [228, 160] width 14 height 9
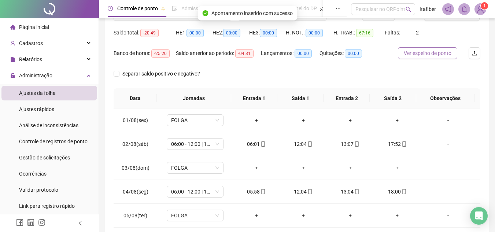
scroll to position [0, 0]
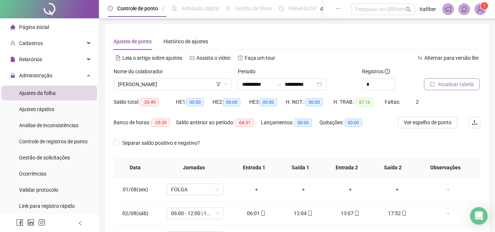
click at [447, 85] on span "Atualizar tabela" at bounding box center [456, 84] width 36 height 8
click at [189, 84] on span "[PERSON_NAME]" at bounding box center [172, 84] width 109 height 11
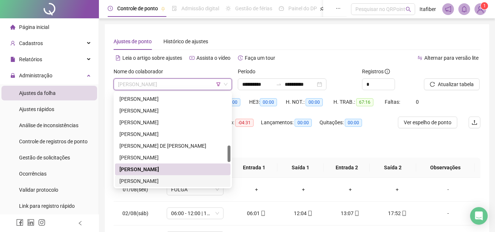
click at [196, 179] on div "[PERSON_NAME]" at bounding box center [172, 181] width 107 height 8
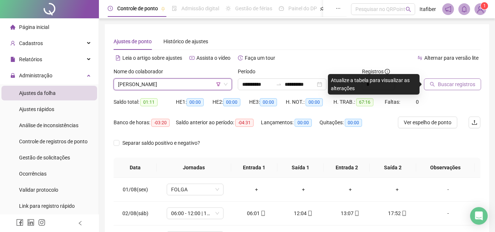
click at [447, 82] on span "Buscar registros" at bounding box center [456, 84] width 37 height 8
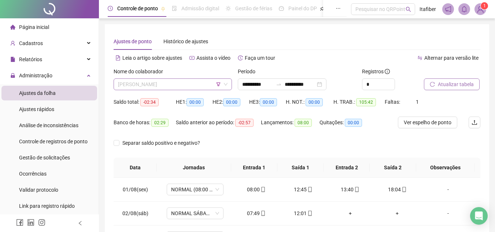
click at [212, 87] on span "[PERSON_NAME]" at bounding box center [172, 84] width 109 height 11
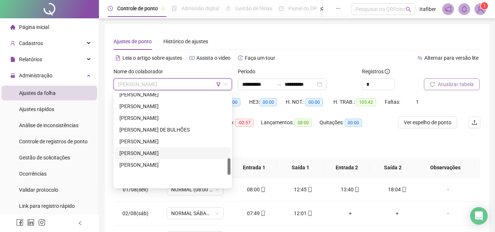
scroll to position [366, 0]
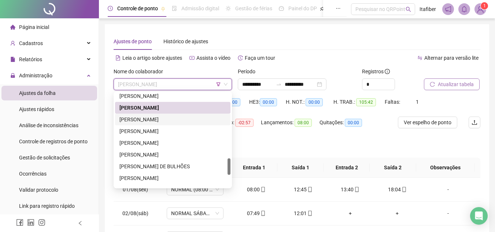
click at [191, 120] on div "[PERSON_NAME]" at bounding box center [172, 119] width 107 height 8
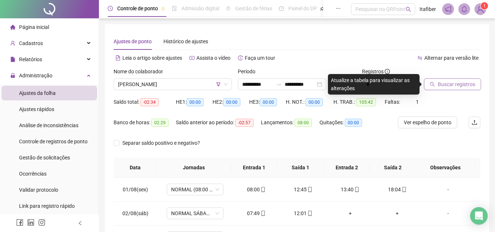
click at [438, 85] on span "Buscar registros" at bounding box center [456, 84] width 37 height 8
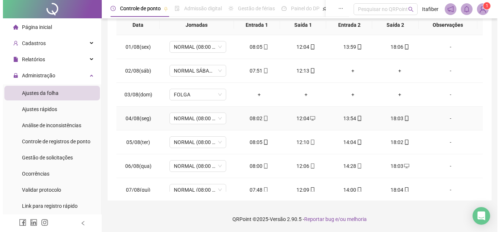
scroll to position [0, 0]
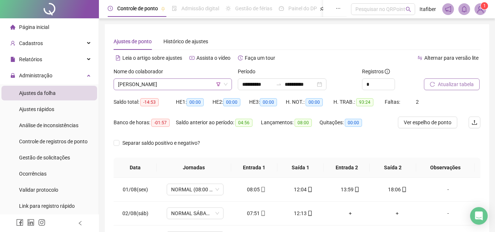
click at [203, 85] on span "[PERSON_NAME]" at bounding box center [172, 84] width 109 height 11
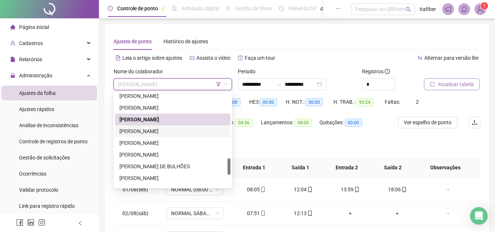
click at [202, 131] on div "[PERSON_NAME]" at bounding box center [172, 131] width 107 height 8
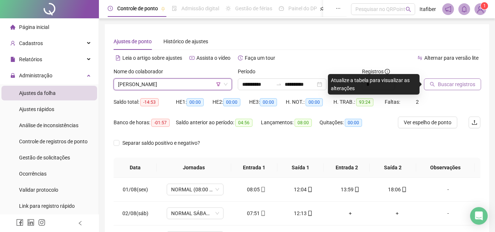
click at [460, 85] on span "Buscar registros" at bounding box center [456, 84] width 37 height 8
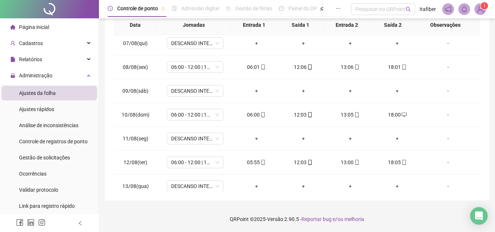
scroll to position [272, 0]
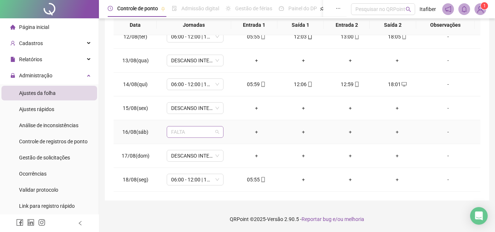
click at [200, 131] on span "FALTA" at bounding box center [195, 131] width 48 height 11
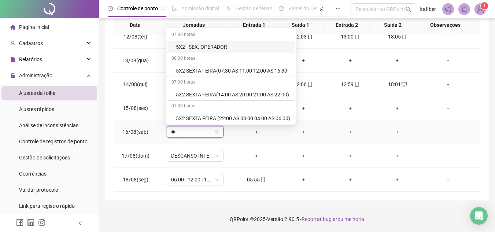
type input "*"
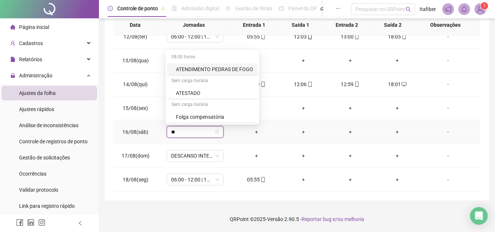
type input "***"
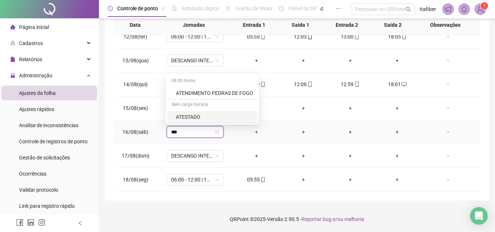
click at [197, 121] on div "ATESTADO" at bounding box center [212, 117] width 90 height 12
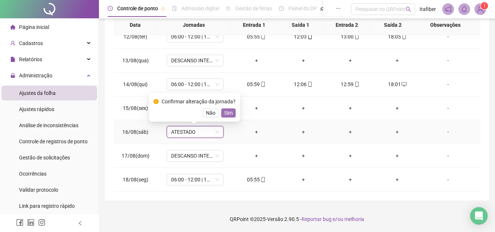
click at [224, 109] on span "Sim" at bounding box center [228, 113] width 8 height 8
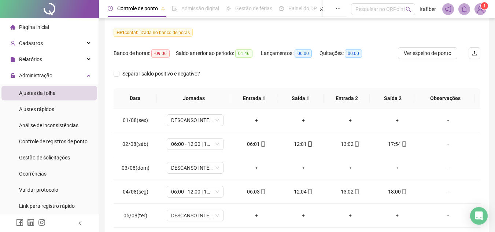
scroll to position [0, 0]
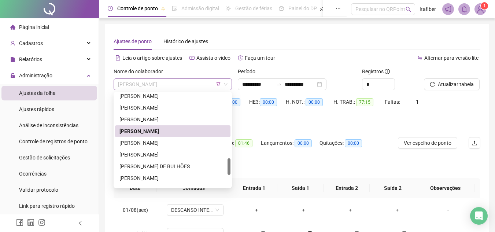
click at [207, 83] on span "[PERSON_NAME]" at bounding box center [172, 84] width 109 height 11
click at [192, 144] on div "[PERSON_NAME]" at bounding box center [172, 143] width 107 height 8
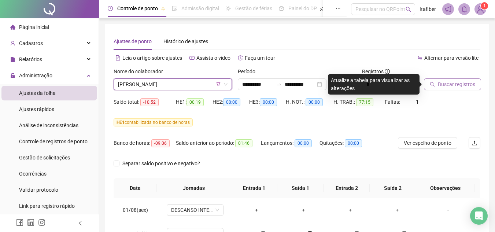
click at [451, 85] on span "Buscar registros" at bounding box center [456, 84] width 37 height 8
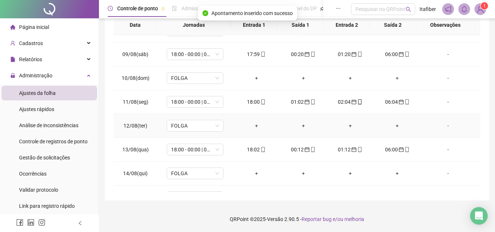
scroll to position [272, 0]
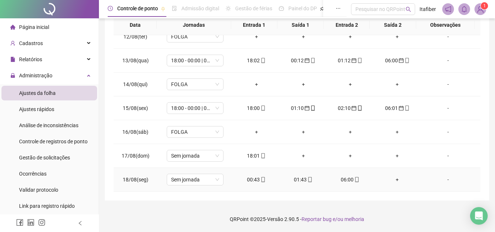
click at [261, 180] on icon "mobile" at bounding box center [262, 179] width 5 height 5
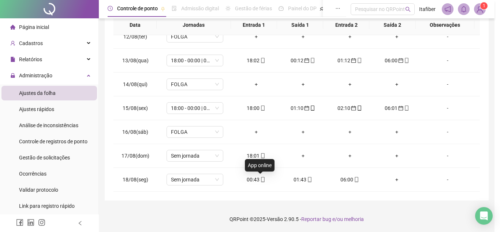
type input "**********"
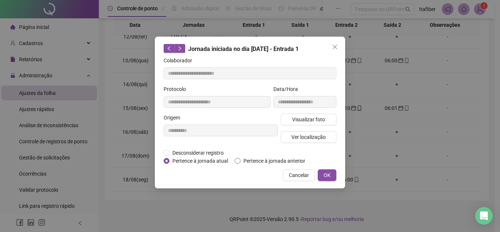
click at [279, 160] on span "Pertence à jornada anterior" at bounding box center [275, 161] width 68 height 8
click at [326, 176] on span "OK" at bounding box center [327, 175] width 7 height 8
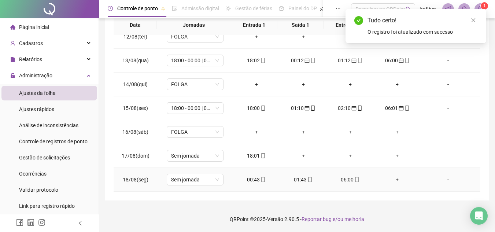
click at [299, 179] on div "01:43" at bounding box center [303, 179] width 35 height 8
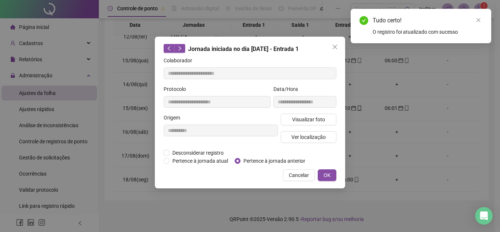
type input "**********"
click at [284, 161] on span "Pertence à jornada anterior" at bounding box center [275, 161] width 68 height 8
click at [330, 172] on span "OK" at bounding box center [327, 175] width 7 height 8
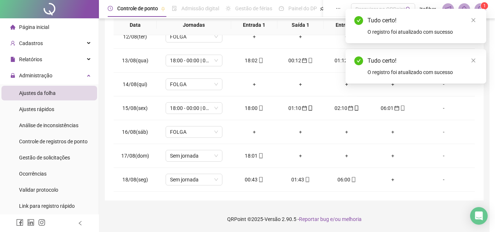
click at [350, 181] on span "mobile" at bounding box center [353, 179] width 6 height 5
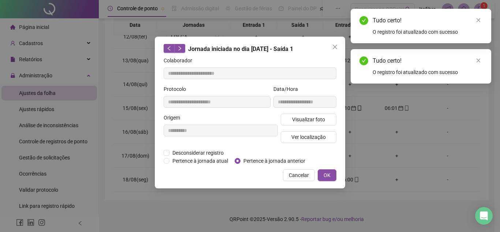
type input "**********"
click at [284, 157] on span "Pertence à jornada anterior" at bounding box center [275, 161] width 68 height 8
click at [328, 176] on span "OK" at bounding box center [327, 175] width 7 height 8
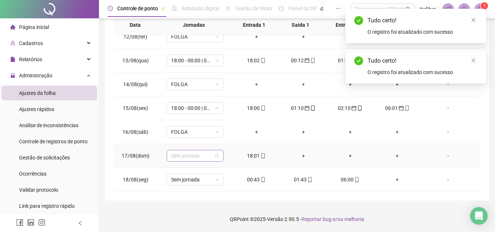
click at [205, 159] on span "Sem jornada" at bounding box center [195, 155] width 48 height 11
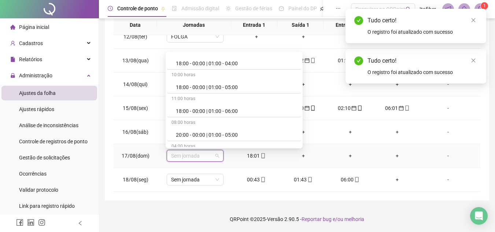
scroll to position [330, 0]
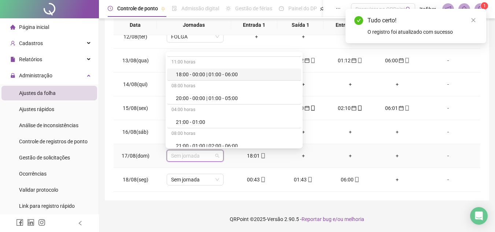
drag, startPoint x: 233, startPoint y: 74, endPoint x: 240, endPoint y: 112, distance: 39.1
click at [234, 78] on div "18:00 - 00:00 | 01:00 - 06:00" at bounding box center [236, 74] width 121 height 8
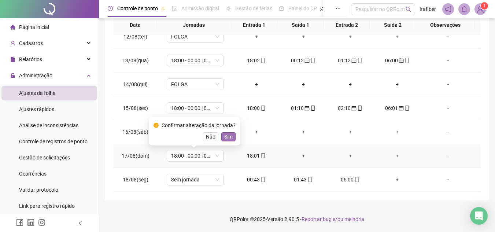
click at [230, 136] on span "Sim" at bounding box center [228, 137] width 8 height 8
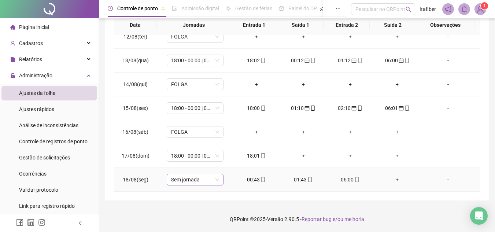
click at [207, 181] on span "Sem jornada" at bounding box center [195, 179] width 48 height 11
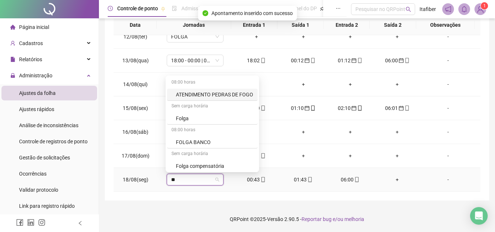
type input "***"
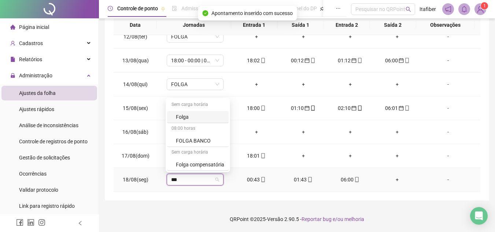
click at [199, 120] on div "Folga" at bounding box center [200, 117] width 48 height 8
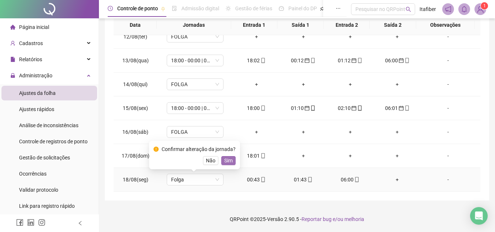
click at [228, 158] on span "Sim" at bounding box center [228, 160] width 8 height 8
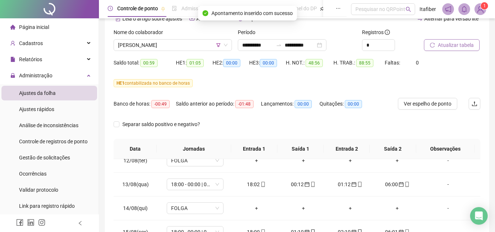
scroll to position [32, 0]
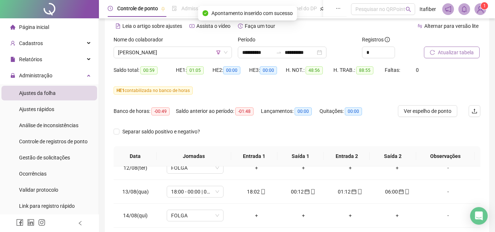
click at [452, 49] on span "Atualizar tabela" at bounding box center [456, 52] width 36 height 8
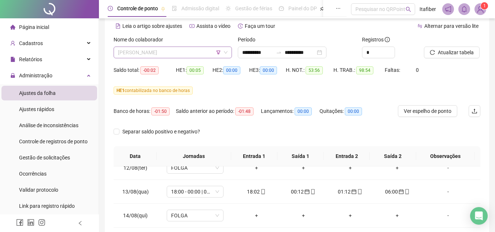
click at [198, 55] on span "[PERSON_NAME]" at bounding box center [172, 52] width 109 height 11
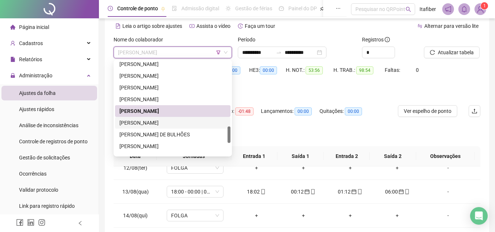
click at [203, 119] on div "[PERSON_NAME]" at bounding box center [172, 123] width 107 height 8
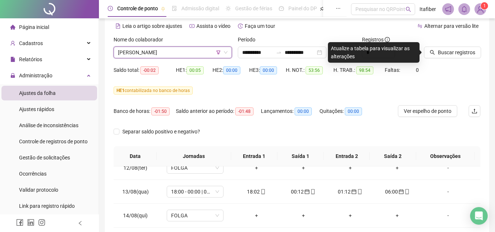
click at [464, 46] on div "Buscar registros" at bounding box center [452, 47] width 56 height 23
click at [465, 53] on span "Buscar registros" at bounding box center [456, 52] width 37 height 8
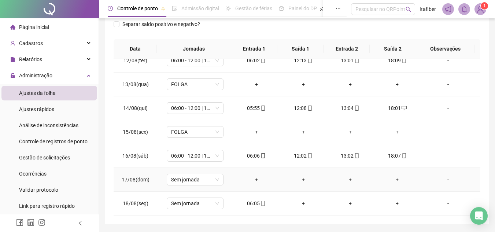
scroll to position [163, 0]
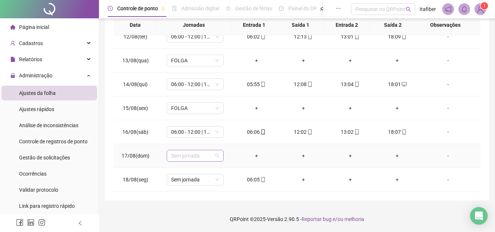
click at [198, 151] on span "Sem jornada" at bounding box center [195, 155] width 48 height 11
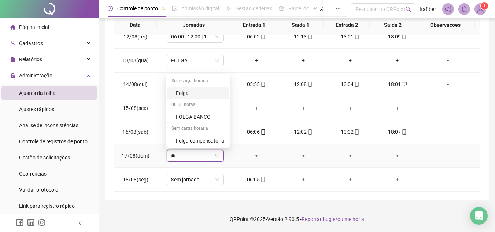
type input "***"
click at [206, 91] on div "Folga" at bounding box center [200, 93] width 48 height 8
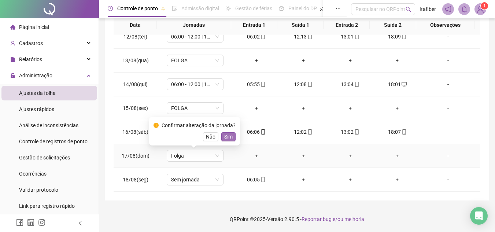
click at [228, 136] on span "Sim" at bounding box center [228, 137] width 8 height 8
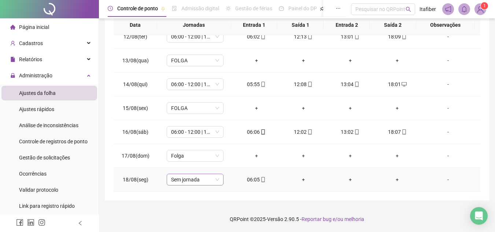
click at [210, 179] on span "Sem jornada" at bounding box center [195, 179] width 48 height 11
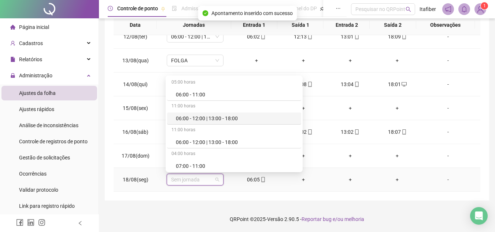
click at [223, 122] on div "06:00 - 12:00 | 13:00 - 18:00" at bounding box center [236, 118] width 121 height 8
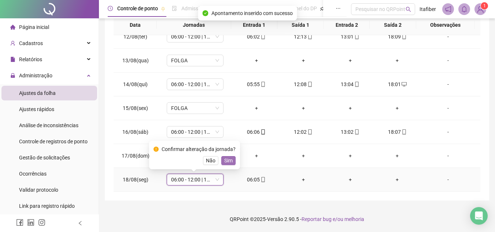
click at [227, 159] on span "Sim" at bounding box center [228, 160] width 8 height 8
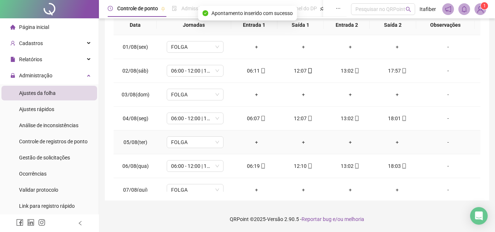
scroll to position [0, 0]
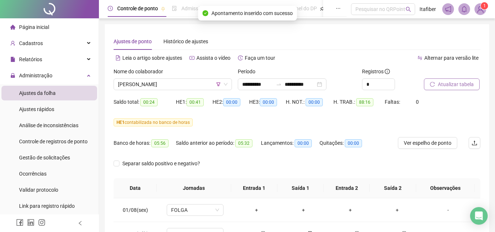
click at [457, 93] on div "Atualizar tabela" at bounding box center [452, 81] width 62 height 29
click at [453, 85] on span "Atualizar tabela" at bounding box center [456, 84] width 36 height 8
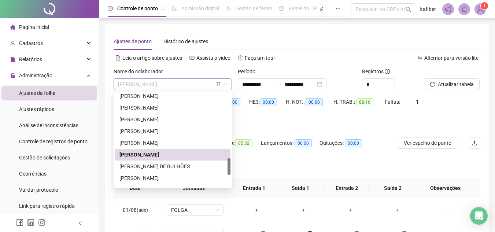
click at [202, 83] on span "[PERSON_NAME]" at bounding box center [172, 84] width 109 height 11
click at [207, 166] on div "[PERSON_NAME] DE BULHÕES" at bounding box center [172, 166] width 107 height 8
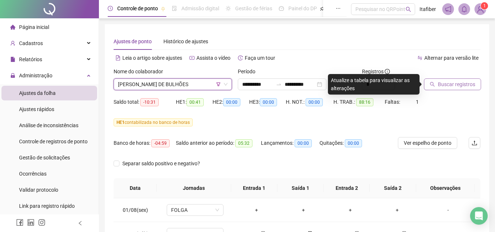
click at [456, 82] on span "Buscar registros" at bounding box center [456, 84] width 37 height 8
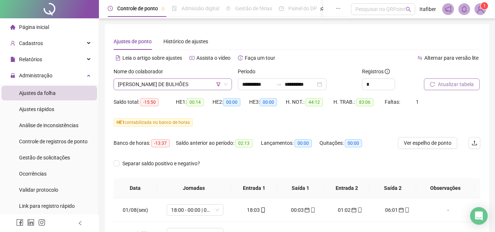
click at [200, 83] on span "[PERSON_NAME] DE BULHÕES" at bounding box center [172, 84] width 109 height 11
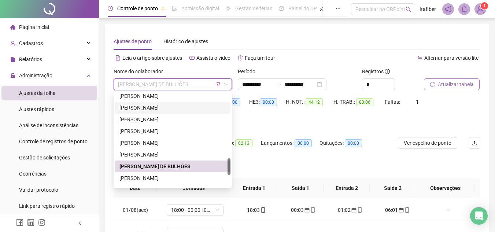
click at [465, 85] on span "Atualizar tabela" at bounding box center [456, 84] width 36 height 8
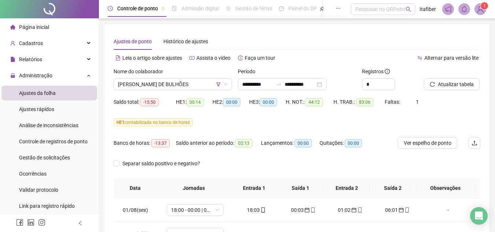
click at [424, 78] on button "Atualizar tabela" at bounding box center [452, 84] width 56 height 12
click at [200, 85] on span "[PERSON_NAME] DE BULHÕES" at bounding box center [172, 84] width 109 height 11
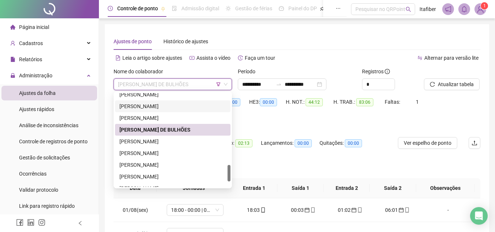
scroll to position [434, 0]
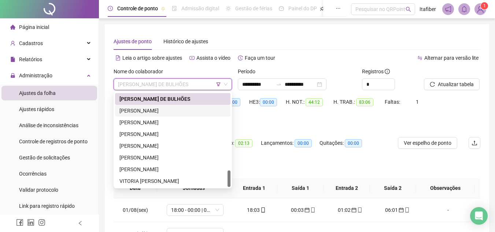
click at [177, 113] on div "[PERSON_NAME]" at bounding box center [172, 111] width 107 height 8
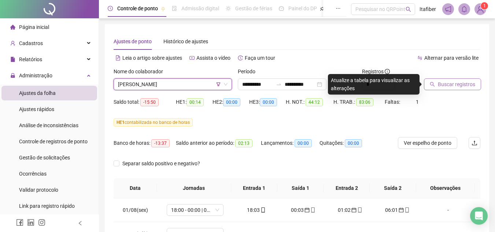
click at [458, 86] on span "Buscar registros" at bounding box center [456, 84] width 37 height 8
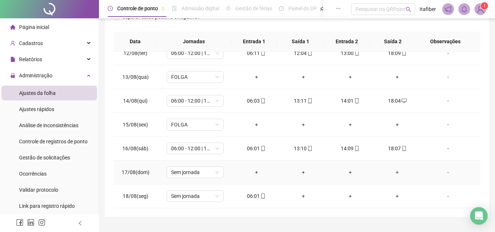
scroll to position [163, 0]
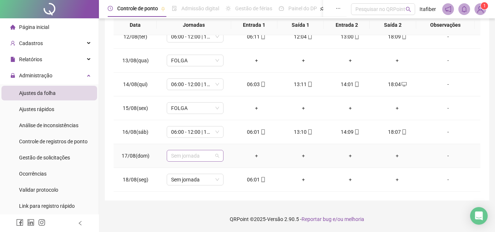
click at [207, 157] on span "Sem jornada" at bounding box center [195, 155] width 48 height 11
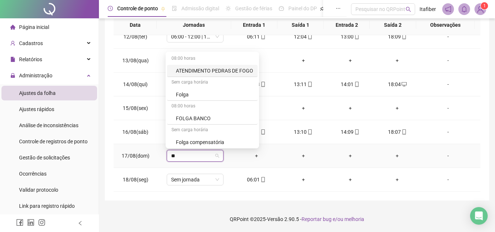
type input "***"
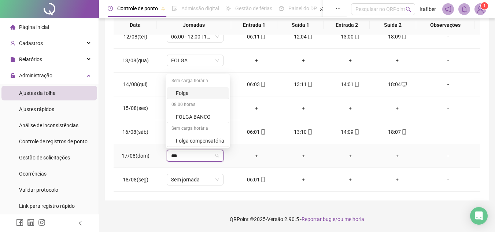
drag, startPoint x: 220, startPoint y: 94, endPoint x: 233, endPoint y: 99, distance: 14.4
click at [219, 94] on div "Folga" at bounding box center [200, 93] width 48 height 8
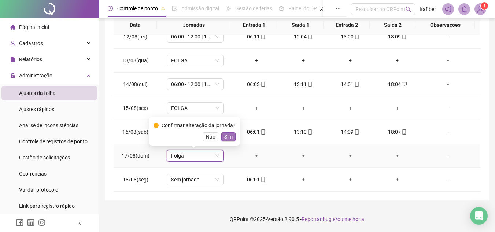
click at [225, 135] on span "Sim" at bounding box center [228, 137] width 8 height 8
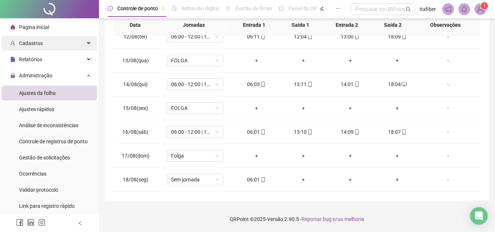
click at [61, 49] on div "Cadastros" at bounding box center [49, 43] width 96 height 15
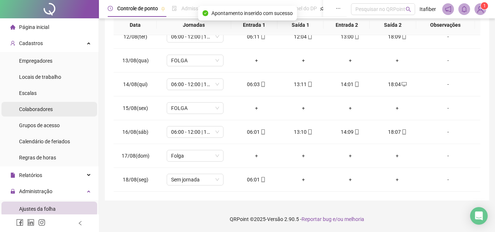
click at [64, 105] on li "Colaboradores" at bounding box center [49, 109] width 96 height 15
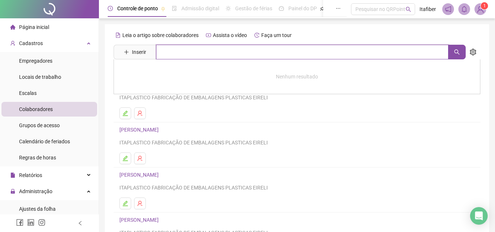
click at [193, 47] on input "text" at bounding box center [302, 52] width 292 height 15
type input "***"
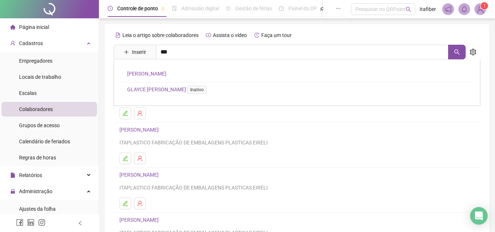
click at [166, 71] on link "[PERSON_NAME]" at bounding box center [146, 74] width 39 height 6
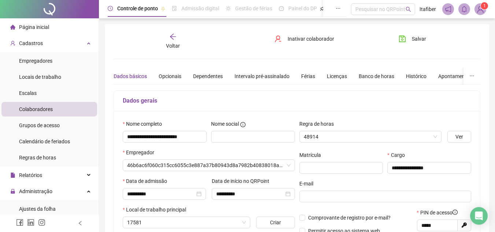
type input "**********"
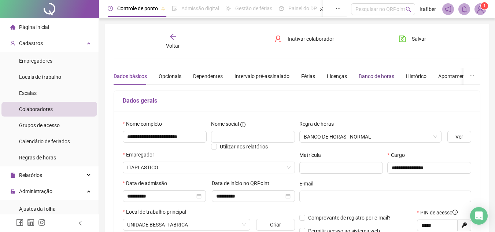
click at [374, 76] on div "Banco de horas" at bounding box center [376, 76] width 36 height 8
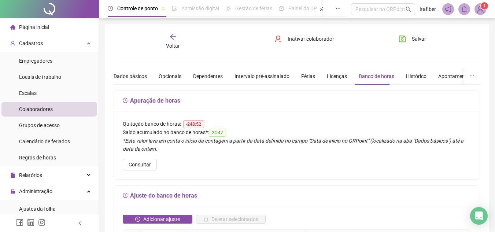
scroll to position [37, 0]
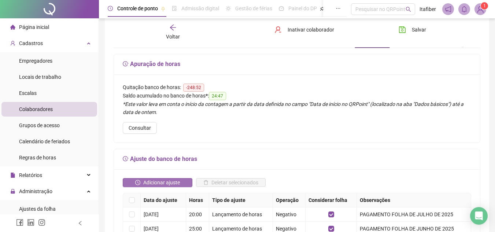
click at [169, 182] on span "Adicionar ajuste" at bounding box center [161, 182] width 37 height 8
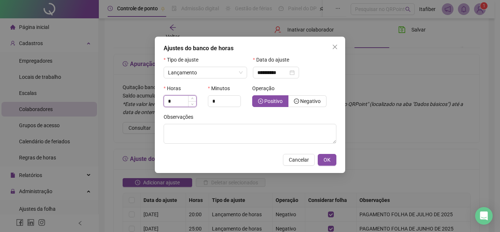
click at [184, 103] on input "*" at bounding box center [180, 101] width 32 height 11
type input "**"
click at [224, 97] on input "*" at bounding box center [224, 101] width 32 height 11
type input "**"
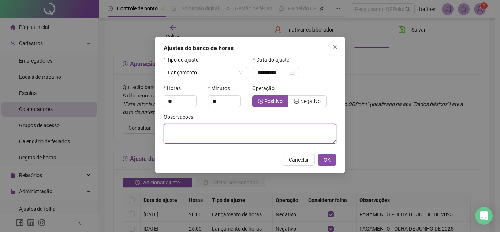
click at [224, 133] on textarea at bounding box center [250, 134] width 173 height 20
type textarea "**********"
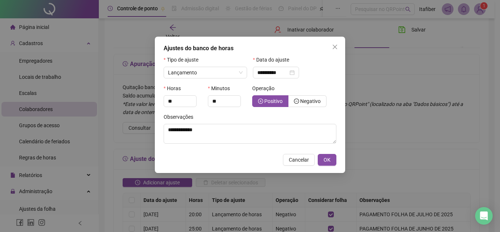
click at [330, 167] on div "**********" at bounding box center [250, 105] width 190 height 136
click at [333, 155] on button "OK" at bounding box center [327, 160] width 19 height 12
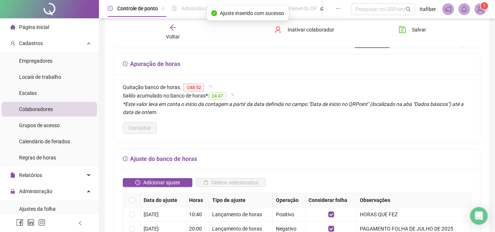
scroll to position [110, 0]
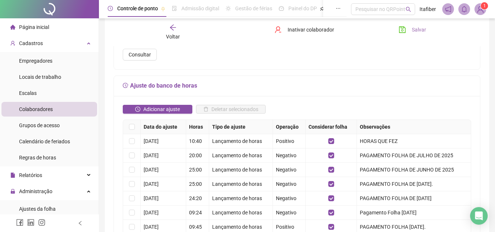
click at [404, 29] on icon "save" at bounding box center [401, 29] width 7 height 7
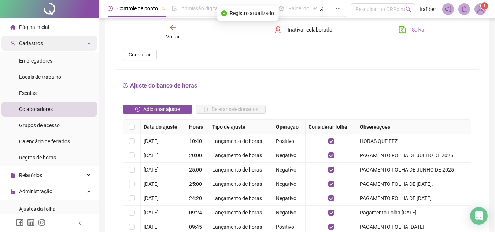
click at [77, 38] on div "Cadastros" at bounding box center [49, 43] width 96 height 15
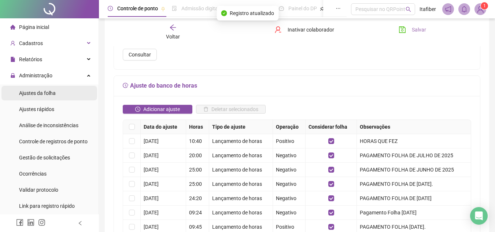
click at [75, 89] on li "Ajustes da folha" at bounding box center [49, 93] width 96 height 15
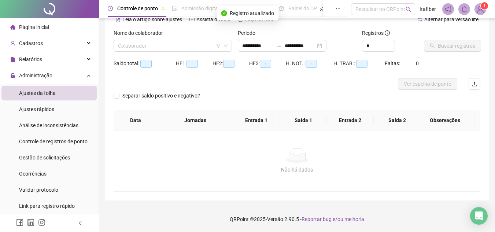
scroll to position [38, 0]
type input "**********"
click at [169, 44] on input "search" at bounding box center [169, 45] width 103 height 11
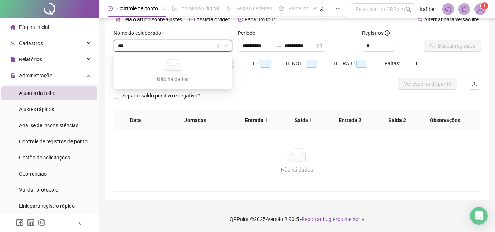
type input "**"
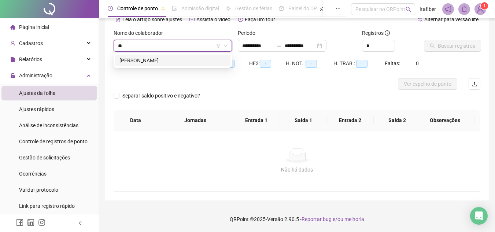
click at [178, 60] on div "[PERSON_NAME]" at bounding box center [172, 60] width 107 height 8
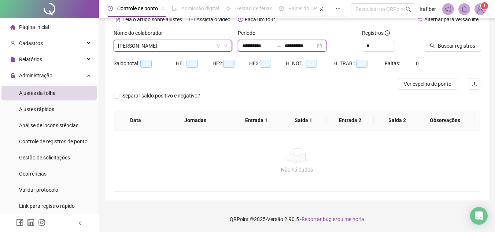
click at [257, 47] on input "**********" at bounding box center [257, 46] width 31 height 8
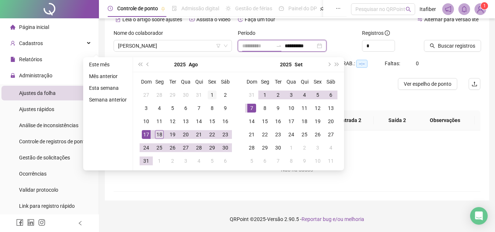
type input "**********"
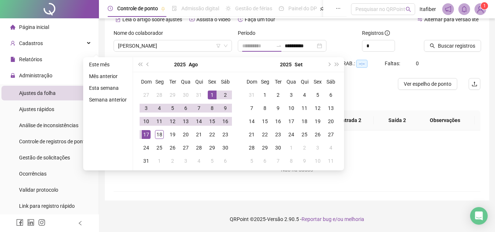
click at [207, 94] on td "1" at bounding box center [211, 94] width 13 height 13
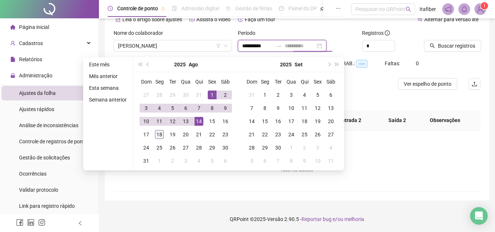
type input "**********"
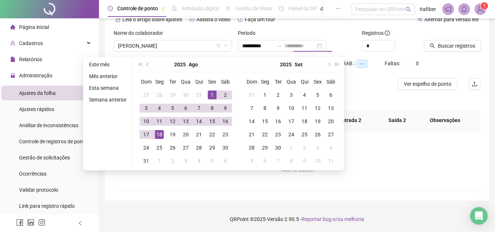
click at [160, 137] on div "18" at bounding box center [159, 134] width 9 height 9
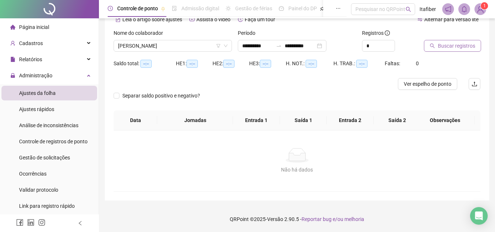
click at [458, 46] on span "Buscar registros" at bounding box center [456, 46] width 37 height 8
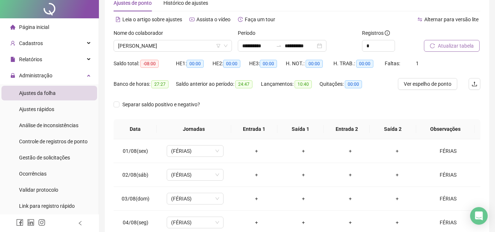
scroll to position [0, 0]
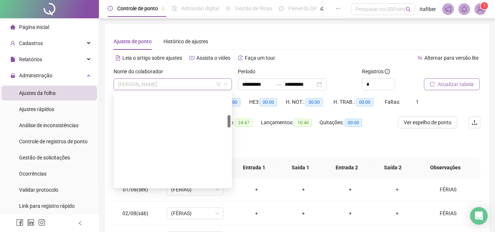
click at [189, 83] on span "[PERSON_NAME]" at bounding box center [172, 84] width 109 height 11
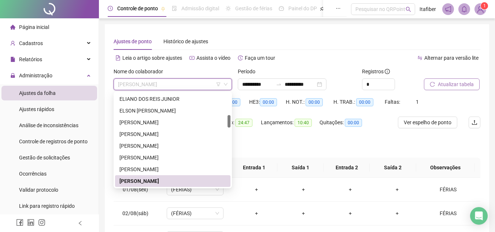
click at [219, 86] on icon "filter" at bounding box center [218, 84] width 4 height 4
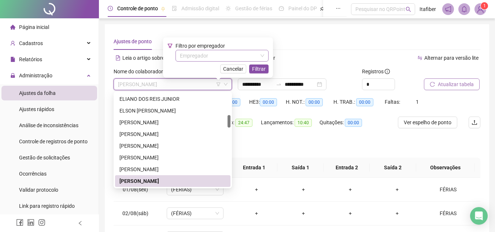
click at [219, 57] on input "search" at bounding box center [219, 55] width 78 height 11
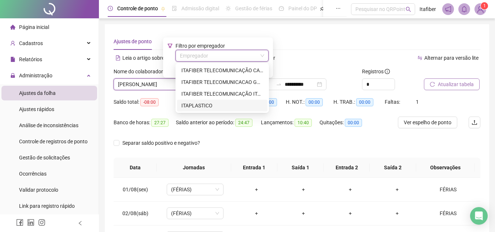
click at [214, 108] on div "ITAPLASTICO" at bounding box center [222, 105] width 82 height 8
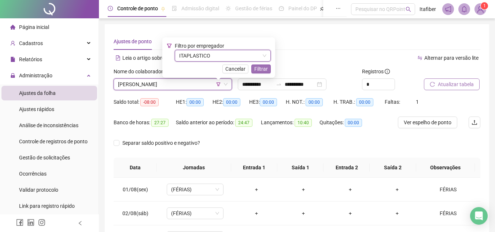
click at [263, 70] on span "Filtrar" at bounding box center [261, 69] width 14 height 8
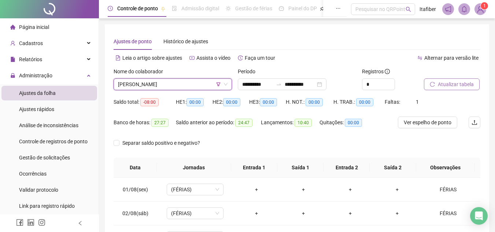
click at [184, 82] on span "[PERSON_NAME]" at bounding box center [172, 84] width 109 height 11
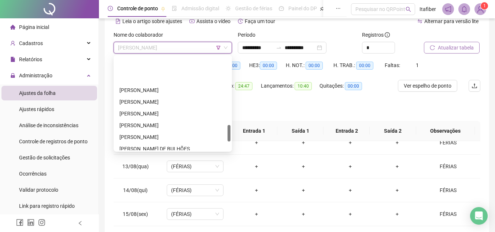
scroll to position [434, 0]
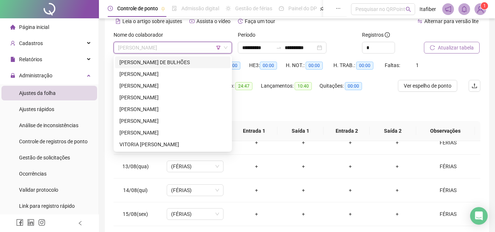
click at [194, 66] on div "[PERSON_NAME] DE BULHÕES" at bounding box center [172, 62] width 115 height 12
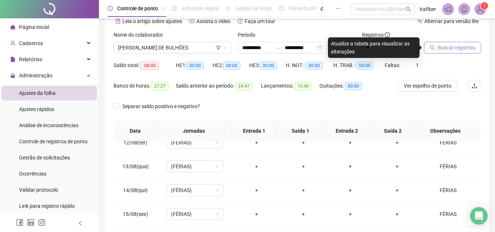
click at [432, 48] on icon "search" at bounding box center [432, 47] width 5 height 5
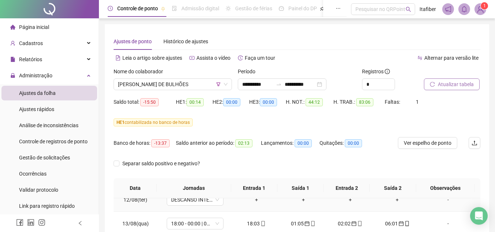
scroll to position [199, 0]
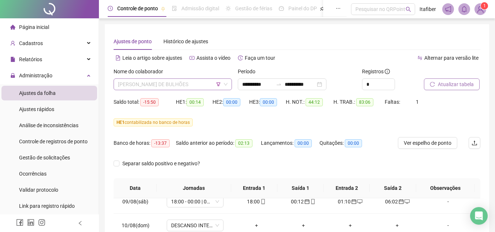
click at [191, 78] on div "[PERSON_NAME] DE BULHÕES" at bounding box center [173, 84] width 118 height 12
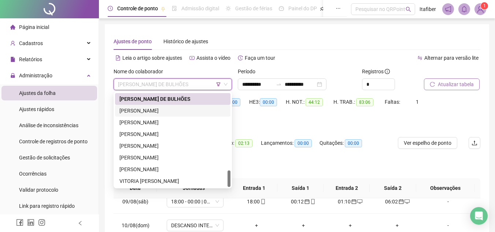
click at [183, 111] on div "[PERSON_NAME]" at bounding box center [172, 111] width 107 height 8
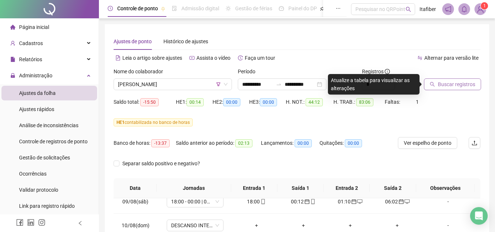
click at [456, 83] on span "Buscar registros" at bounding box center [456, 84] width 37 height 8
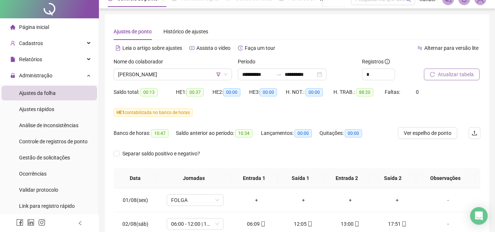
scroll to position [0, 0]
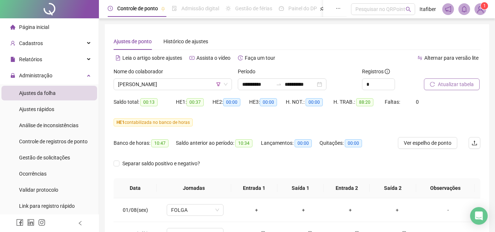
click at [455, 81] on span "Atualizar tabela" at bounding box center [456, 84] width 36 height 8
drag, startPoint x: 448, startPoint y: 87, endPoint x: 490, endPoint y: 102, distance: 44.2
click at [449, 87] on span "Atualizar tabela" at bounding box center [456, 84] width 36 height 8
drag, startPoint x: 490, startPoint y: 102, endPoint x: 378, endPoint y: 28, distance: 133.5
click at [378, 28] on div "**********" at bounding box center [297, 193] width 384 height 339
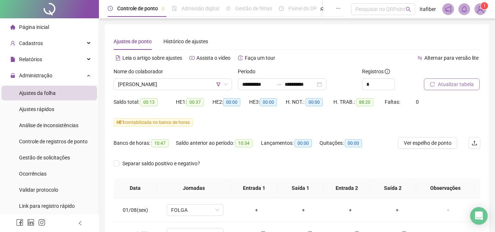
click at [461, 82] on span "Atualizar tabela" at bounding box center [456, 84] width 36 height 8
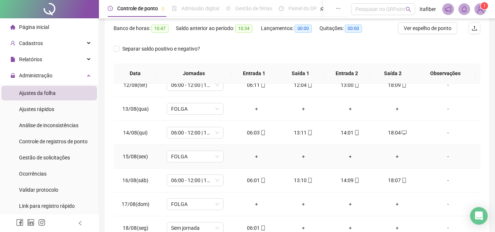
scroll to position [163, 0]
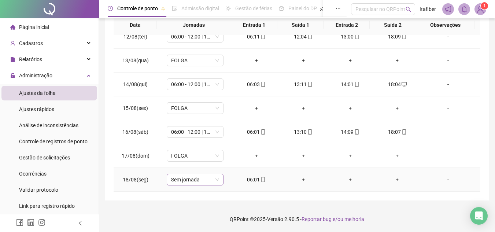
click at [182, 180] on span "Sem jornada" at bounding box center [195, 179] width 48 height 11
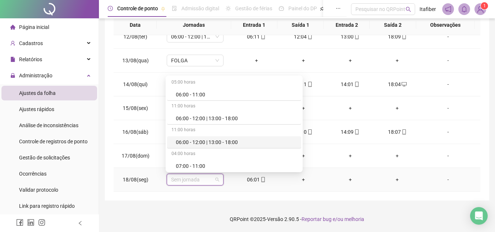
click at [215, 142] on div "06:00 - 12:00 | 13:00 - 18:00" at bounding box center [236, 142] width 121 height 8
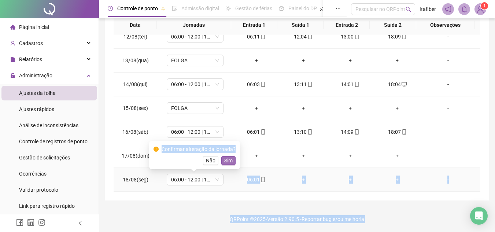
click at [228, 161] on span "Sim" at bounding box center [228, 160] width 8 height 8
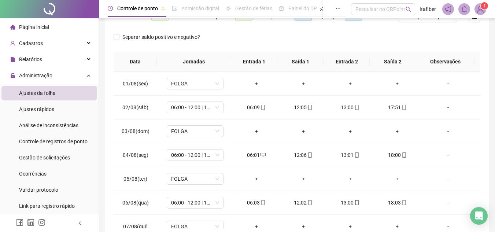
scroll to position [0, 0]
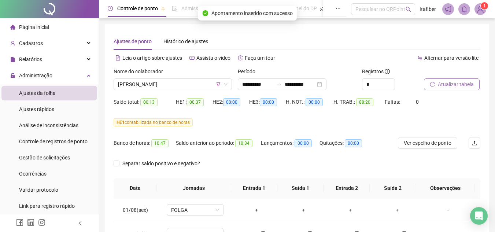
click at [458, 82] on span "Atualizar tabela" at bounding box center [456, 84] width 36 height 8
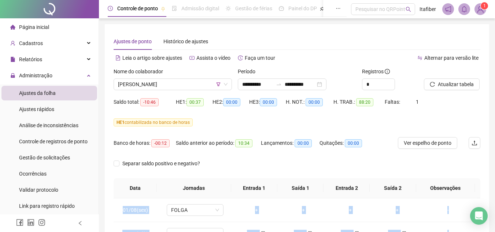
click at [205, 85] on span "[PERSON_NAME]" at bounding box center [172, 84] width 109 height 11
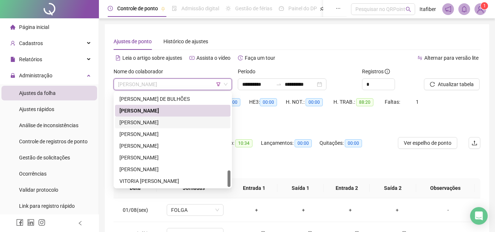
click at [206, 121] on div "[PERSON_NAME]" at bounding box center [172, 122] width 107 height 8
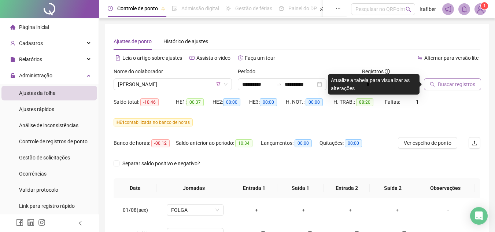
click at [450, 85] on span "Buscar registros" at bounding box center [456, 84] width 37 height 8
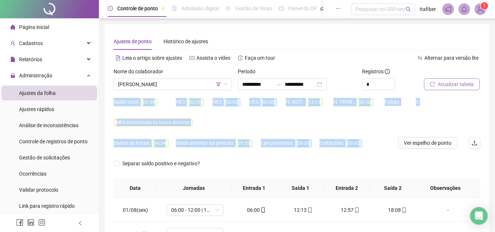
drag, startPoint x: 500, startPoint y: 119, endPoint x: 500, endPoint y: 140, distance: 21.2
click at [495, 140] on html "**********" at bounding box center [247, 116] width 495 height 232
click at [484, 113] on div "**********" at bounding box center [297, 193] width 384 height 339
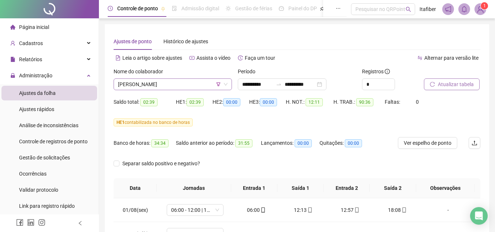
click at [169, 87] on span "[PERSON_NAME]" at bounding box center [172, 84] width 109 height 11
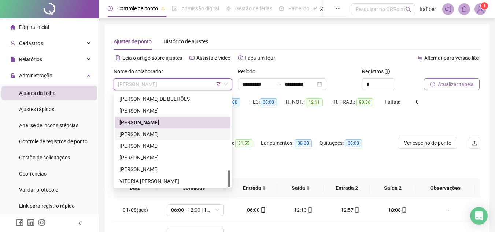
click at [193, 133] on div "[PERSON_NAME]" at bounding box center [172, 134] width 107 height 8
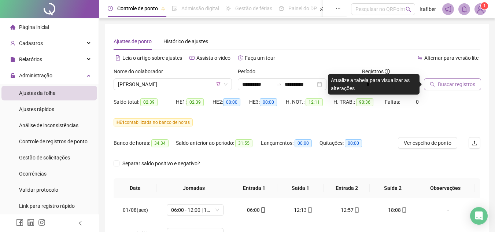
click at [455, 81] on button "Buscar registros" at bounding box center [452, 84] width 57 height 12
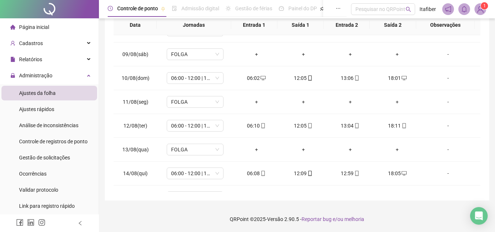
scroll to position [272, 0]
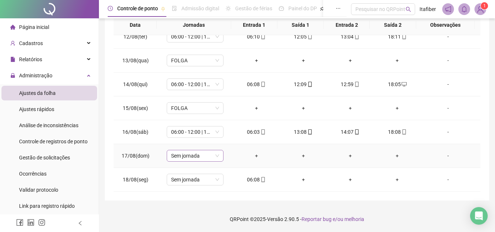
click at [198, 157] on span "Sem jornada" at bounding box center [195, 155] width 48 height 11
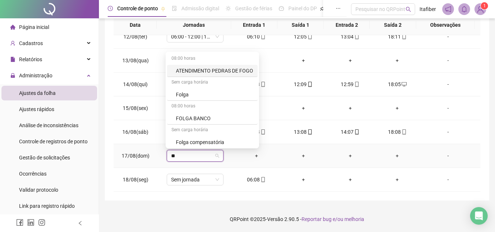
type input "***"
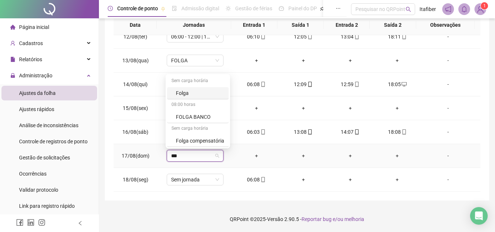
click at [192, 92] on div "Folga" at bounding box center [200, 93] width 48 height 8
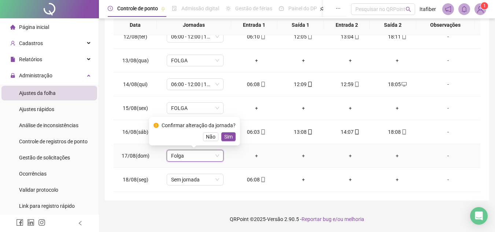
drag, startPoint x: 231, startPoint y: 137, endPoint x: 231, endPoint y: 142, distance: 5.9
click at [231, 137] on button "Sim" at bounding box center [228, 136] width 14 height 9
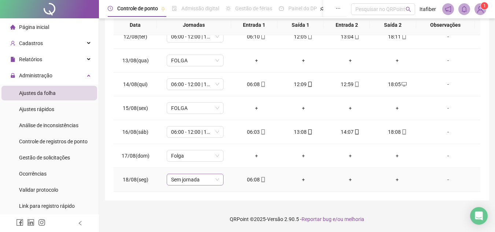
click at [209, 178] on span "Sem jornada" at bounding box center [195, 179] width 48 height 11
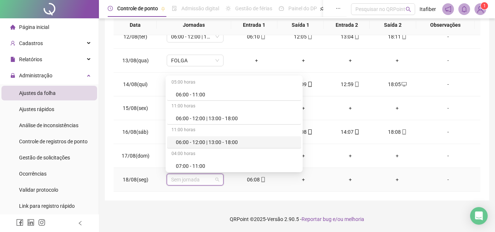
click at [225, 138] on div "06:00 - 12:00 | 13:00 - 18:00" at bounding box center [236, 142] width 121 height 8
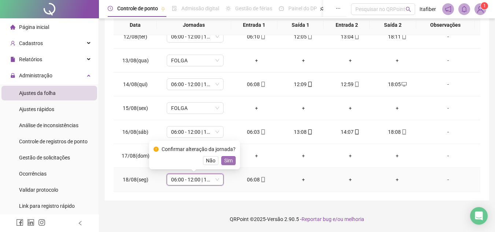
click at [226, 157] on span "Sim" at bounding box center [228, 160] width 8 height 8
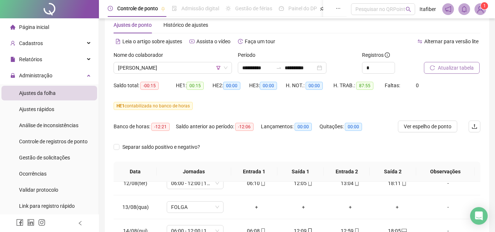
scroll to position [0, 0]
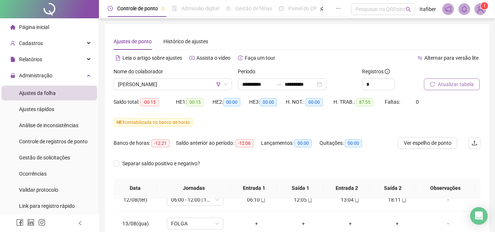
drag, startPoint x: 449, startPoint y: 77, endPoint x: 448, endPoint y: 86, distance: 8.8
click at [448, 85] on div "Atualizar tabela" at bounding box center [443, 78] width 38 height 23
click at [448, 86] on span "Atualizar tabela" at bounding box center [456, 84] width 36 height 8
click at [440, 83] on span "Atualizar tabela" at bounding box center [456, 84] width 36 height 8
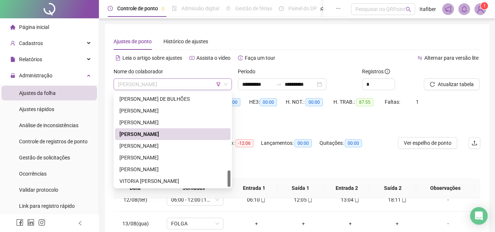
click at [200, 88] on span "[PERSON_NAME]" at bounding box center [172, 84] width 109 height 11
click at [208, 146] on div "[PERSON_NAME]" at bounding box center [172, 146] width 107 height 8
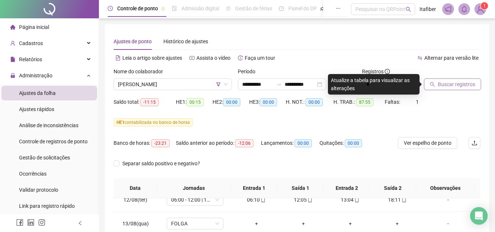
click at [445, 81] on span "Buscar registros" at bounding box center [456, 84] width 37 height 8
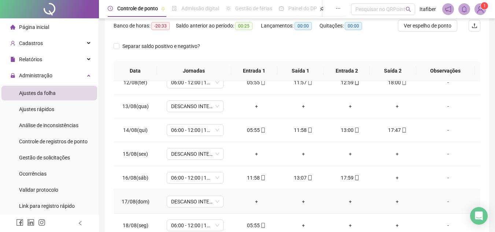
scroll to position [154, 0]
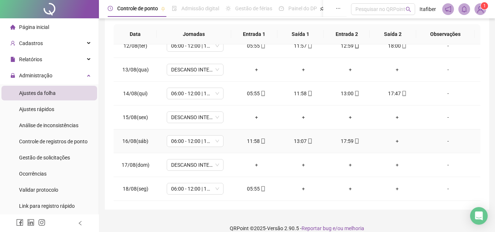
click at [393, 140] on div "+" at bounding box center [396, 141] width 35 height 8
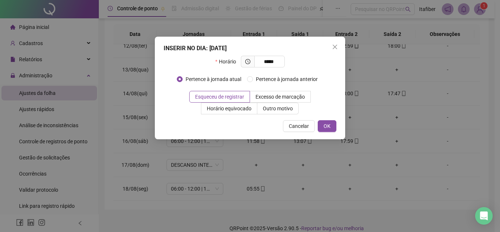
type input "*****"
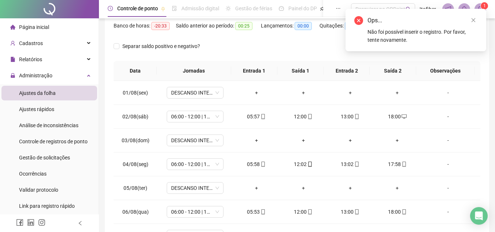
scroll to position [7, 0]
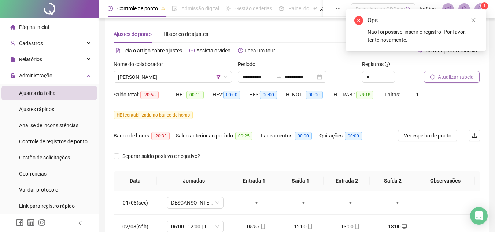
drag, startPoint x: 460, startPoint y: 70, endPoint x: 460, endPoint y: 78, distance: 8.4
click at [460, 78] on div "Atualizar tabela" at bounding box center [443, 71] width 38 height 23
click at [460, 78] on span "Atualizar tabela" at bounding box center [456, 77] width 36 height 8
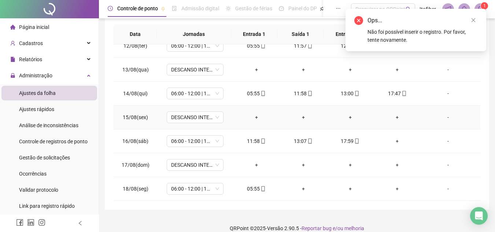
scroll to position [163, 0]
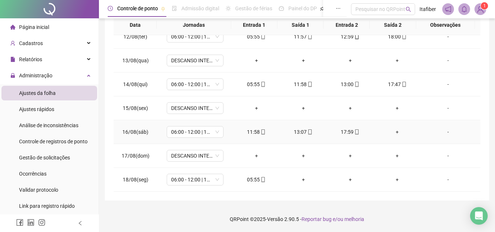
click at [393, 128] on div "+" at bounding box center [396, 132] width 35 height 8
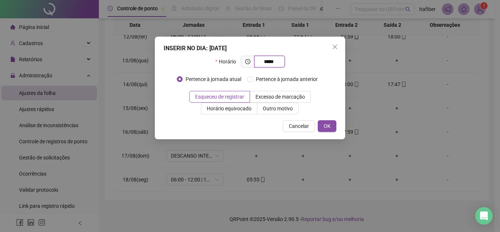
type input "*****"
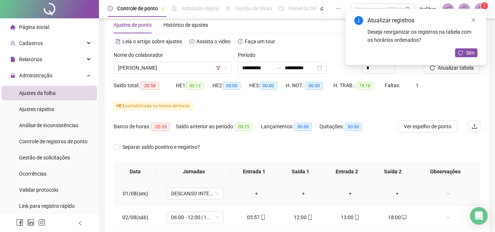
scroll to position [0, 0]
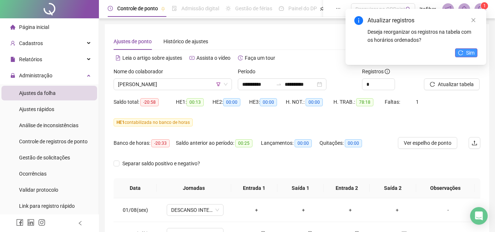
click at [472, 49] on span "Sim" at bounding box center [470, 53] width 8 height 8
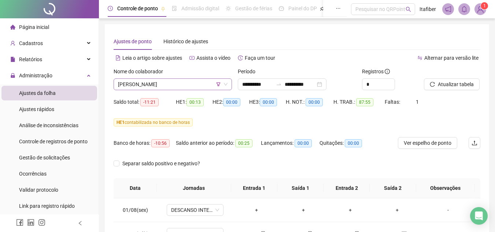
click at [200, 81] on span "[PERSON_NAME]" at bounding box center [172, 84] width 109 height 11
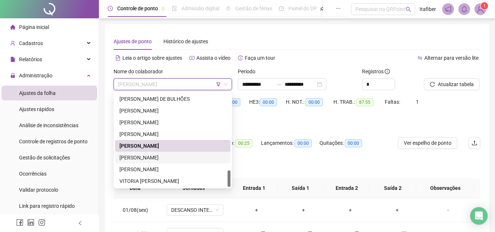
click at [204, 158] on div "[PERSON_NAME]" at bounding box center [172, 157] width 107 height 8
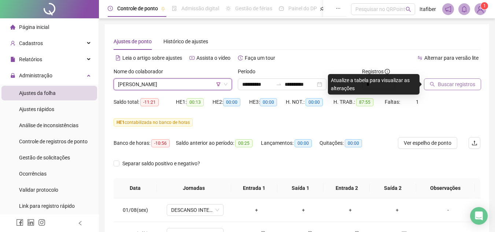
click at [447, 84] on span "Buscar registros" at bounding box center [456, 84] width 37 height 8
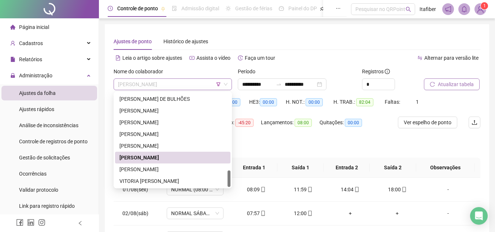
click at [182, 84] on span "[PERSON_NAME]" at bounding box center [172, 84] width 109 height 11
click at [191, 162] on div "[PERSON_NAME]" at bounding box center [172, 158] width 115 height 12
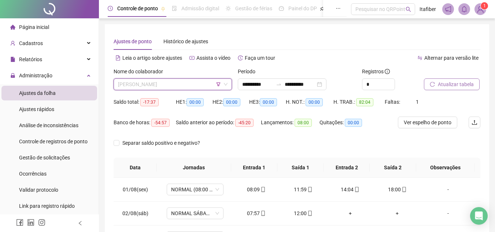
click at [200, 86] on span "[PERSON_NAME]" at bounding box center [172, 84] width 109 height 11
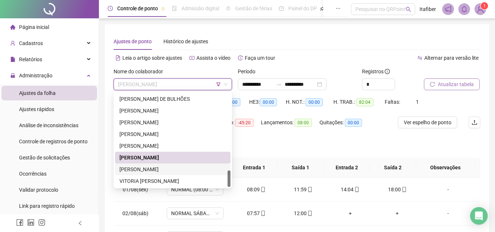
click at [189, 164] on div "[PERSON_NAME]" at bounding box center [172, 169] width 115 height 12
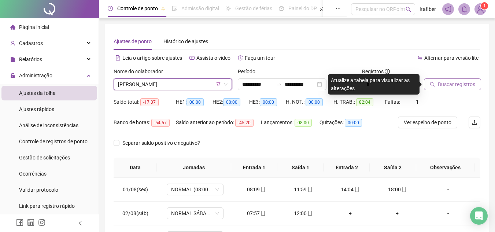
click at [442, 75] on div at bounding box center [443, 72] width 38 height 11
click at [442, 83] on span "Buscar registros" at bounding box center [456, 84] width 37 height 8
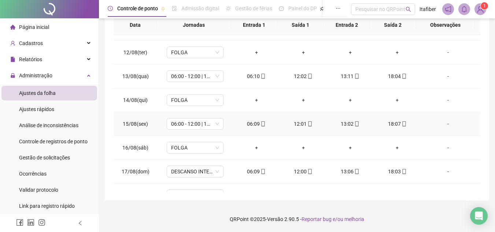
scroll to position [272, 0]
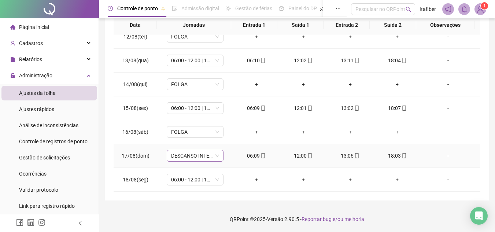
click at [198, 160] on span "DESCANSO INTER-JORNADA" at bounding box center [195, 155] width 48 height 11
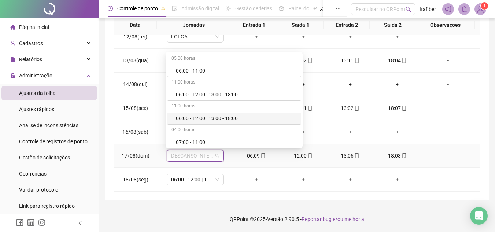
click at [224, 121] on div "06:00 - 12:00 | 13:00 - 18:00" at bounding box center [236, 118] width 121 height 8
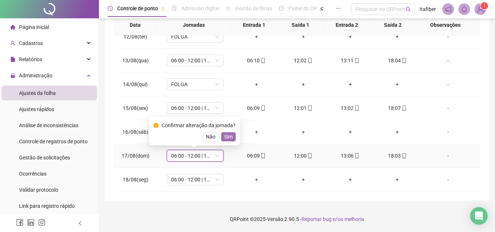
click at [229, 134] on span "Sim" at bounding box center [228, 137] width 8 height 8
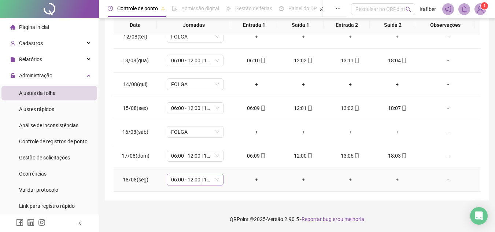
click at [205, 175] on span "06:00 - 12:00 | 13:00 - 18:00" at bounding box center [195, 179] width 48 height 11
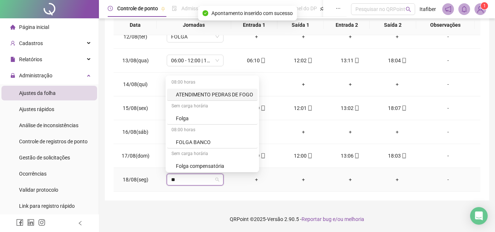
type input "***"
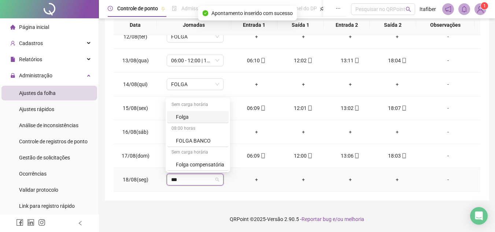
click at [199, 112] on div "Folga" at bounding box center [198, 117] width 62 height 12
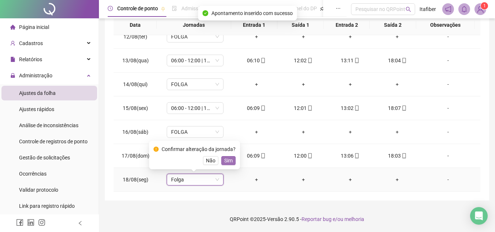
click at [225, 160] on span "Sim" at bounding box center [228, 160] width 8 height 8
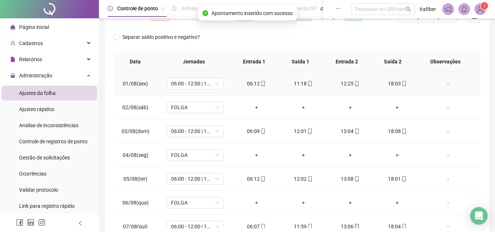
scroll to position [0, 0]
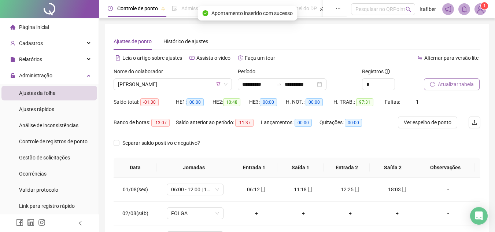
click at [446, 80] on button "Atualizar tabela" at bounding box center [452, 84] width 56 height 12
click at [204, 86] on span "[PERSON_NAME]" at bounding box center [172, 84] width 109 height 11
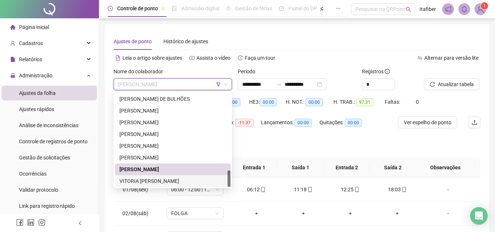
click at [204, 181] on div "VITORIA [PERSON_NAME]" at bounding box center [172, 181] width 107 height 8
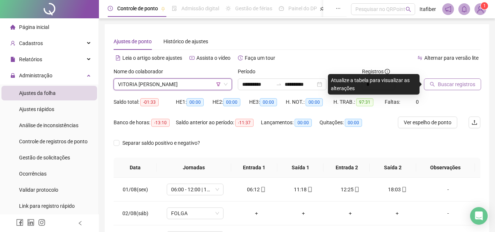
click at [445, 87] on span "Buscar registros" at bounding box center [456, 84] width 37 height 8
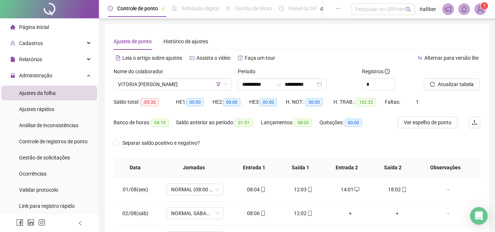
click at [64, 29] on li "Página inicial" at bounding box center [49, 27] width 96 height 15
